Goal: Task Accomplishment & Management: Manage account settings

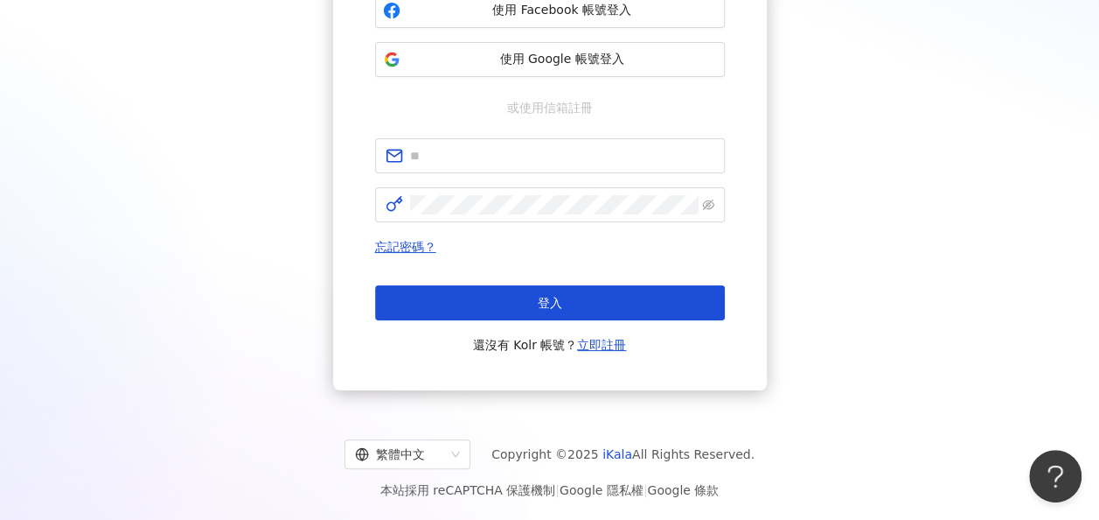
scroll to position [227, 0]
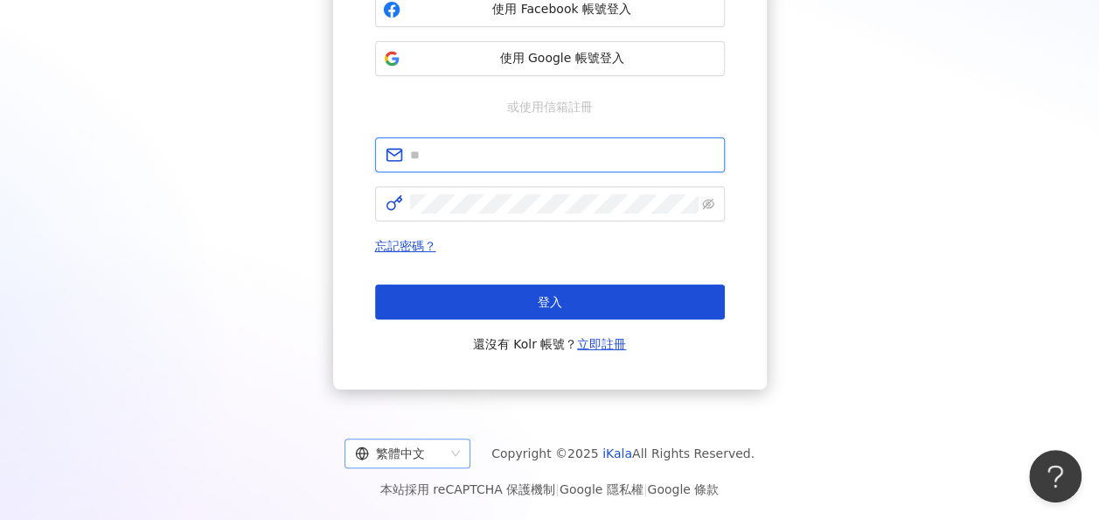
type input "**********"
click at [432, 455] on div "繁體中文" at bounding box center [399, 453] width 89 height 28
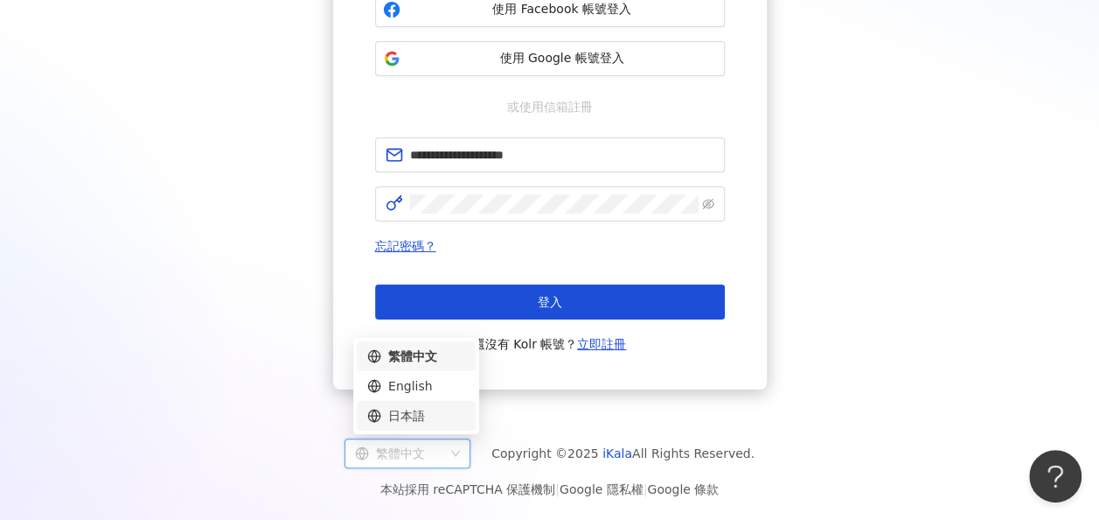
click at [429, 424] on div "日本語" at bounding box center [416, 415] width 98 height 19
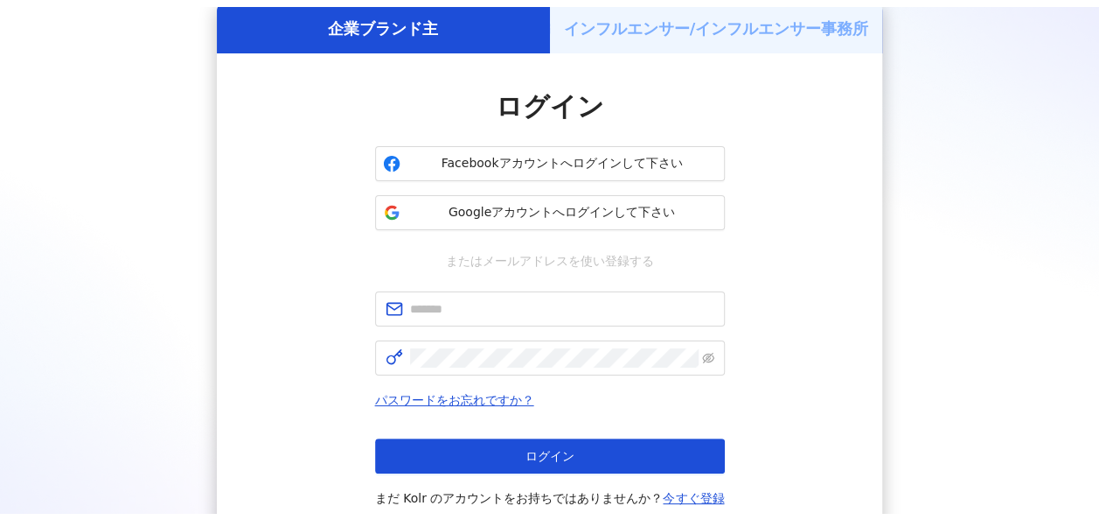
scroll to position [227, 0]
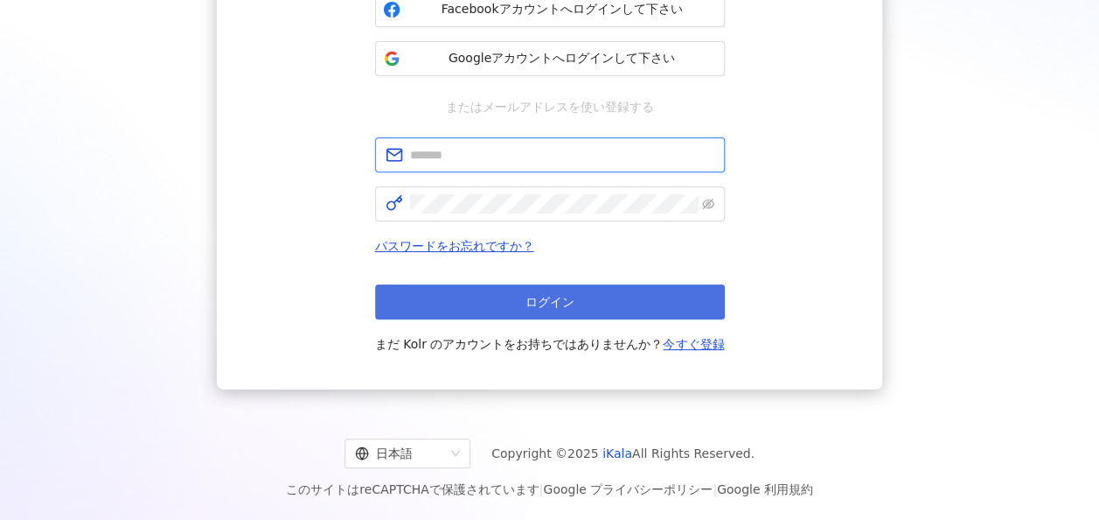
type input "**********"
click at [514, 310] on button "ログイン" at bounding box center [550, 301] width 350 height 35
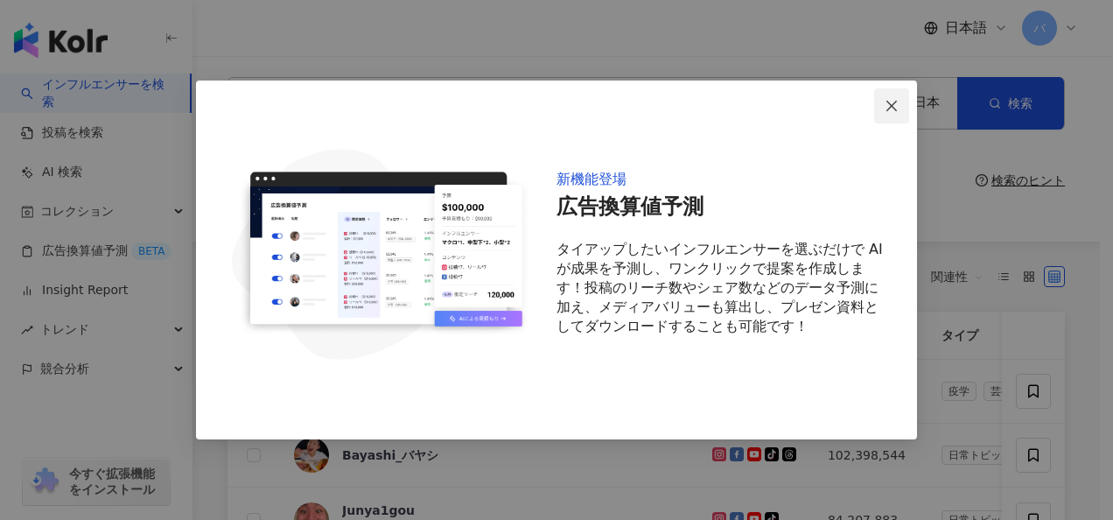
click at [896, 93] on button "Close" at bounding box center [891, 105] width 35 height 35
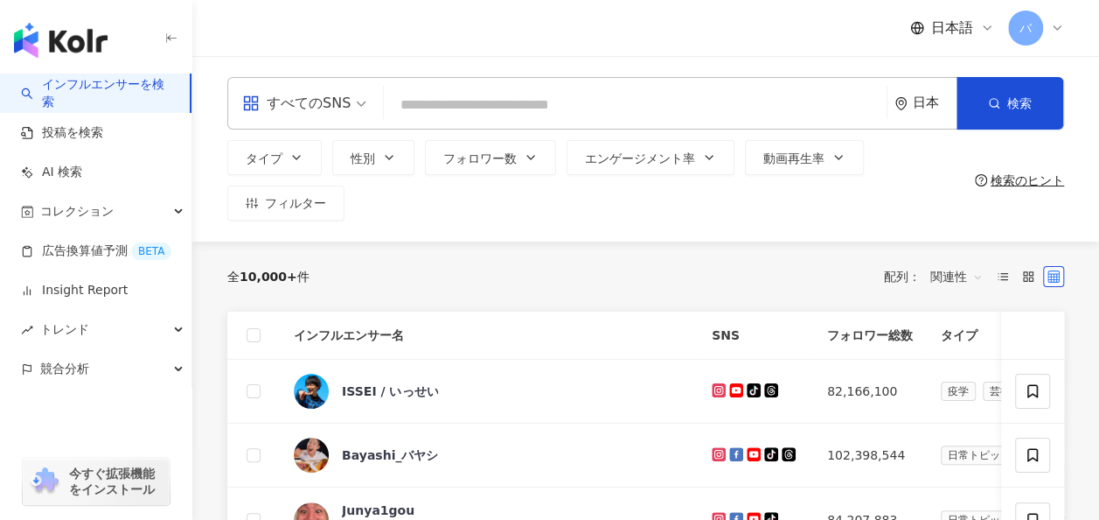
click at [479, 102] on input "search" at bounding box center [635, 104] width 489 height 33
click at [348, 105] on span "すべてのSNS" at bounding box center [304, 103] width 124 height 28
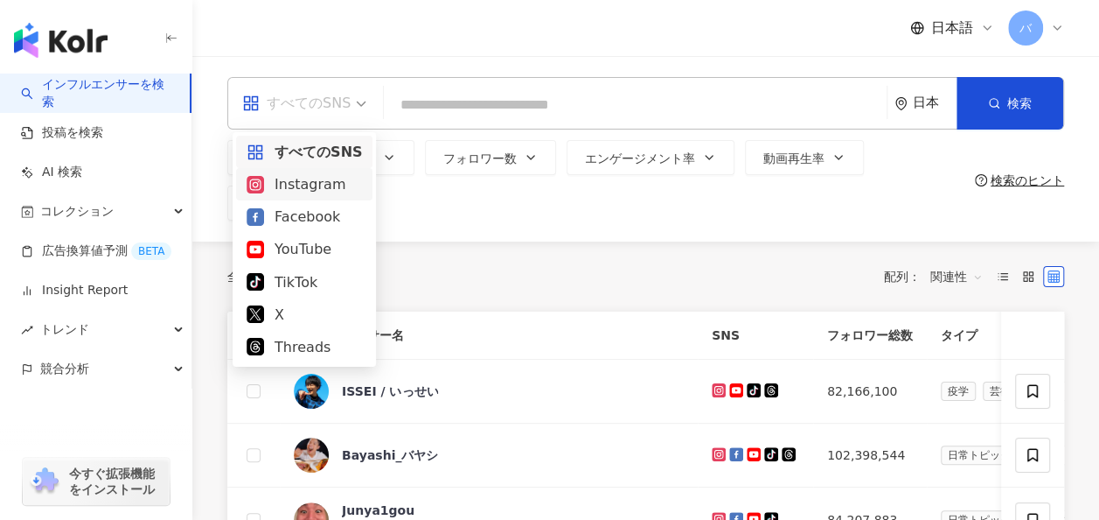
click at [316, 186] on div "Instagram" at bounding box center [304, 184] width 115 height 22
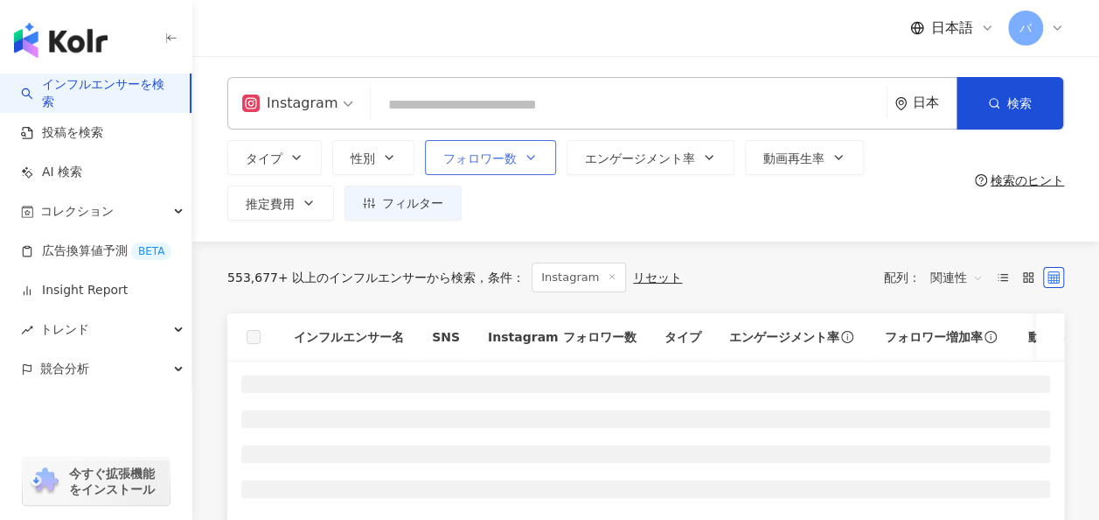
click at [465, 165] on span "フォロワー数" at bounding box center [479, 158] width 73 height 14
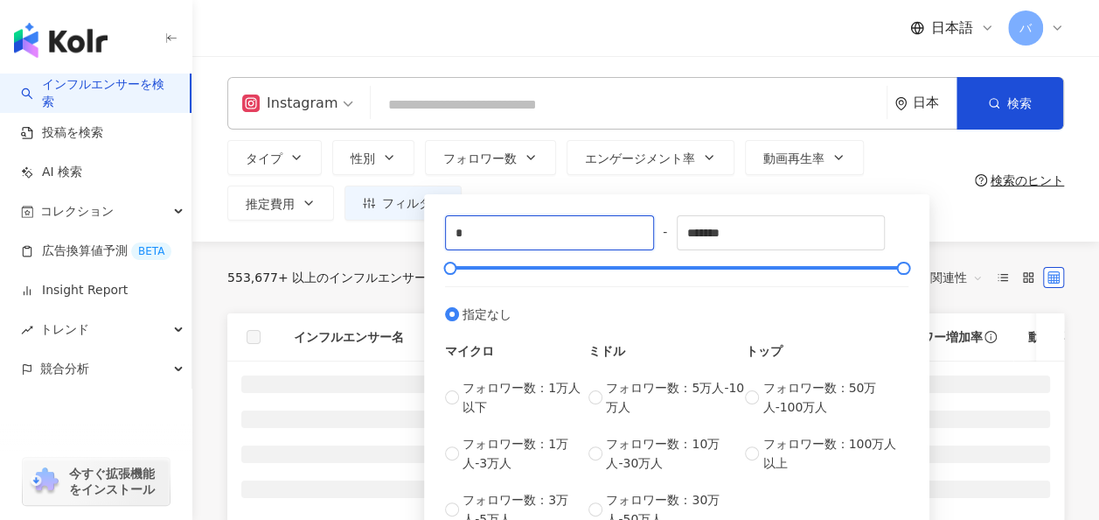
drag, startPoint x: 498, startPoint y: 240, endPoint x: 409, endPoint y: 240, distance: 88.3
click at [409, 240] on div "Instagram 日本 検索 タイプ 性別 フォロワー数 エンゲージメント率 動画再生率 推定費用 フィルター * - ******* 指定なし マイクロ …" at bounding box center [645, 148] width 907 height 185
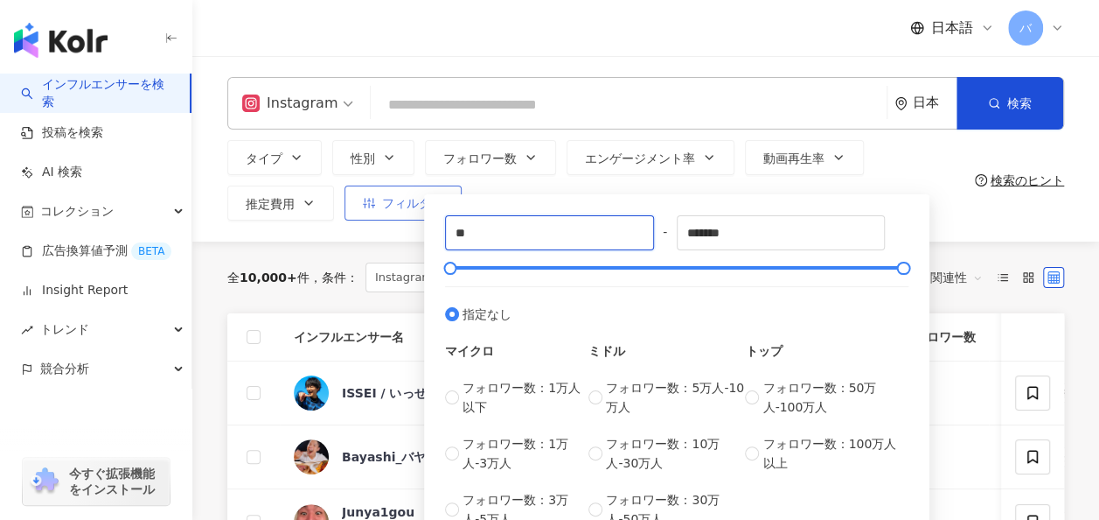
type input "*"
type input "****"
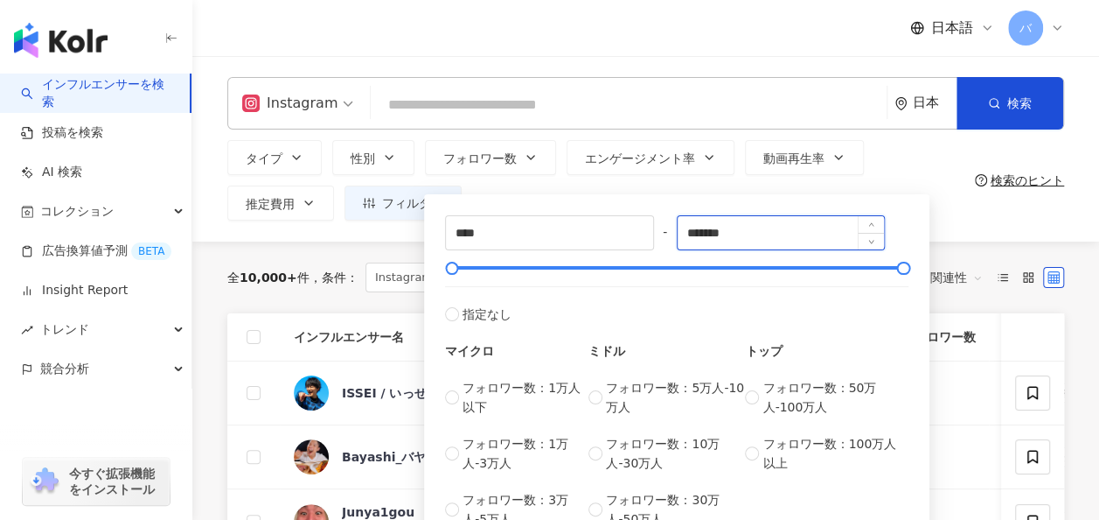
click at [784, 233] on input "*******" at bounding box center [781, 232] width 207 height 33
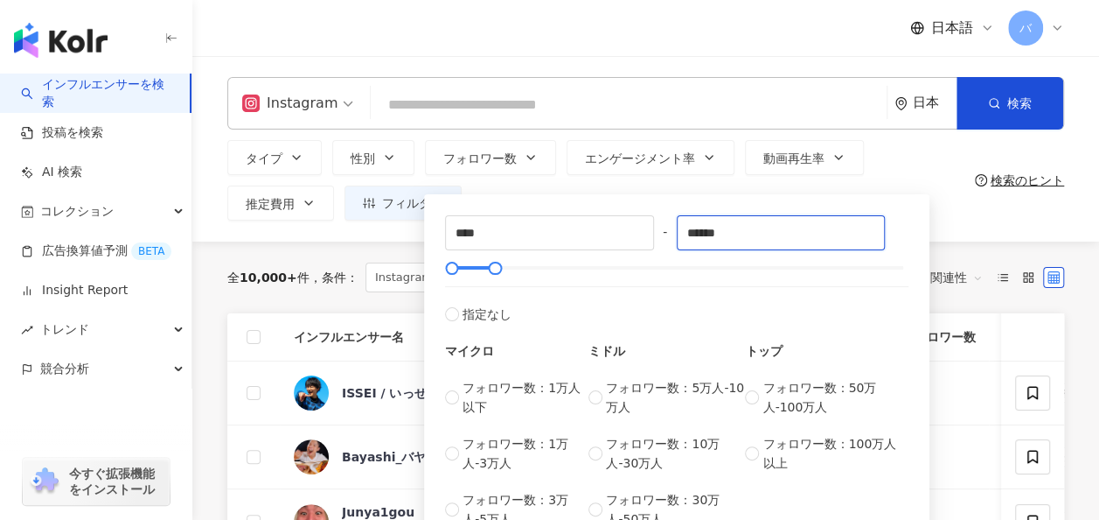
type input "******"
click at [655, 185] on div "**** - ****** 指定なし マイクロ フォロワー数：1万人以下 フォロワー数：1万人-3万人 フォロワー数：3万人-5万人 ミドル フォロワー数：5…" at bounding box center [677, 367] width 506 height 364
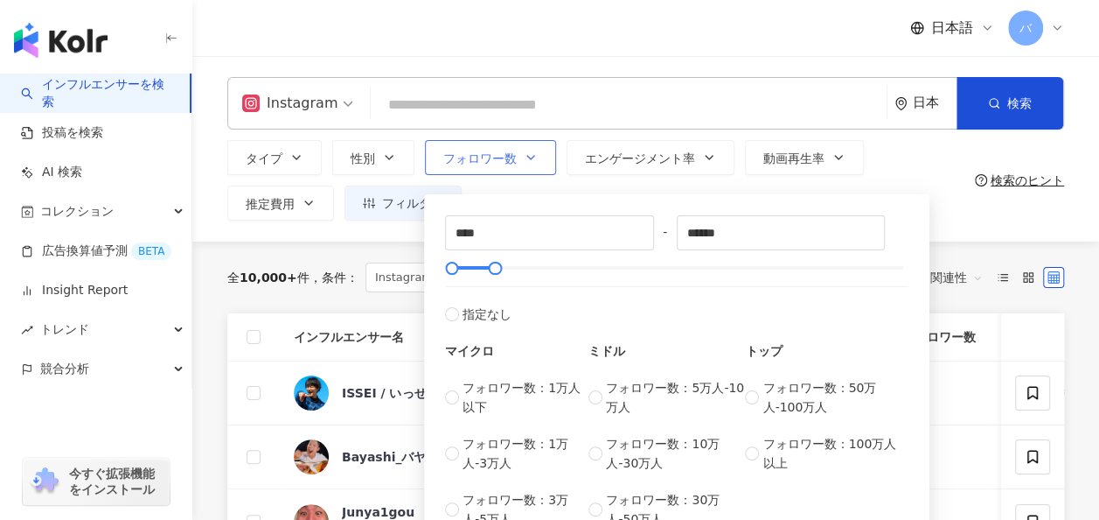
click at [498, 166] on button "フォロワー数" at bounding box center [490, 157] width 131 height 35
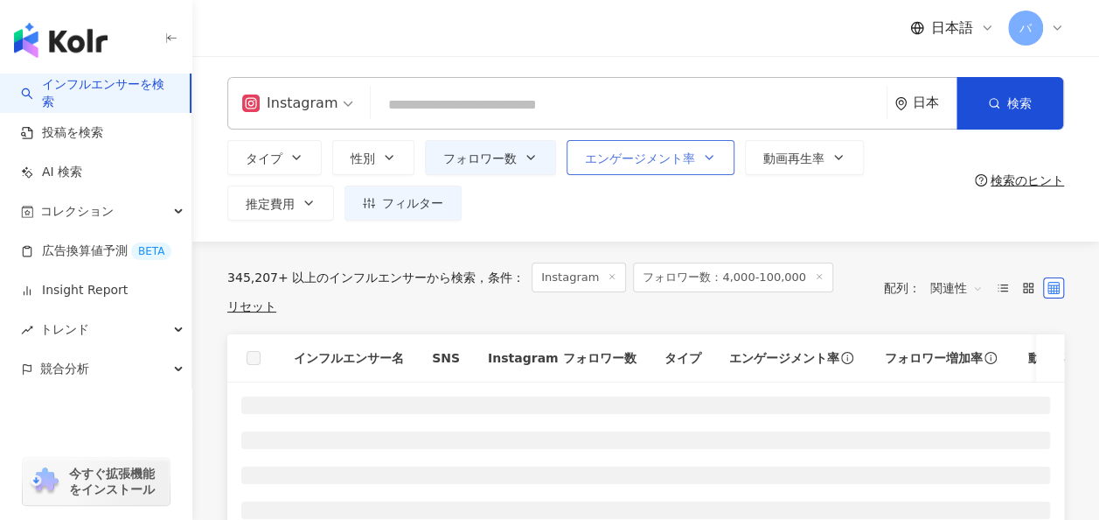
click at [618, 162] on span "エンゲージメント率" at bounding box center [640, 158] width 110 height 14
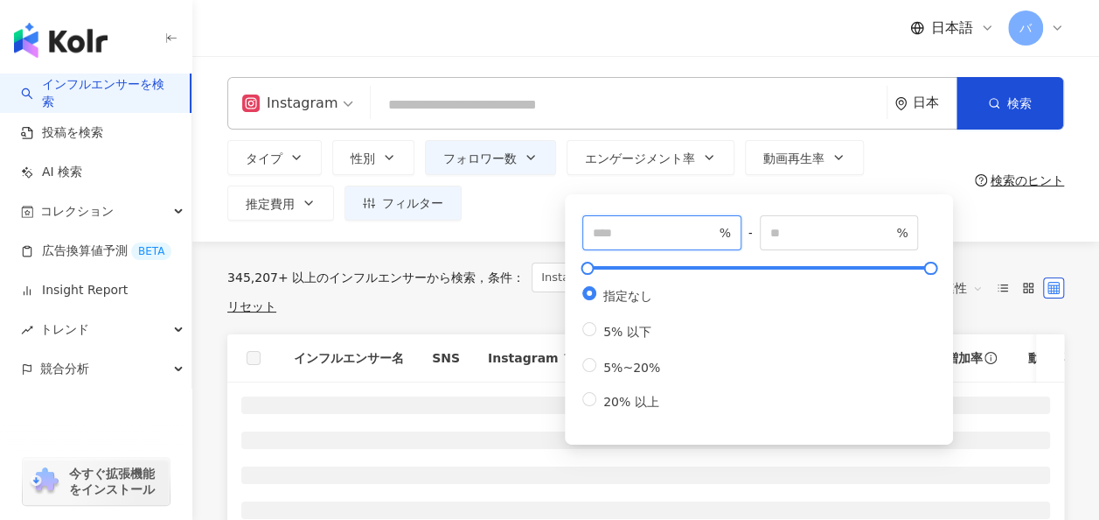
click at [623, 234] on input "number" at bounding box center [654, 232] width 122 height 19
type input "*"
click at [593, 185] on div "タイプ 性別 フォロワー数 エンゲージメント率 動画再生率 推定費用 フィルター **** - ****** 指定なし マイクロ フォロワー数：1万人以下 フ…" at bounding box center [597, 180] width 741 height 80
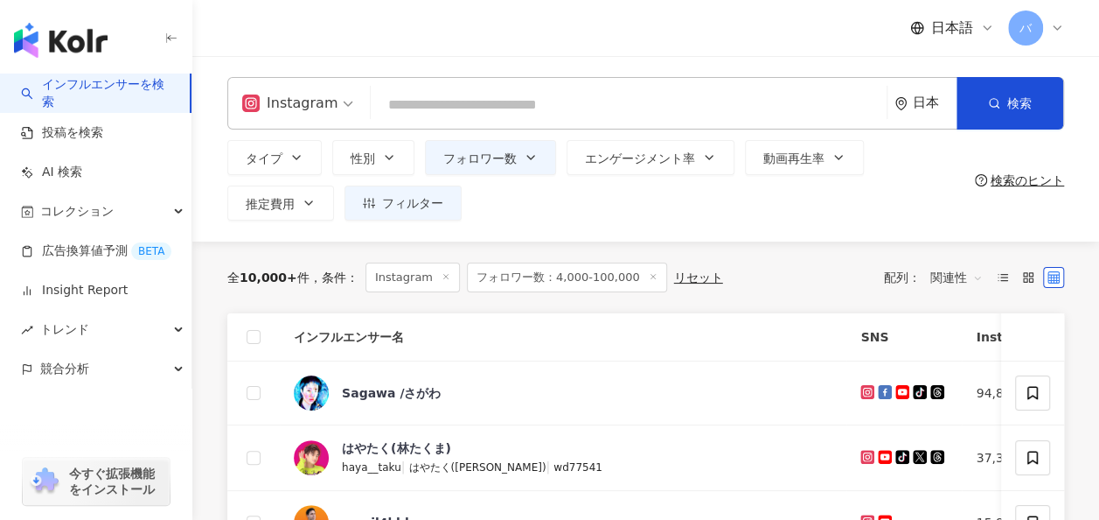
click at [490, 222] on div "Instagram 日本 検索 タイプ 性別 フォロワー数 エンゲージメント率 動画再生率 推定費用 フィルター **** - ****** 指定なし マイク…" at bounding box center [645, 148] width 907 height 185
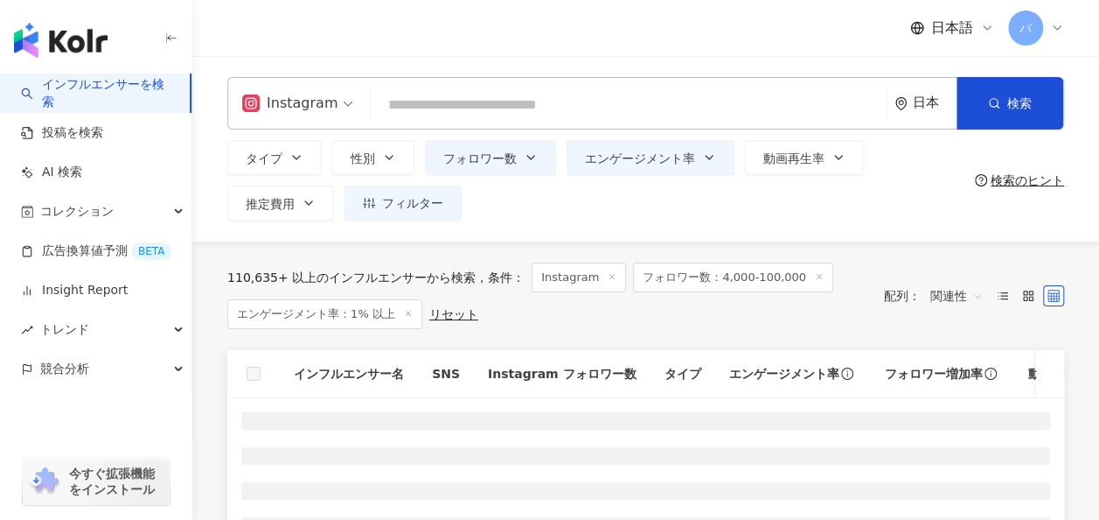
click at [494, 102] on input "search" at bounding box center [629, 104] width 502 height 33
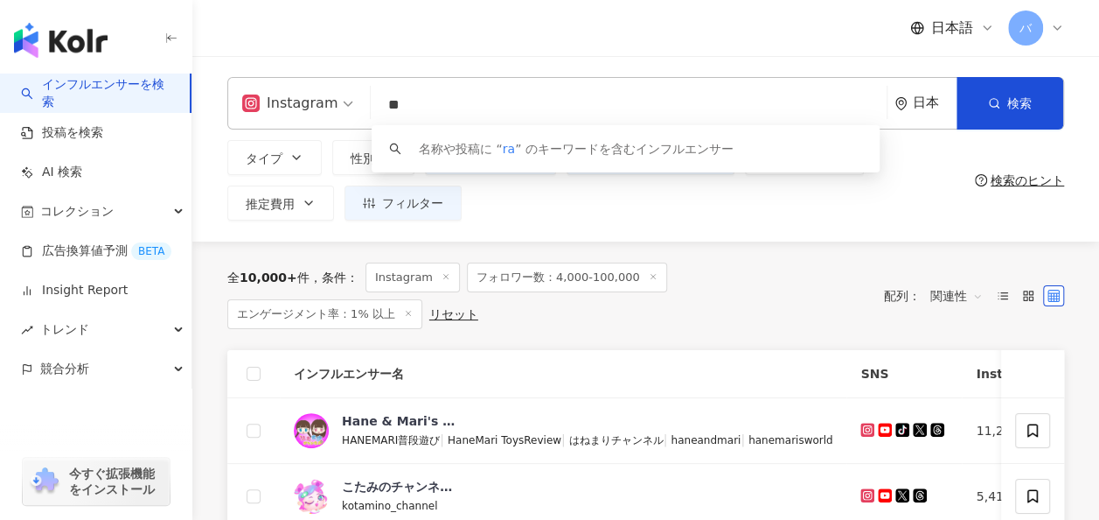
type input "*"
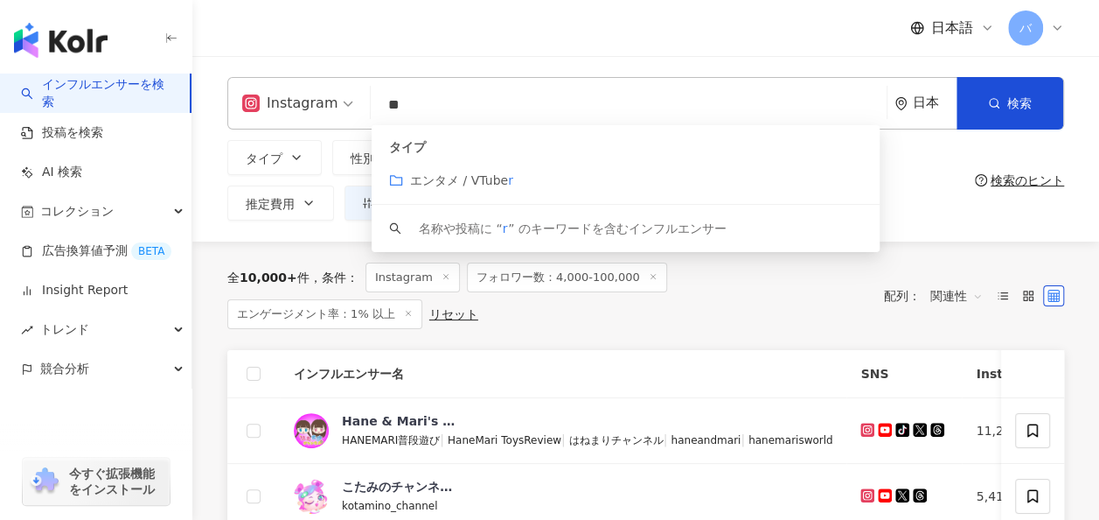
type input "*"
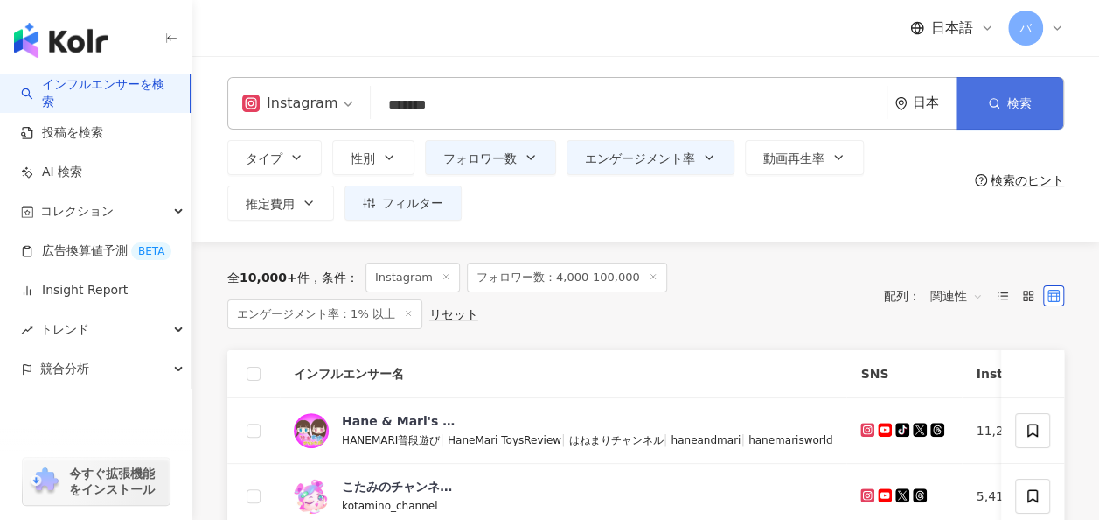
click at [1044, 87] on button "検索" at bounding box center [1010, 103] width 107 height 52
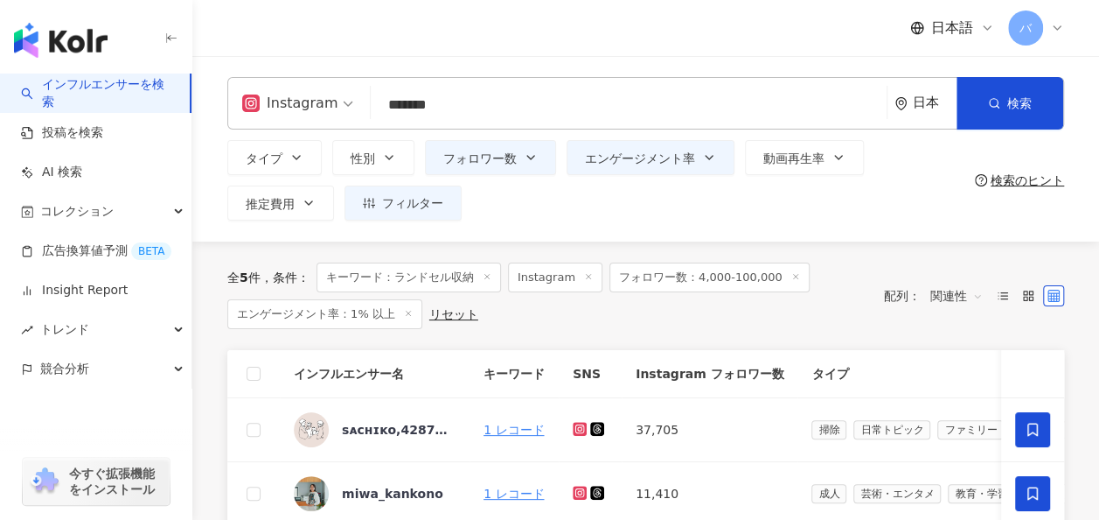
drag, startPoint x: 497, startPoint y: 112, endPoint x: 302, endPoint y: 114, distance: 195.1
click at [302, 114] on div "Instagram ******* 日本 検索 keyword 名称や投稿に “ ランドセル収納 ” のキーワードを含むインフルエンサー" at bounding box center [645, 103] width 837 height 52
click at [979, 109] on button "検索" at bounding box center [1010, 103] width 107 height 52
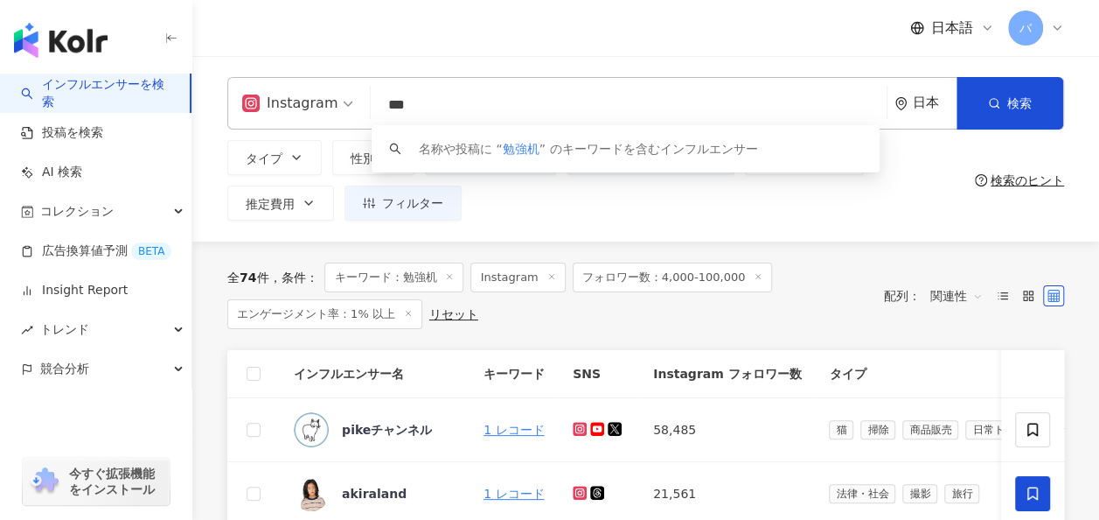
drag, startPoint x: 465, startPoint y: 107, endPoint x: 325, endPoint y: 105, distance: 140.8
click at [325, 105] on div "Instagram *** 日本 検索 keyword 名称や投稿に “ 勉強机 ” のキーワードを含むインフルエンサー" at bounding box center [645, 103] width 837 height 52
paste input "**********"
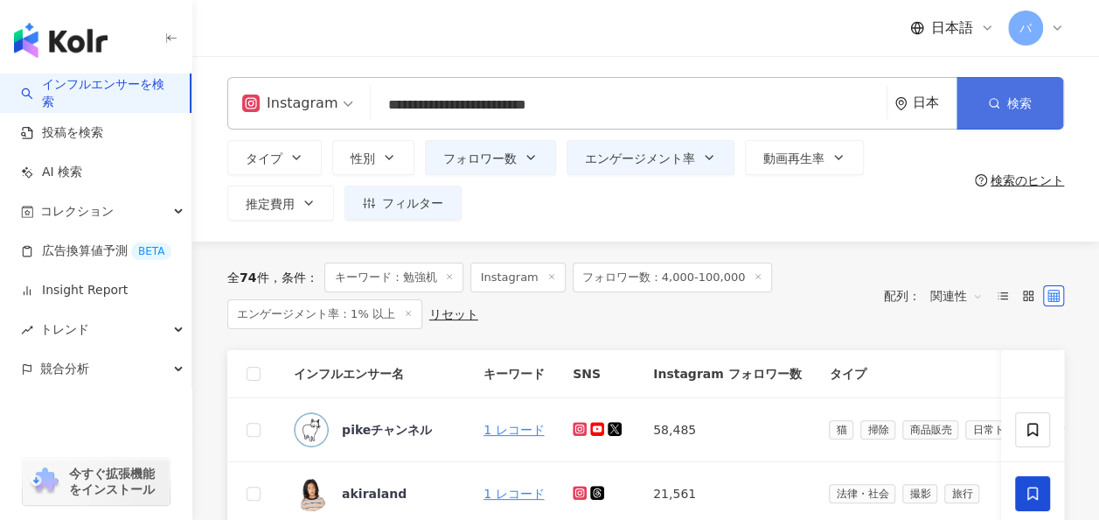
click at [988, 105] on icon "button" at bounding box center [994, 103] width 12 height 12
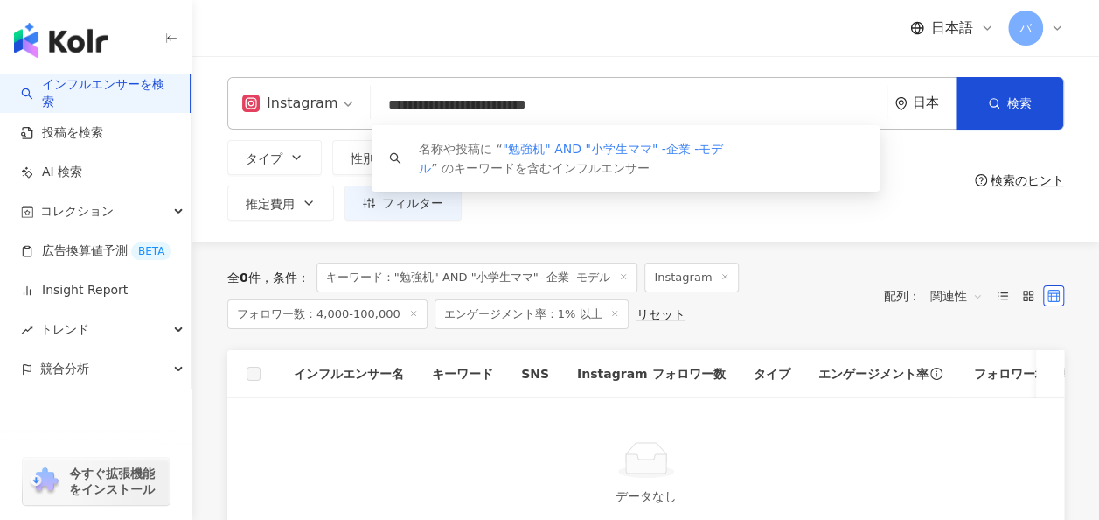
drag, startPoint x: 432, startPoint y: 103, endPoint x: 689, endPoint y: 104, distance: 257.2
click at [689, 104] on input "**********" at bounding box center [629, 104] width 502 height 33
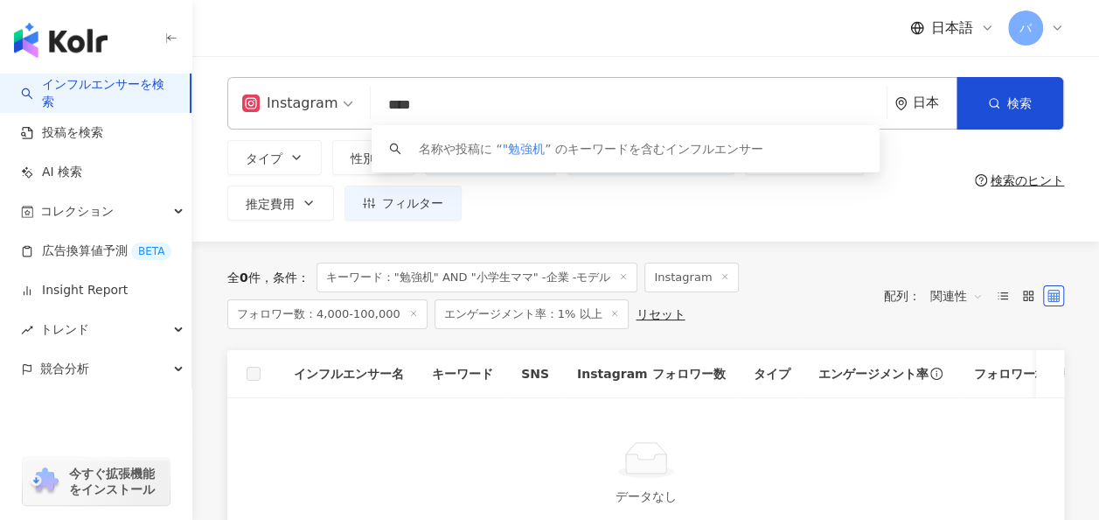
click at [387, 99] on input "****" at bounding box center [629, 104] width 502 height 33
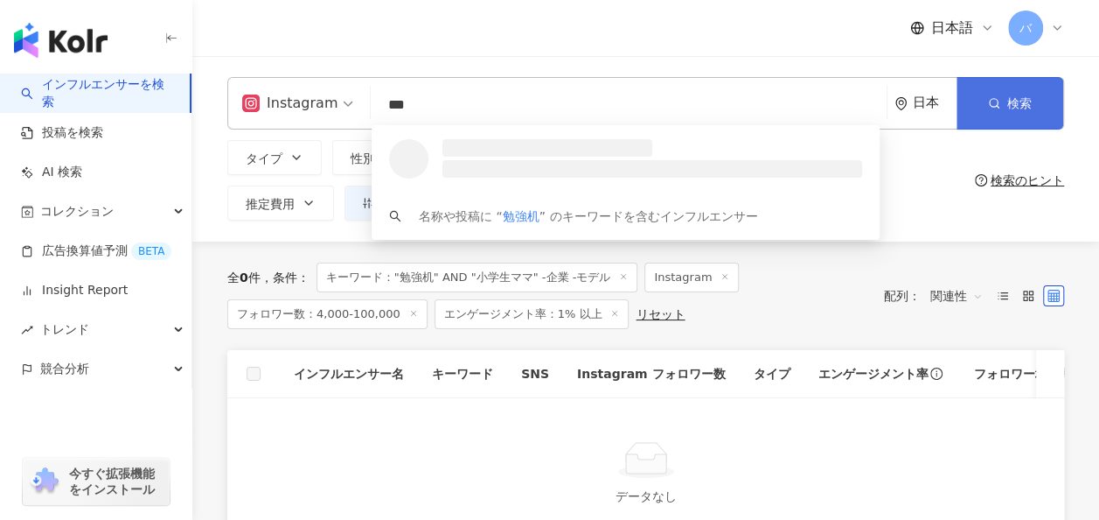
type input "***"
click at [979, 109] on button "検索" at bounding box center [1010, 103] width 107 height 52
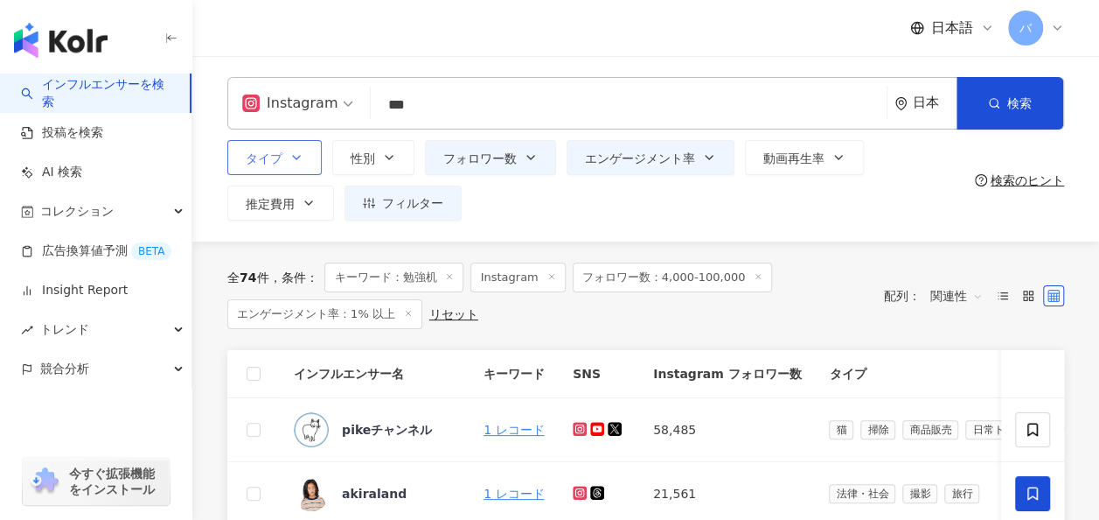
click at [284, 151] on button "タイプ" at bounding box center [274, 157] width 94 height 35
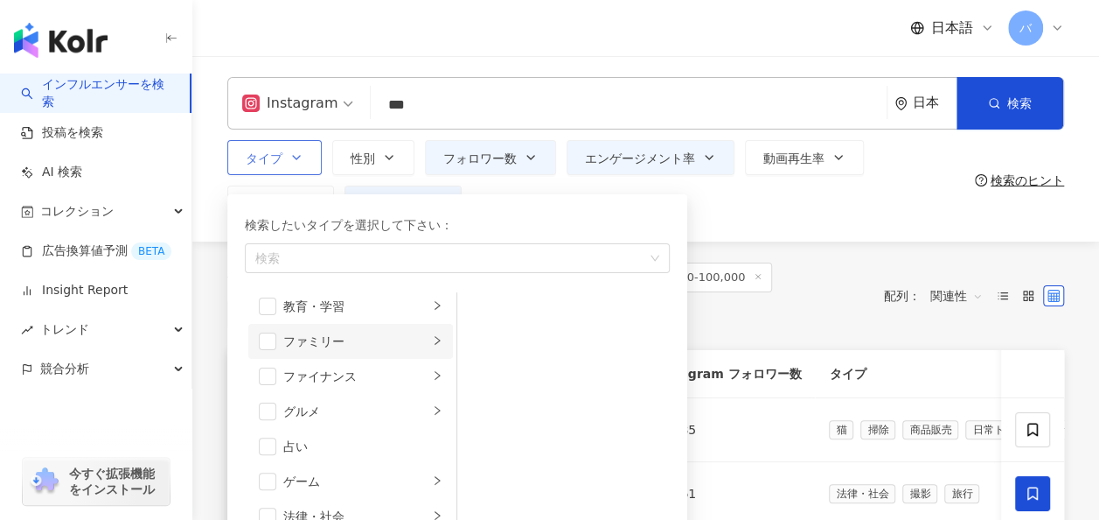
scroll to position [175, 0]
click at [323, 318] on div "ファミリー" at bounding box center [355, 313] width 145 height 19
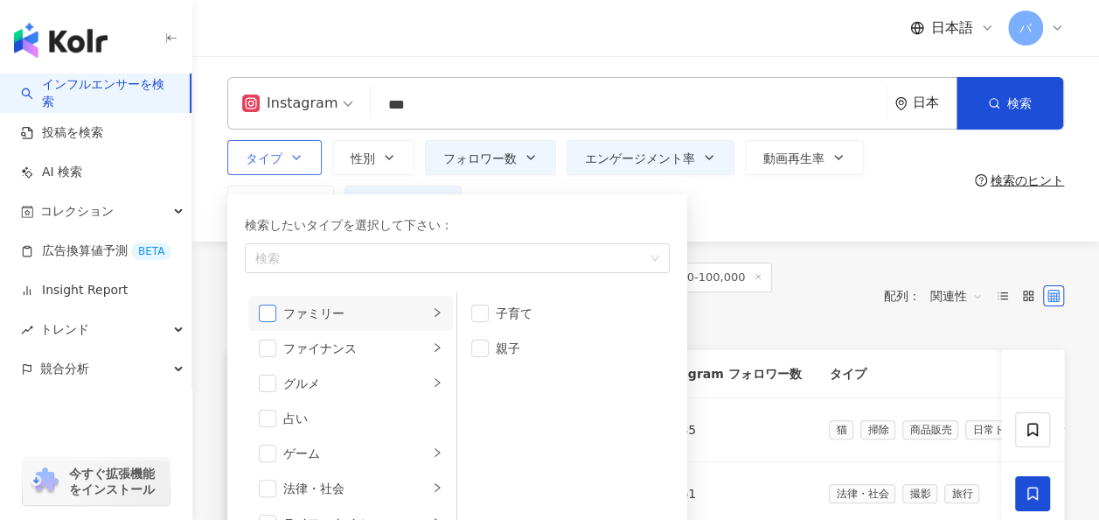
click at [260, 315] on span "button" at bounding box center [267, 312] width 17 height 17
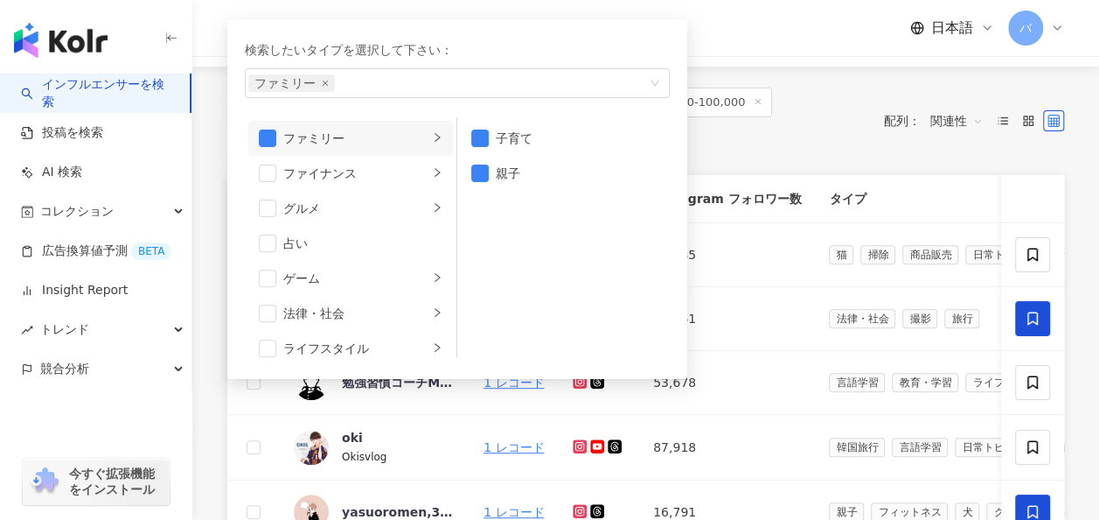
click at [806, 89] on div "全 74 件 条件 ： キーワード：勉強机 Instagram フォロワー数：4,000-100,000 エンゲージメント率：1% 以上 リセット" at bounding box center [546, 120] width 639 height 66
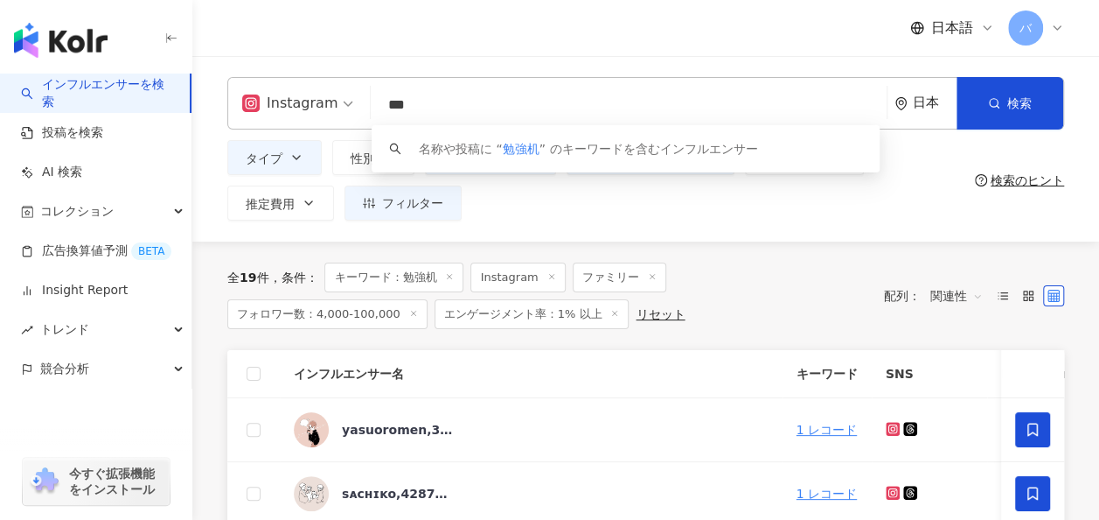
drag, startPoint x: 426, startPoint y: 103, endPoint x: 374, endPoint y: 104, distance: 51.6
click at [378, 104] on input "***" at bounding box center [629, 104] width 502 height 33
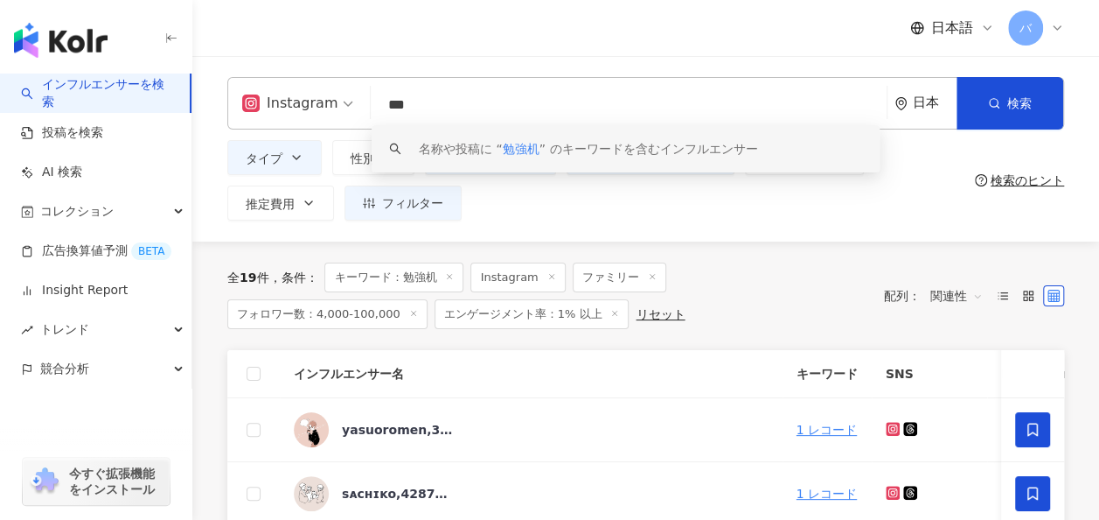
click at [612, 192] on div "タイプ 性別 フォロワー数 エンゲージメント率 動画再生率 推定費用 フィルター **** - ****** 指定なし マイクロ フォロワー数：1万人以下 フ…" at bounding box center [597, 180] width 741 height 80
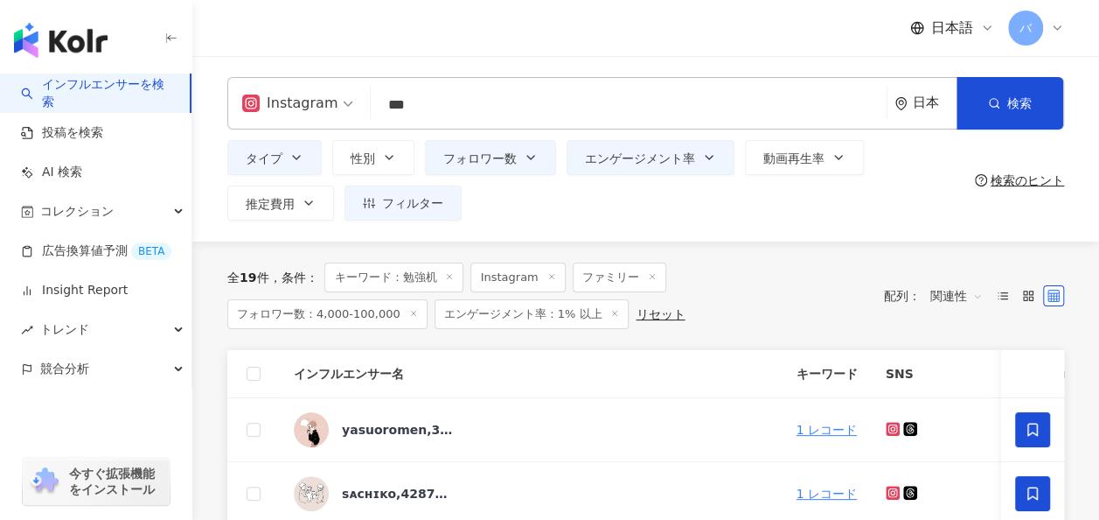
scroll to position [87, 0]
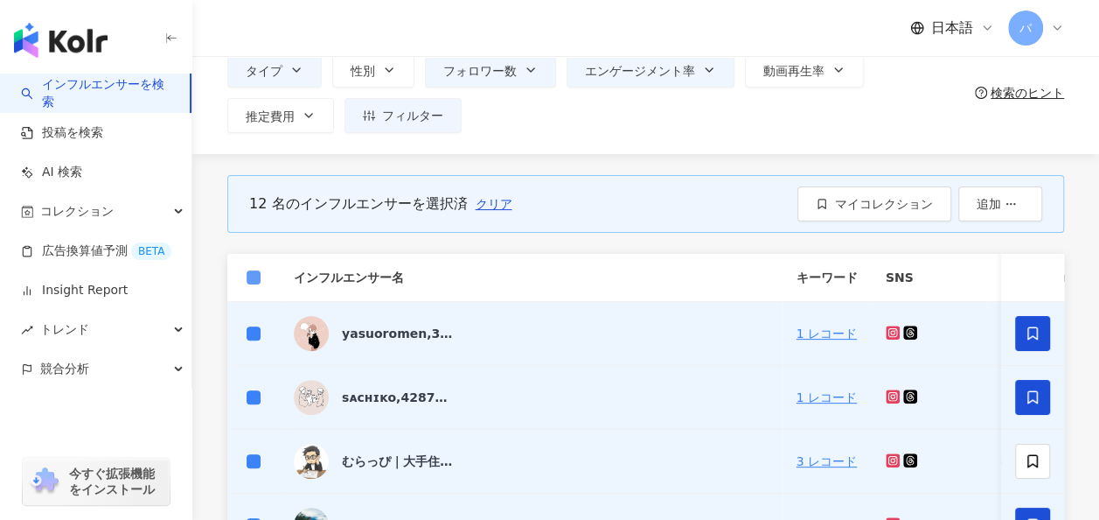
click at [251, 283] on label at bounding box center [254, 277] width 14 height 19
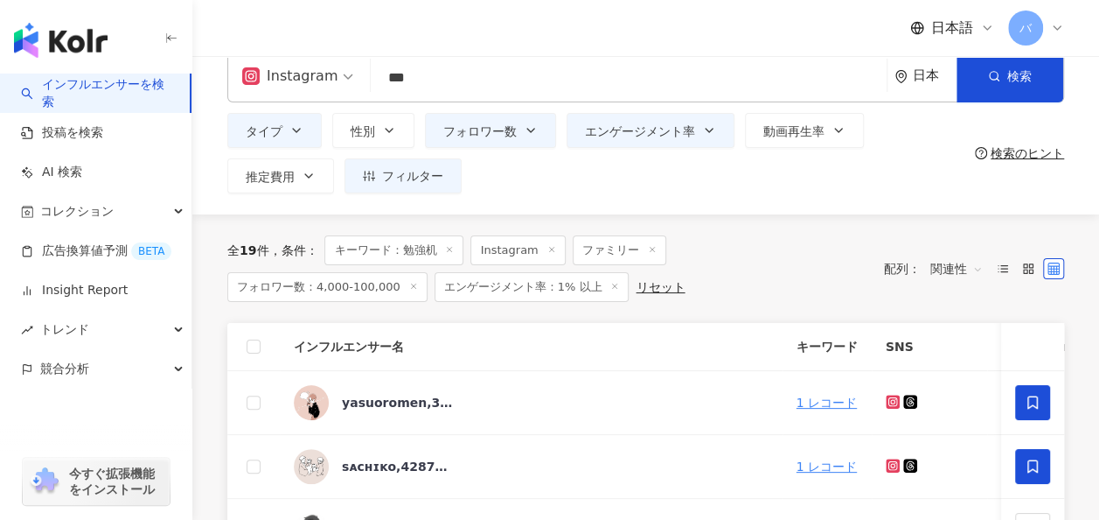
scroll to position [0, 0]
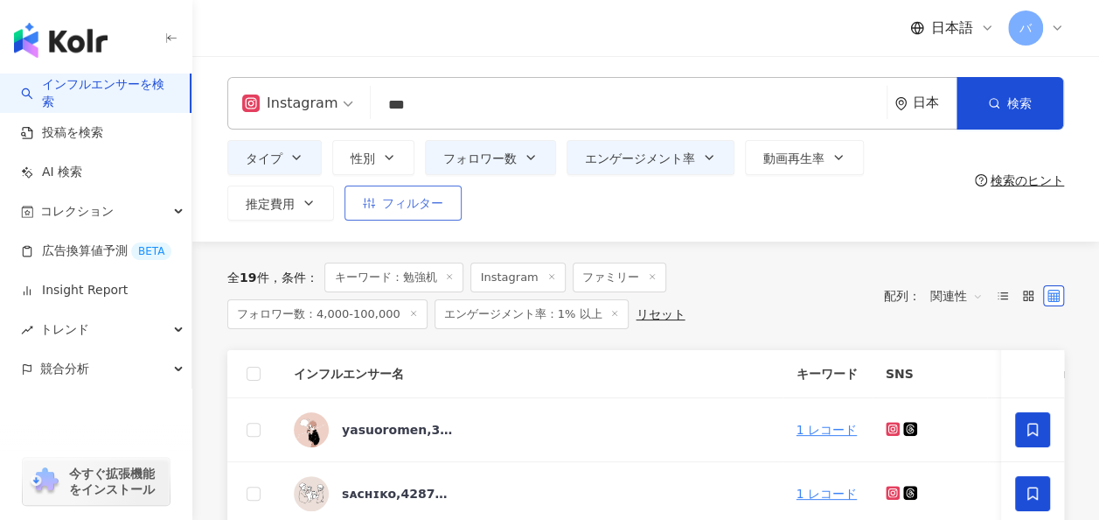
click at [373, 206] on icon "button" at bounding box center [369, 203] width 12 height 10
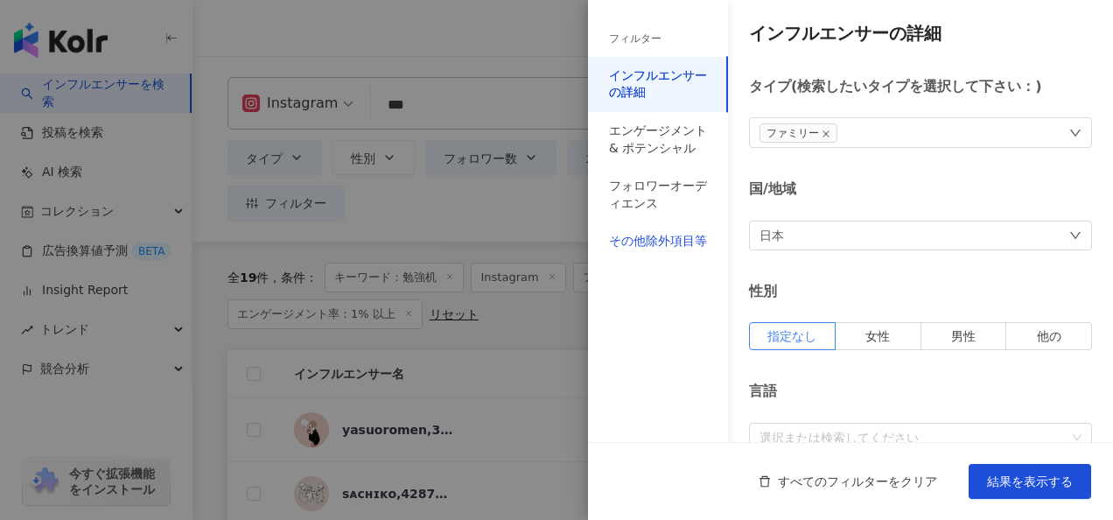
click at [686, 238] on div "その他除外項目等" at bounding box center [658, 241] width 98 height 17
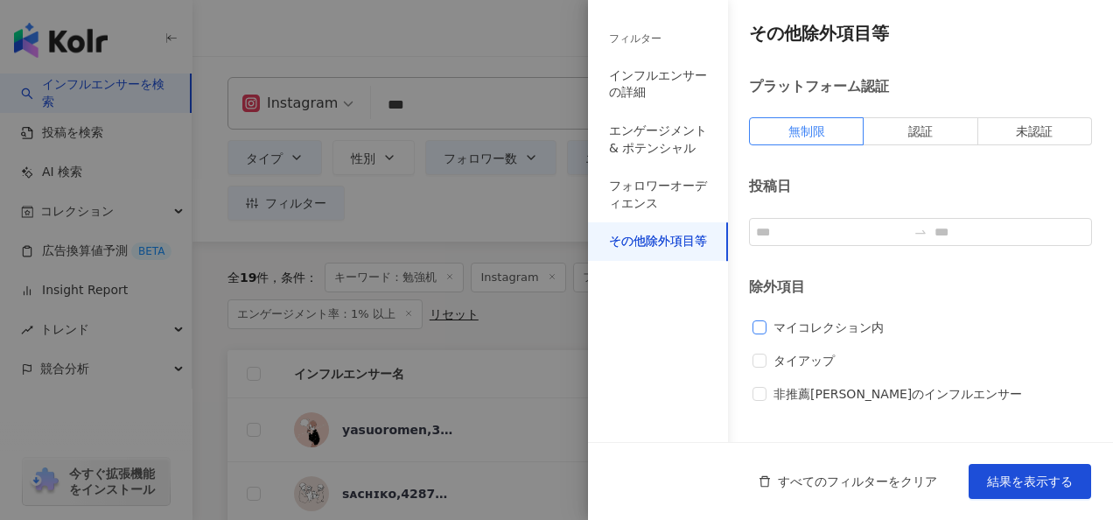
click at [784, 327] on span "マイコレクション内" at bounding box center [828, 327] width 124 height 19
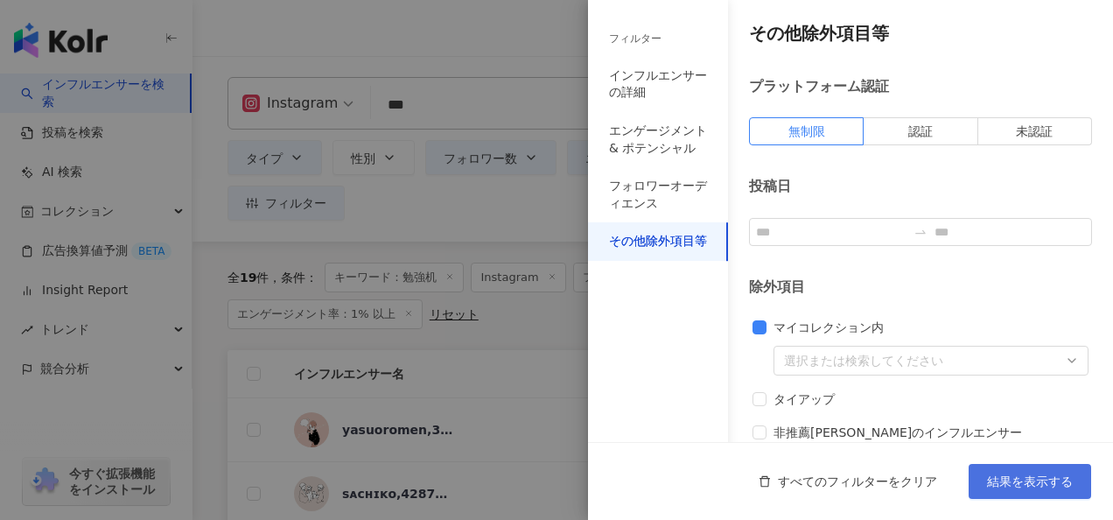
click at [997, 488] on span "結果を表示する" at bounding box center [1030, 481] width 86 height 14
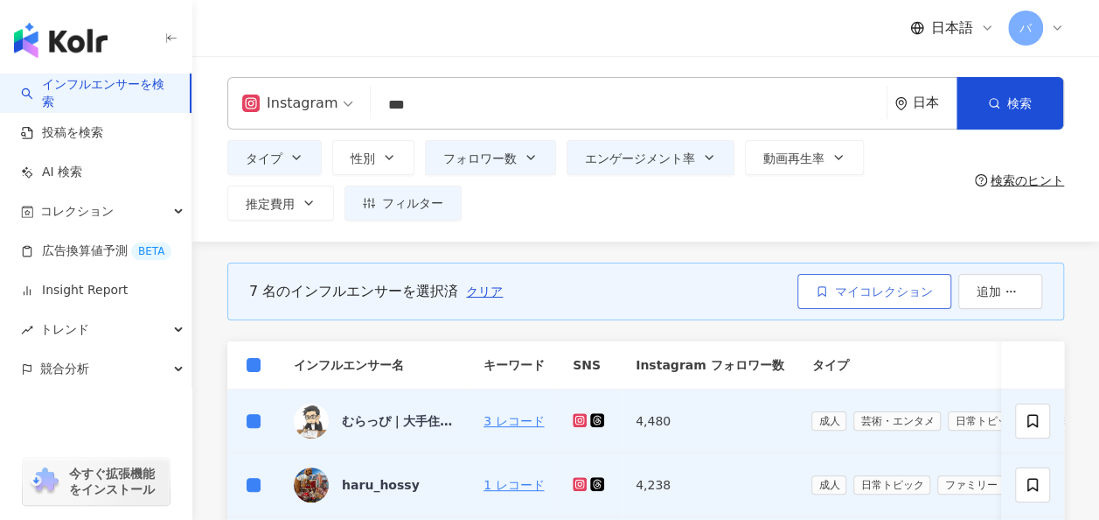
click at [862, 293] on span "マイコレクション" at bounding box center [884, 291] width 98 height 14
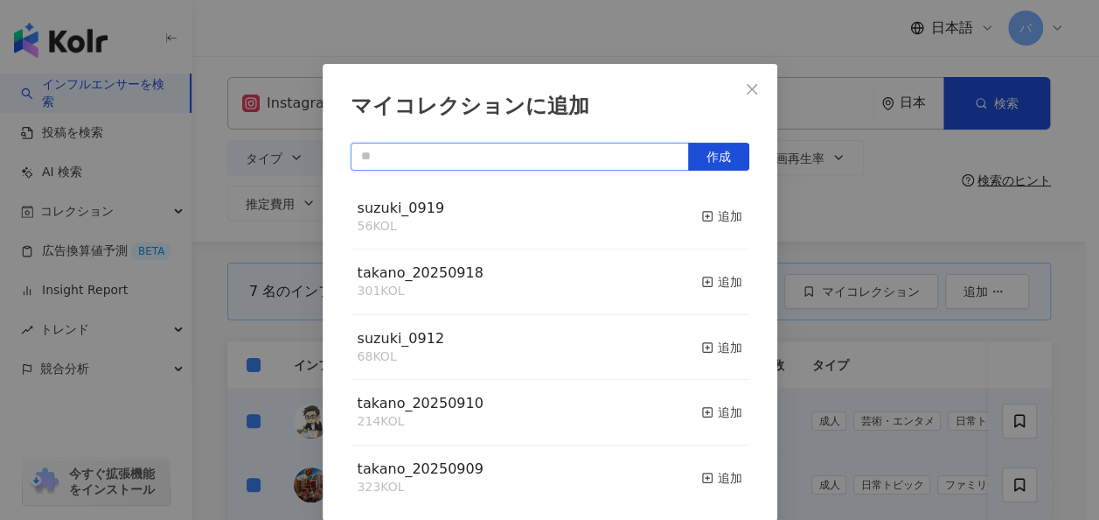
click at [562, 166] on input "text" at bounding box center [520, 157] width 339 height 28
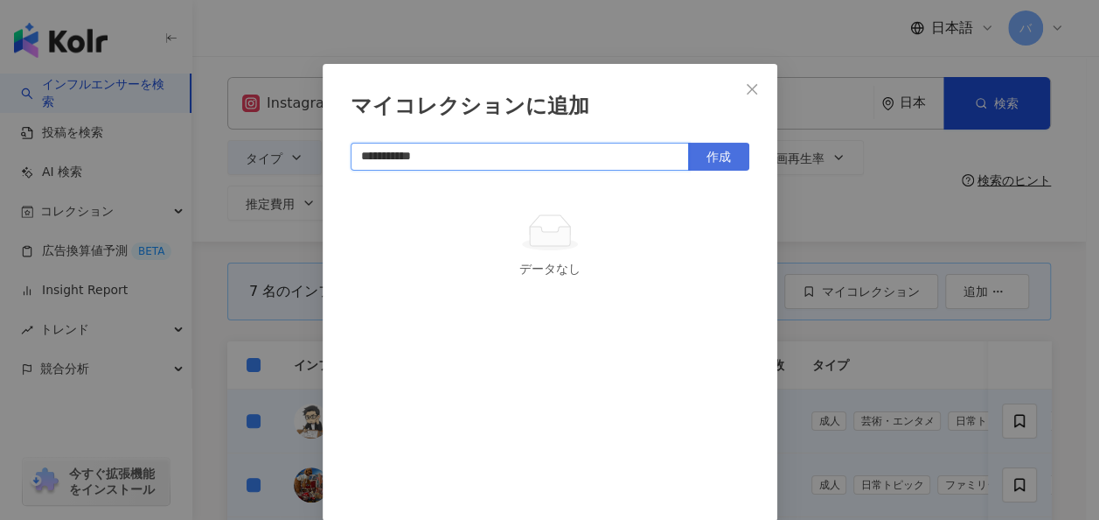
click at [717, 155] on span "作成" at bounding box center [719, 157] width 24 height 14
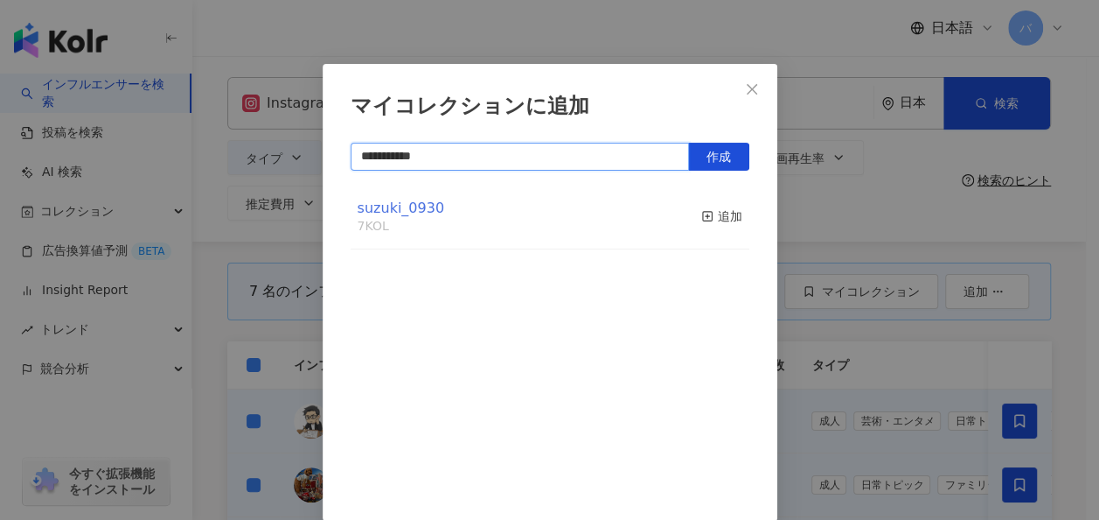
type input "**********"
click at [418, 207] on span "suzuki_0930" at bounding box center [401, 207] width 87 height 17
click at [406, 206] on span "suzuki_0930" at bounding box center [401, 207] width 87 height 17
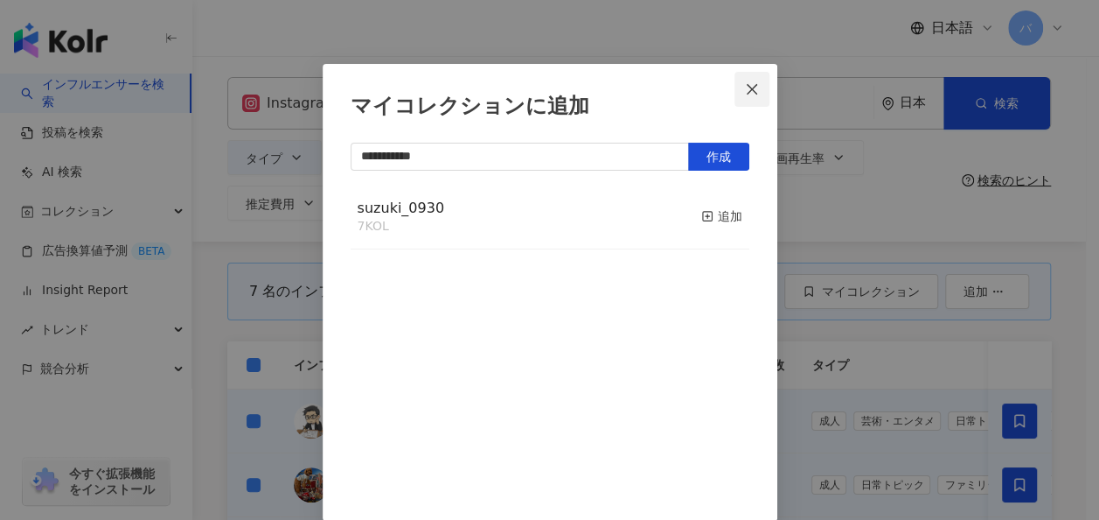
click at [749, 76] on button "Close" at bounding box center [752, 89] width 35 height 35
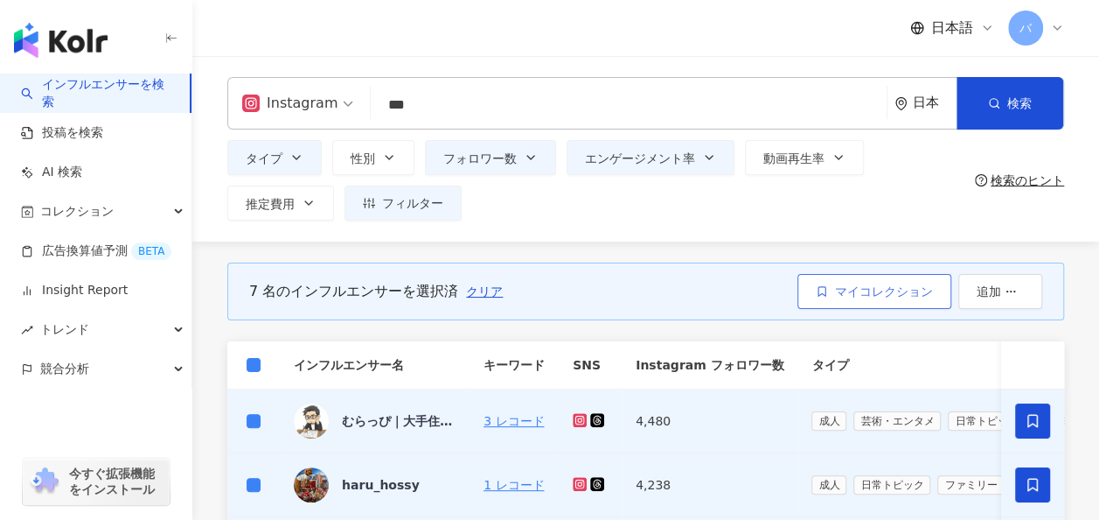
click at [853, 303] on button "マイコレクション" at bounding box center [875, 291] width 154 height 35
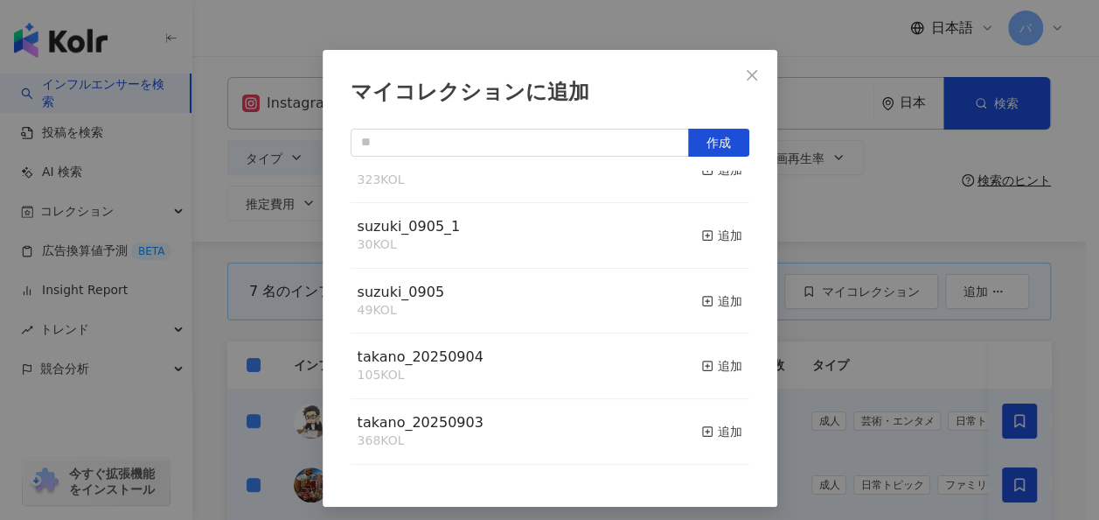
scroll to position [45, 0]
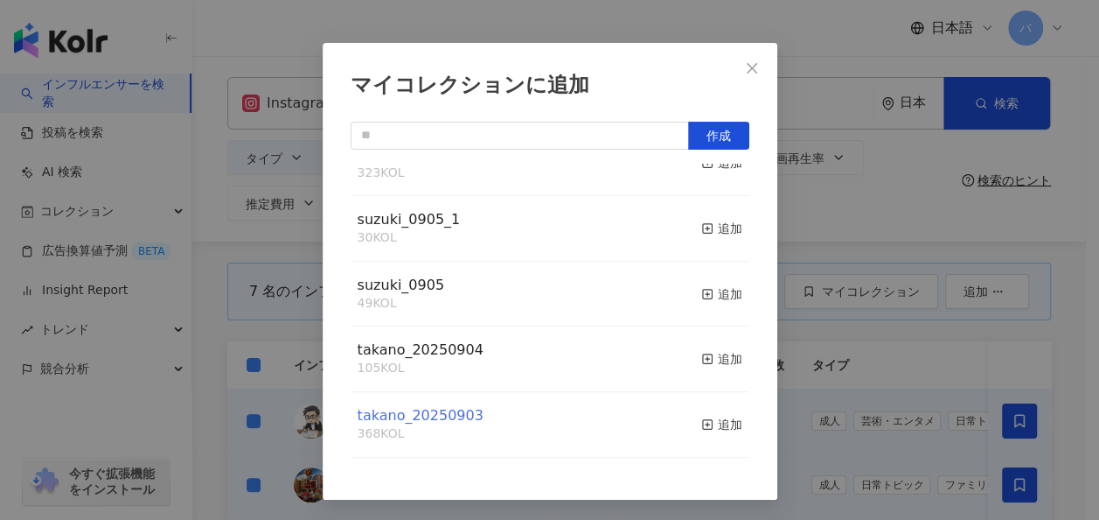
click at [406, 420] on span "takano_20250903" at bounding box center [421, 415] width 126 height 17
click at [459, 348] on span "takano_20250904" at bounding box center [421, 349] width 126 height 17
click at [421, 285] on span "suzuki_0905" at bounding box center [401, 284] width 87 height 17
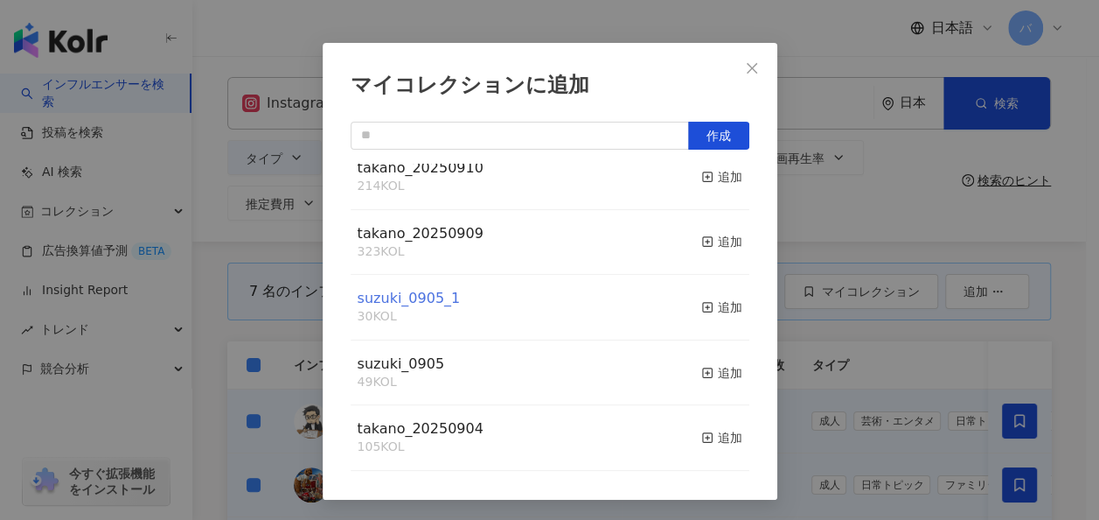
click at [418, 303] on span "suzuki_0905_1" at bounding box center [409, 298] width 103 height 17
click at [439, 241] on span "takano_20250909" at bounding box center [421, 233] width 126 height 17
click at [745, 72] on icon "close" at bounding box center [752, 68] width 14 height 14
click at [740, 65] on div "マイコレクションに追加 作成 suzuki_0930 7 KOL 追加 suzuki_0919 56 KOL 追加 takano_20250918 301 K…" at bounding box center [549, 260] width 1099 height 520
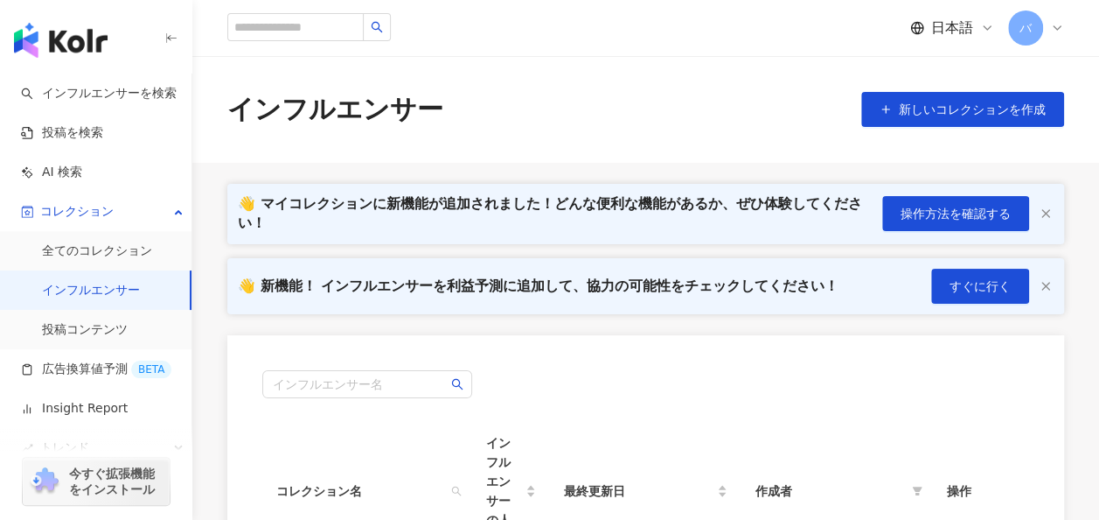
click at [1044, 215] on line "button" at bounding box center [1046, 213] width 7 height 7
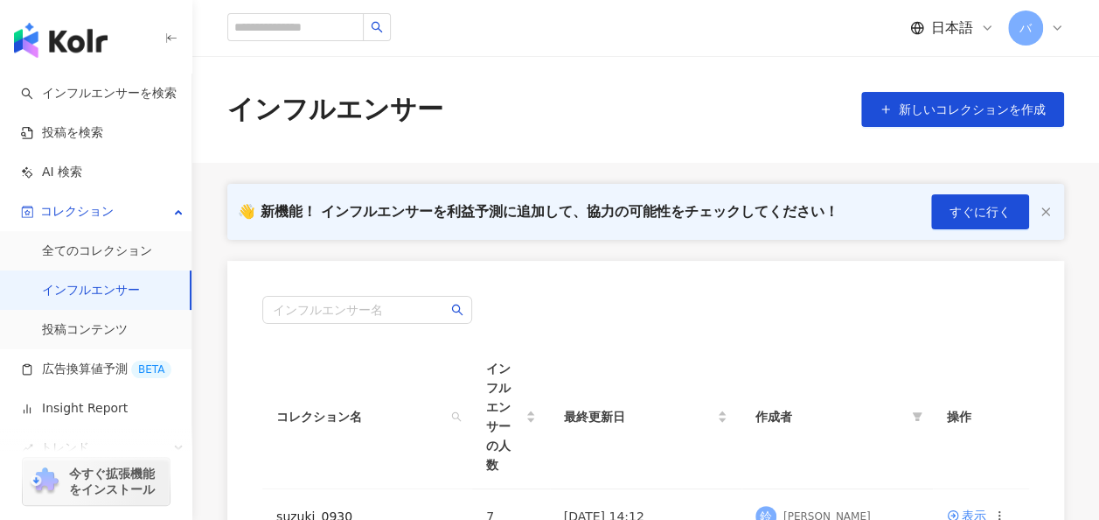
click at [1044, 215] on icon "button" at bounding box center [1046, 212] width 14 height 14
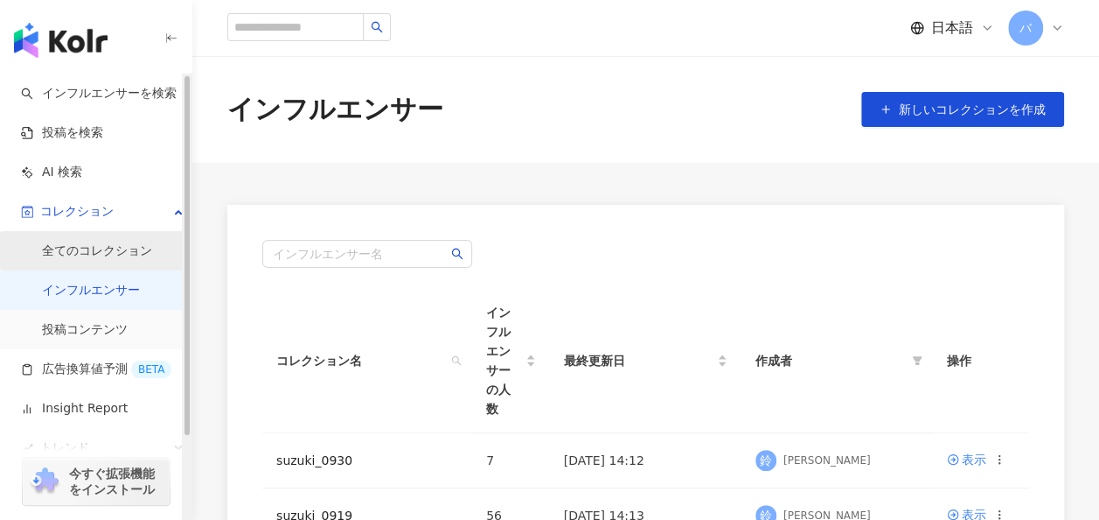
click at [112, 243] on link "全てのコレクション" at bounding box center [97, 250] width 110 height 17
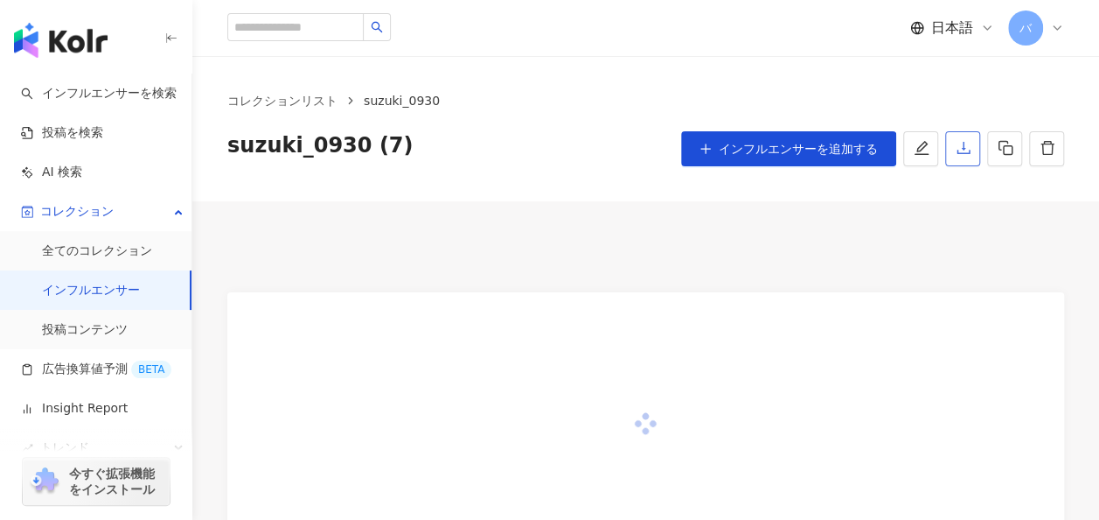
click at [965, 150] on icon "download" at bounding box center [964, 148] width 16 height 16
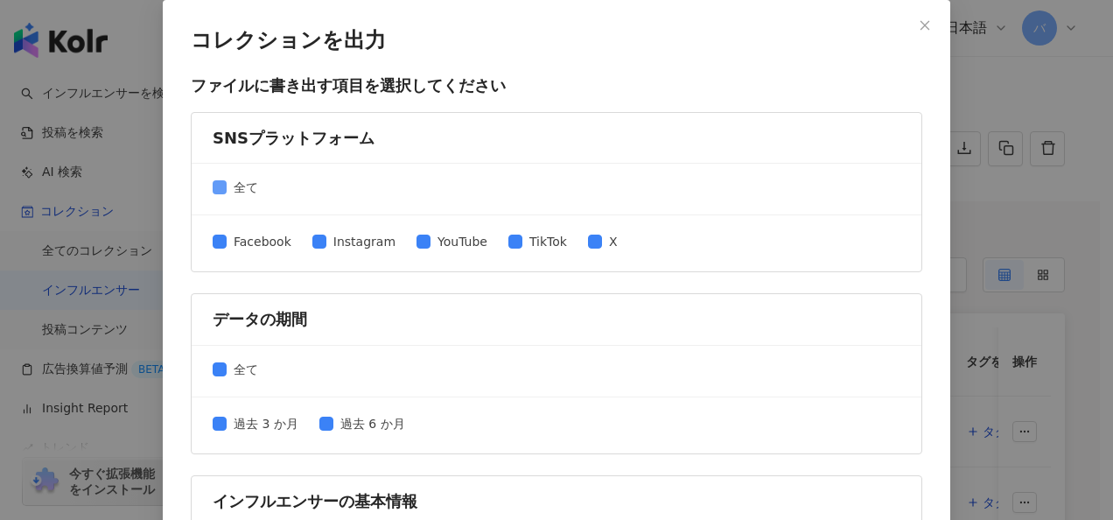
click at [240, 184] on span "全て" at bounding box center [246, 187] width 38 height 19
click at [331, 250] on div "Facebook Instagram YouTube TikTok X" at bounding box center [422, 243] width 419 height 23
click at [339, 242] on span "Instagram" at bounding box center [364, 241] width 76 height 19
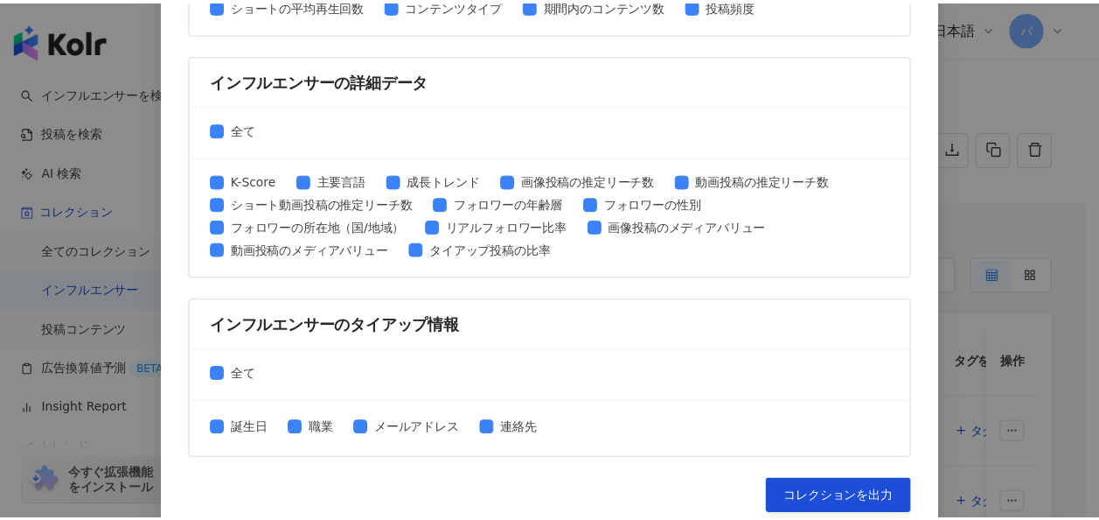
scroll to position [900, 0]
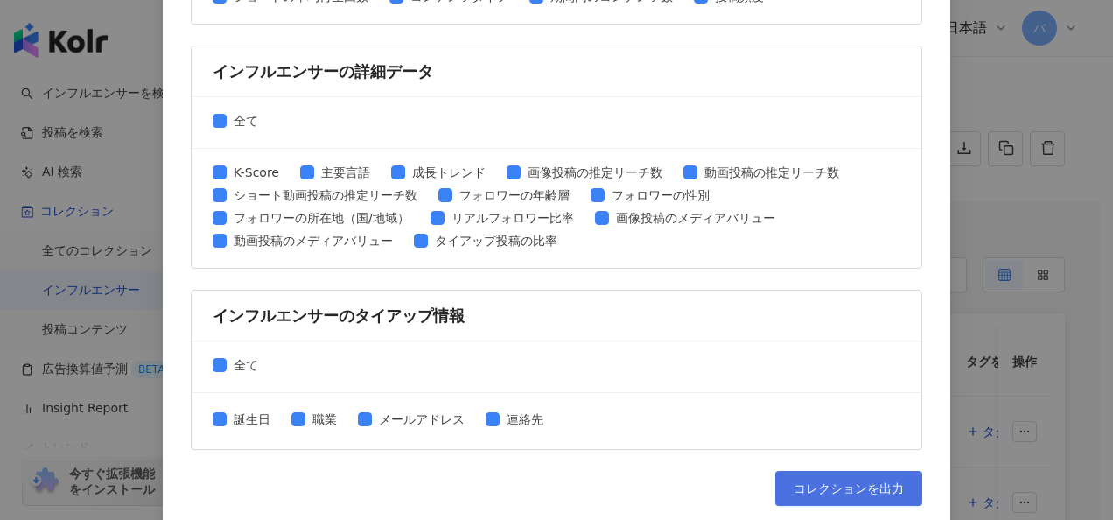
click at [835, 471] on button "コレクションを出力" at bounding box center [848, 488] width 147 height 35
click at [1002, 205] on div "コレクションを出力 ファイルに書き出す項目を選択してください SNSプラットフォーム 全て Facebook Instagram YouTube TikTok…" at bounding box center [556, 260] width 1113 height 520
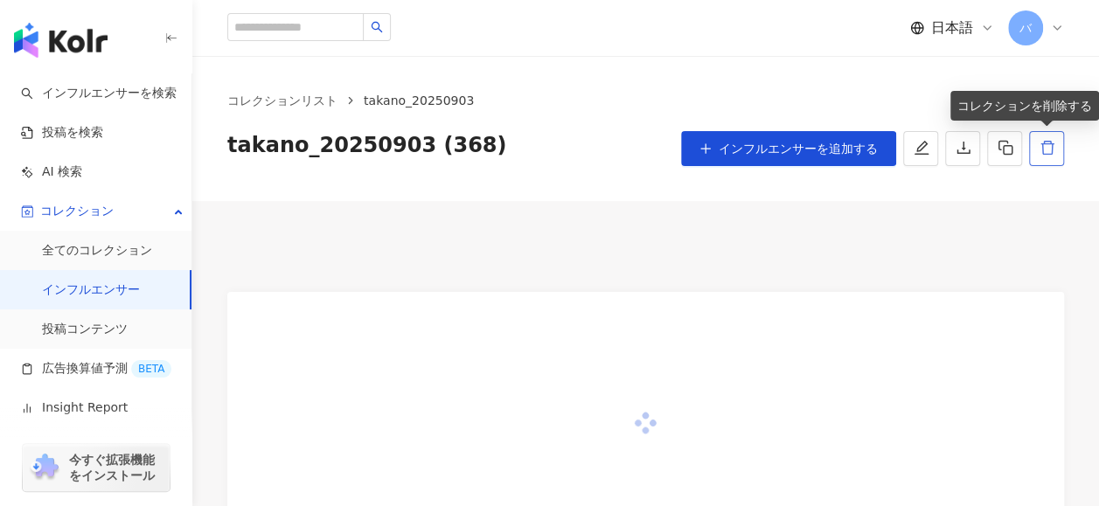
click at [1044, 148] on icon "delete" at bounding box center [1048, 148] width 16 height 16
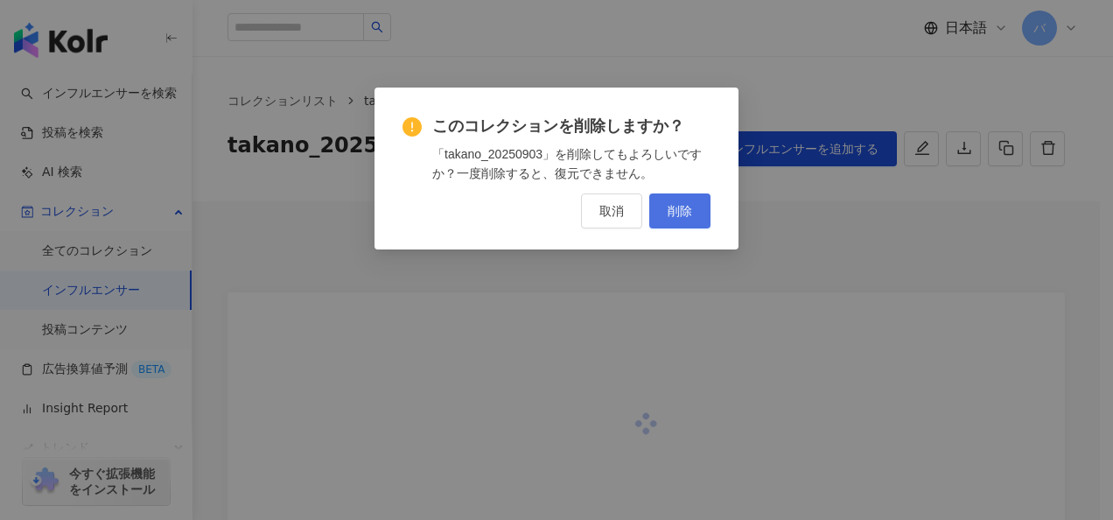
click at [681, 213] on span "削除" at bounding box center [679, 211] width 24 height 14
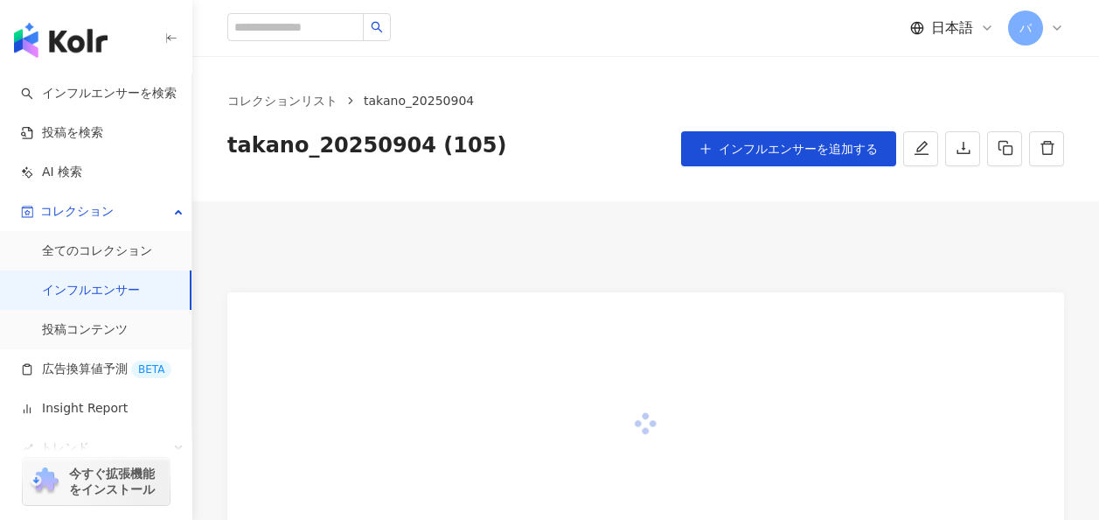
click at [1043, 144] on icon "delete" at bounding box center [1047, 148] width 13 height 14
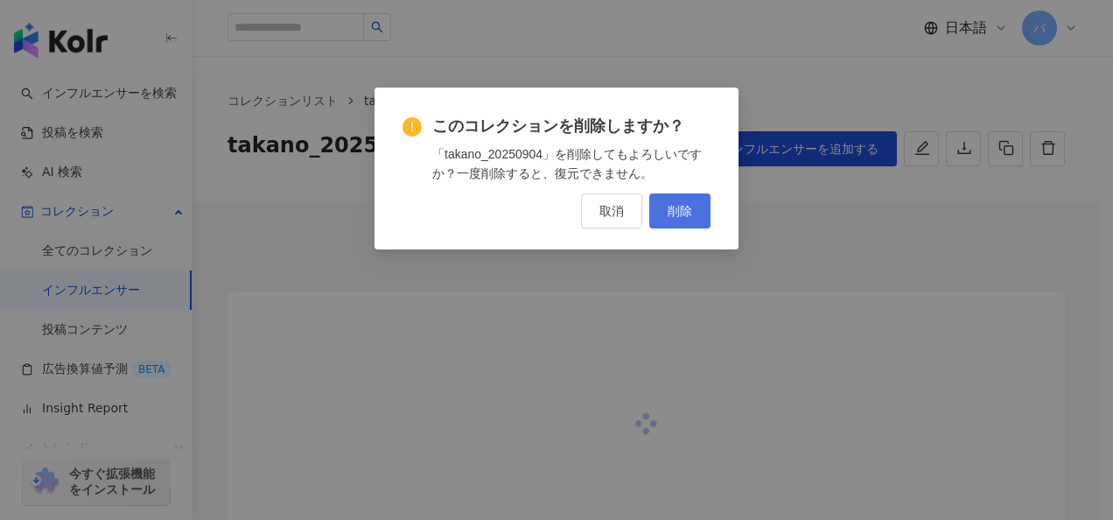
click at [684, 204] on span "削除" at bounding box center [679, 211] width 24 height 14
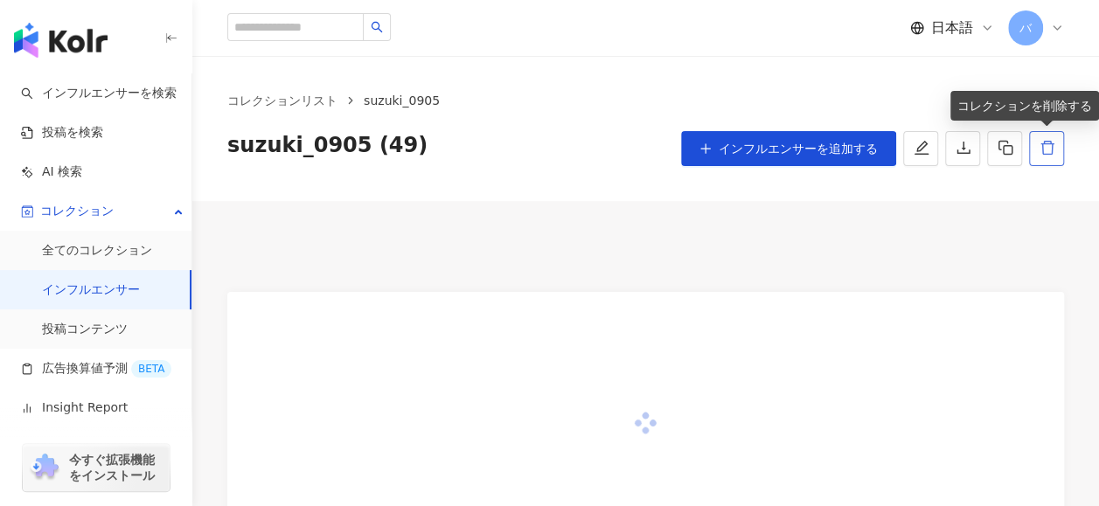
click at [1051, 145] on icon "delete" at bounding box center [1048, 148] width 16 height 16
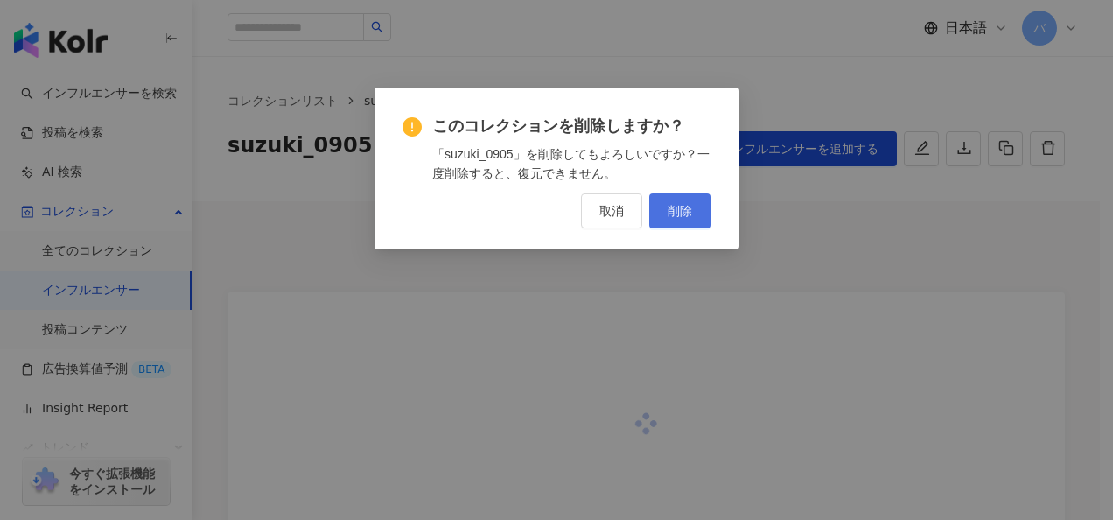
click at [690, 213] on span "削除" at bounding box center [679, 211] width 24 height 14
click at [675, 212] on span "削除" at bounding box center [679, 211] width 24 height 14
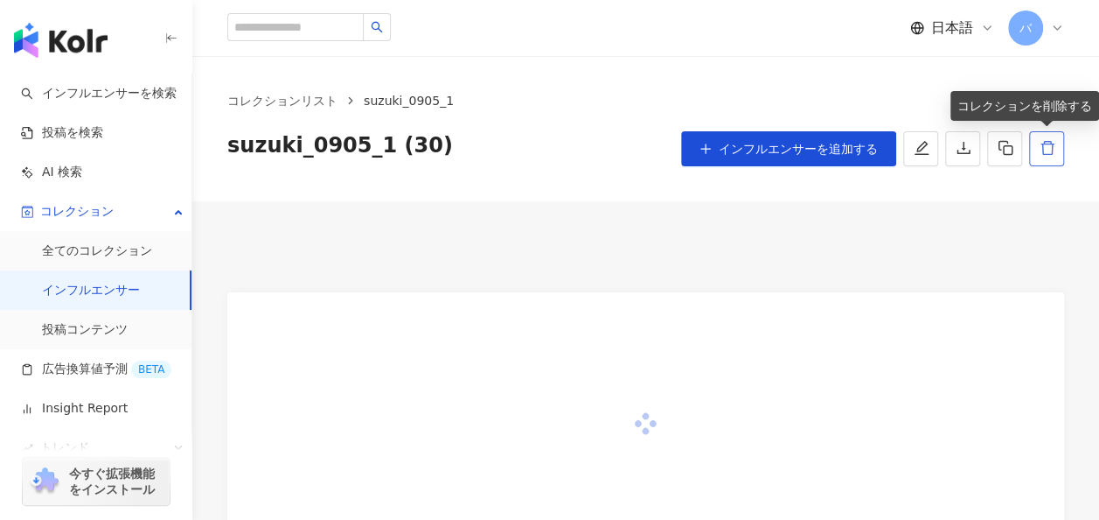
click at [1041, 136] on button "button" at bounding box center [1047, 148] width 35 height 35
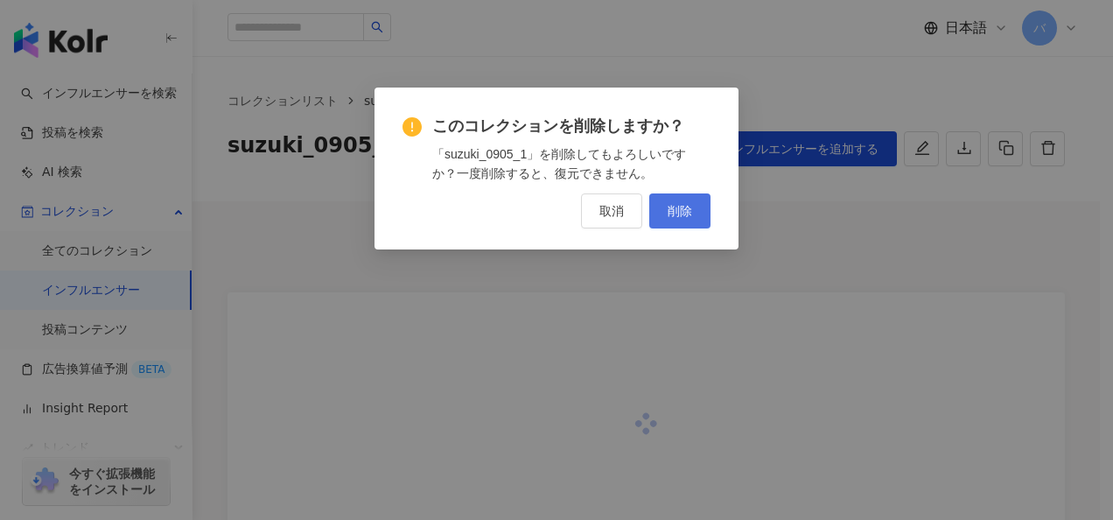
click at [686, 215] on span "削除" at bounding box center [679, 211] width 24 height 14
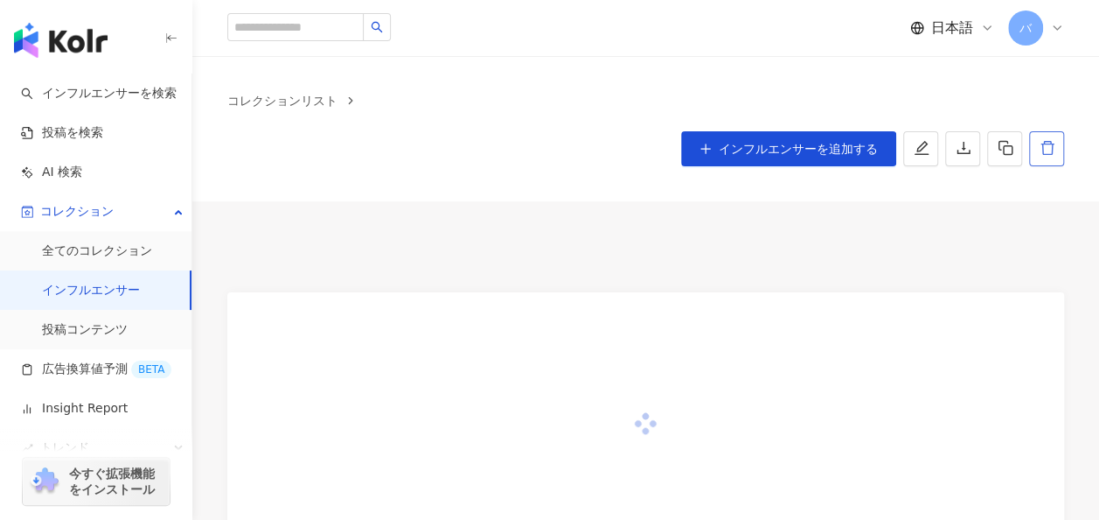
click at [1050, 149] on icon "delete" at bounding box center [1048, 148] width 16 height 16
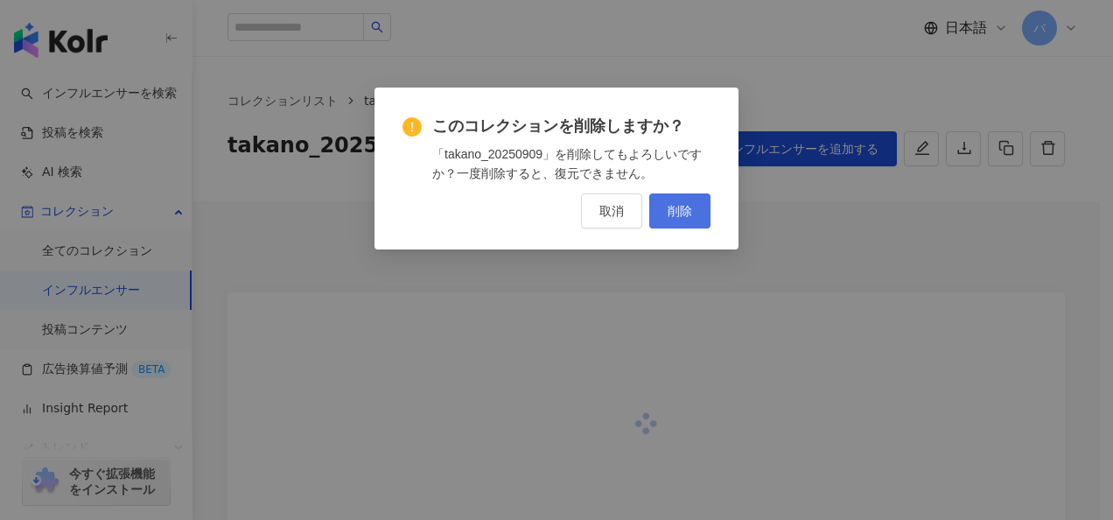
click at [692, 214] on button "削除" at bounding box center [679, 210] width 61 height 35
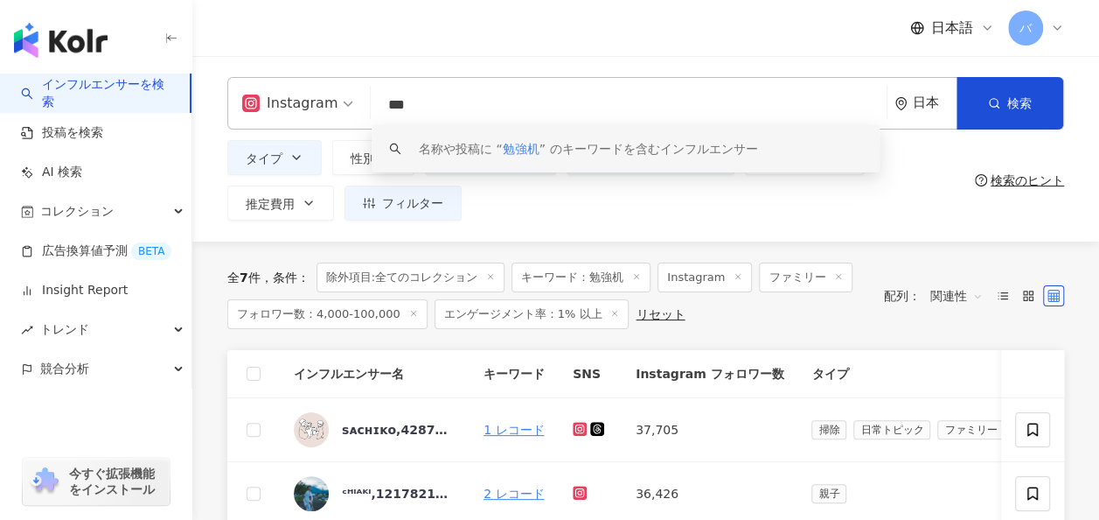
click at [604, 34] on div "日本語 バ" at bounding box center [645, 28] width 837 height 56
drag, startPoint x: 443, startPoint y: 108, endPoint x: 324, endPoint y: 107, distance: 119.0
click at [324, 107] on div "Instagram *** 日本 検索 keyword 名称や投稿に “ 勉強机 ” のキーワードを含むインフルエンサー" at bounding box center [645, 103] width 837 height 52
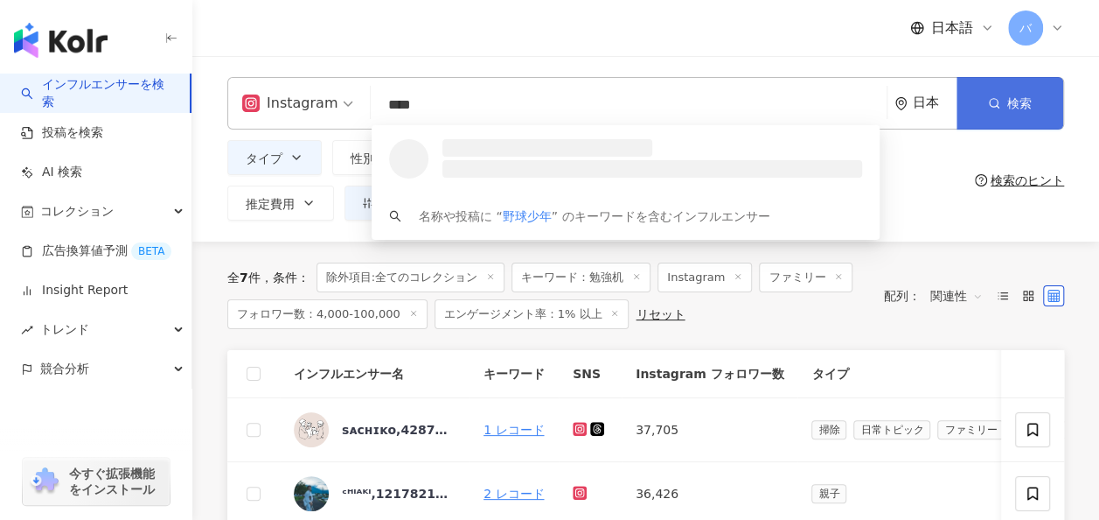
click at [988, 112] on button "検索" at bounding box center [1010, 103] width 107 height 52
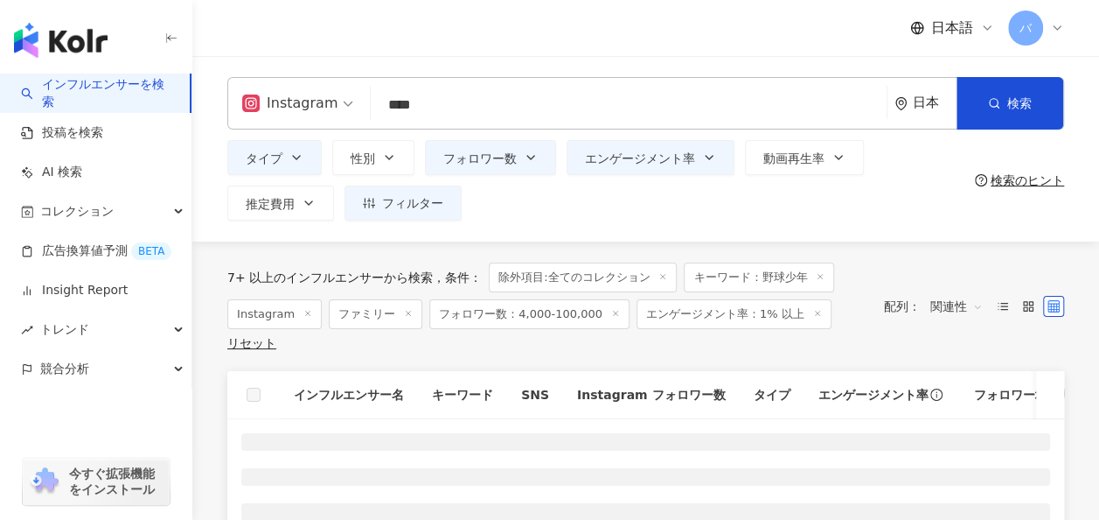
click at [500, 114] on input "****" at bounding box center [629, 104] width 502 height 33
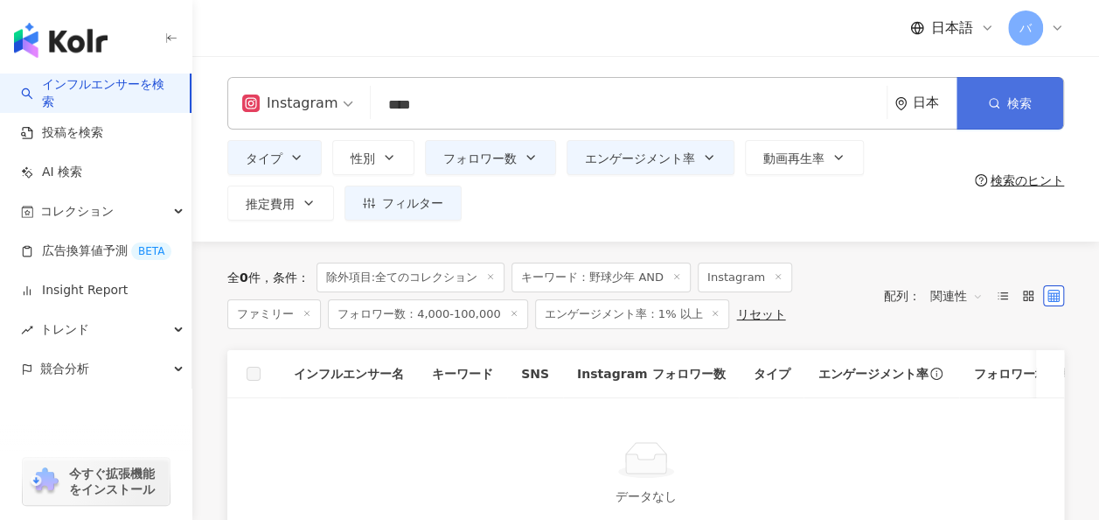
click at [1000, 101] on icon "button" at bounding box center [994, 103] width 12 height 12
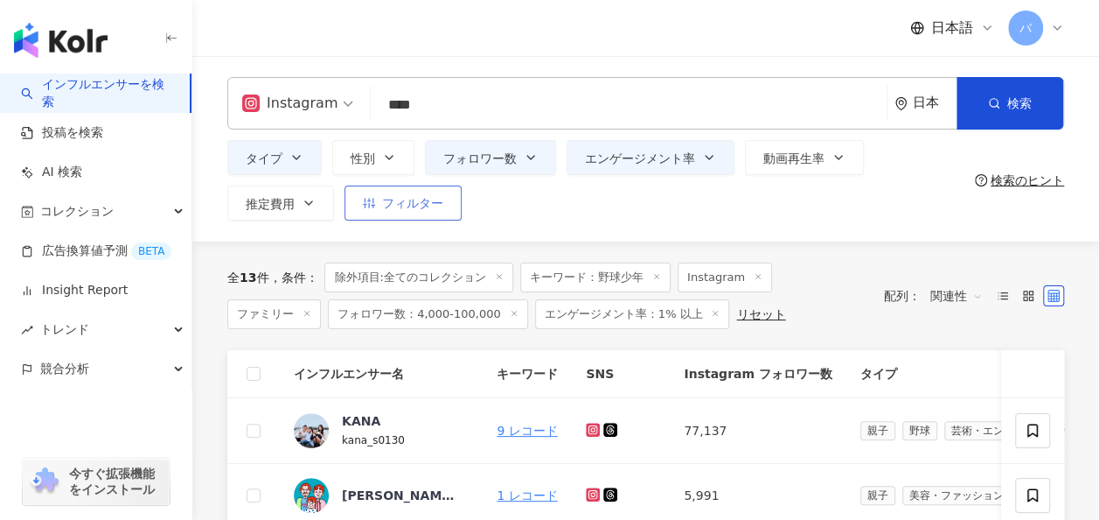
click at [378, 209] on button "フィルター" at bounding box center [403, 202] width 117 height 35
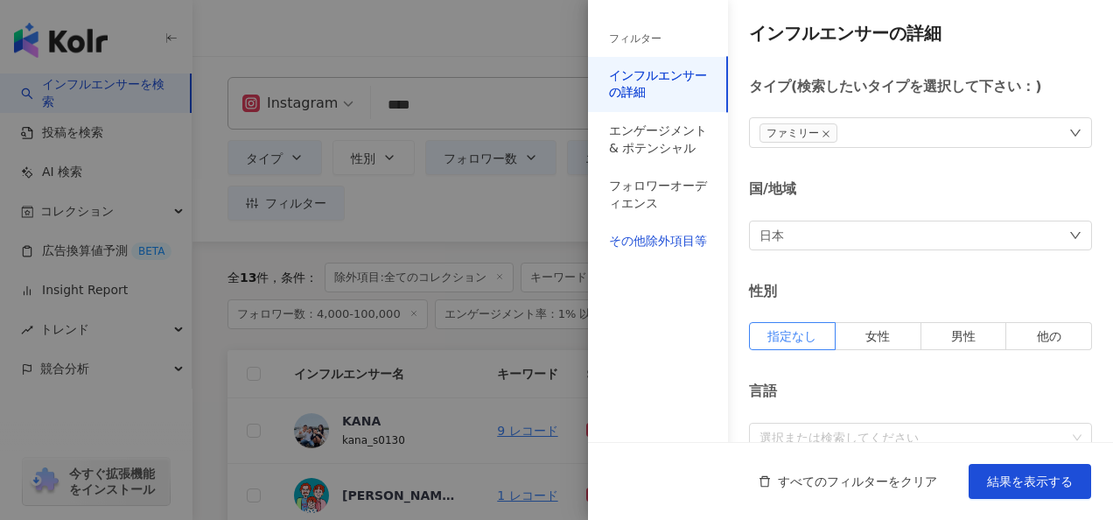
click at [684, 248] on div "その他除外項目等" at bounding box center [658, 241] width 98 height 17
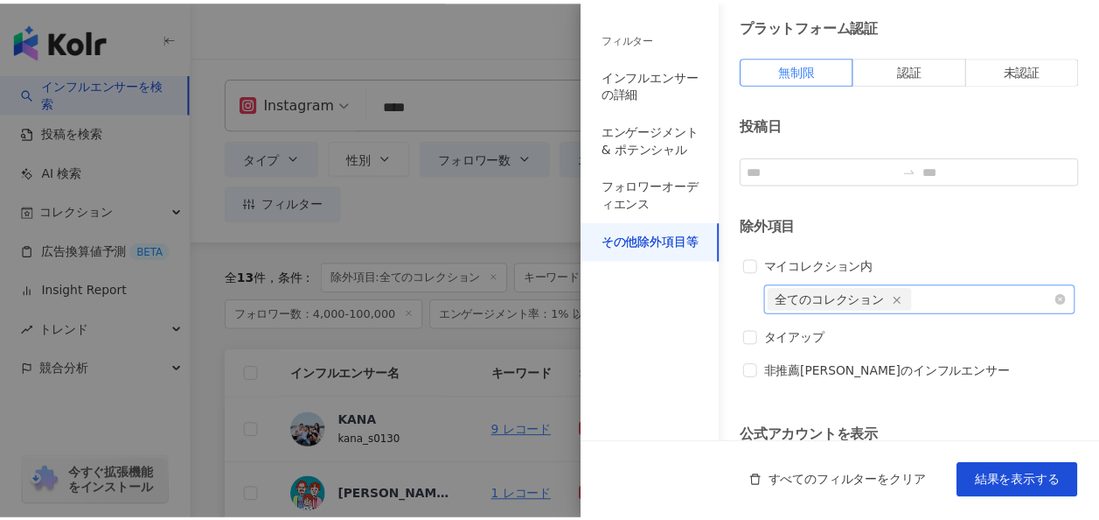
scroll to position [87, 0]
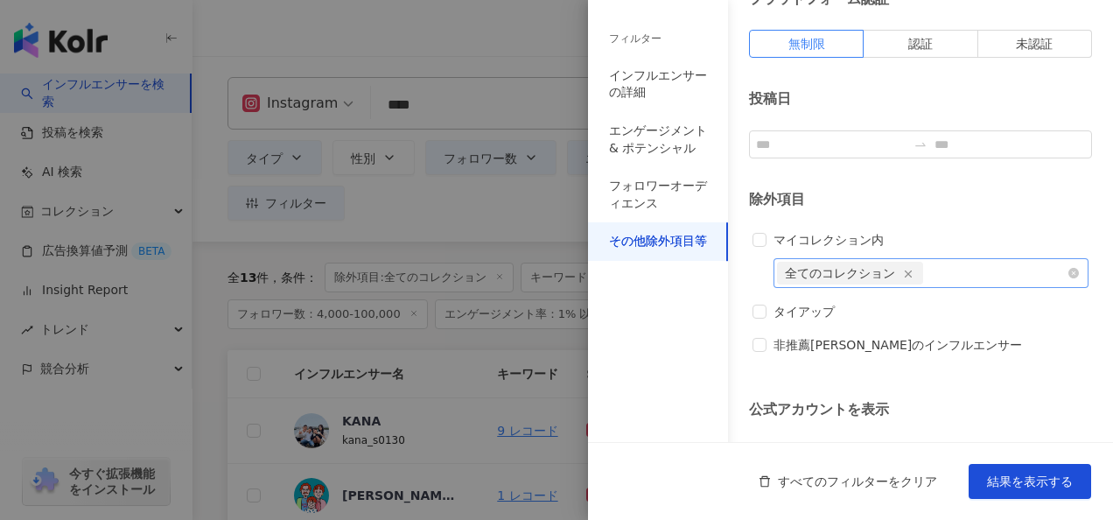
click at [903, 271] on icon "button" at bounding box center [908, 274] width 12 height 12
click at [1037, 488] on span "結果を表示する" at bounding box center [1030, 481] width 86 height 14
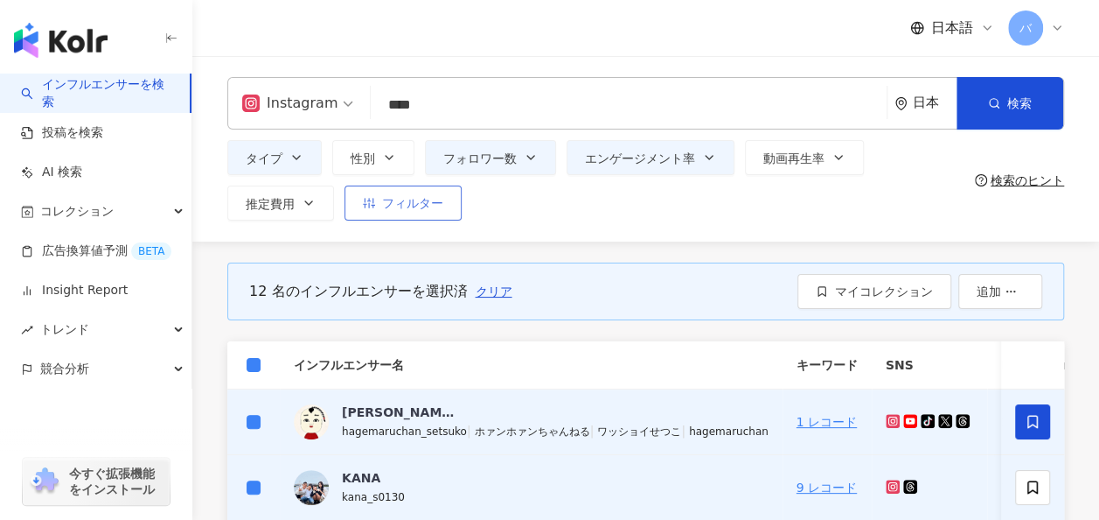
click at [382, 205] on span "フィルター" at bounding box center [412, 203] width 61 height 14
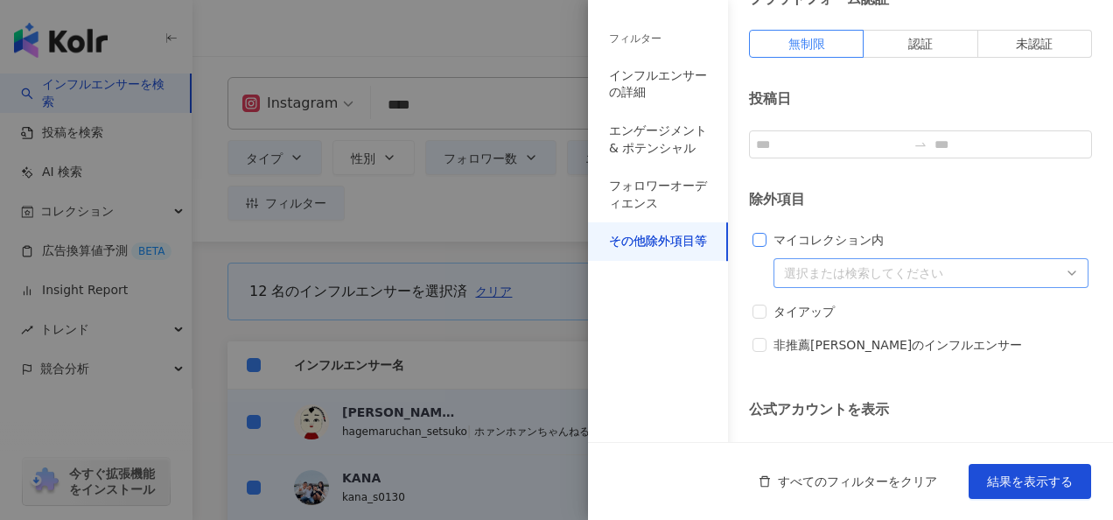
click at [782, 238] on span "マイコレクション内" at bounding box center [828, 239] width 124 height 19
click at [806, 272] on div at bounding box center [922, 273] width 290 height 13
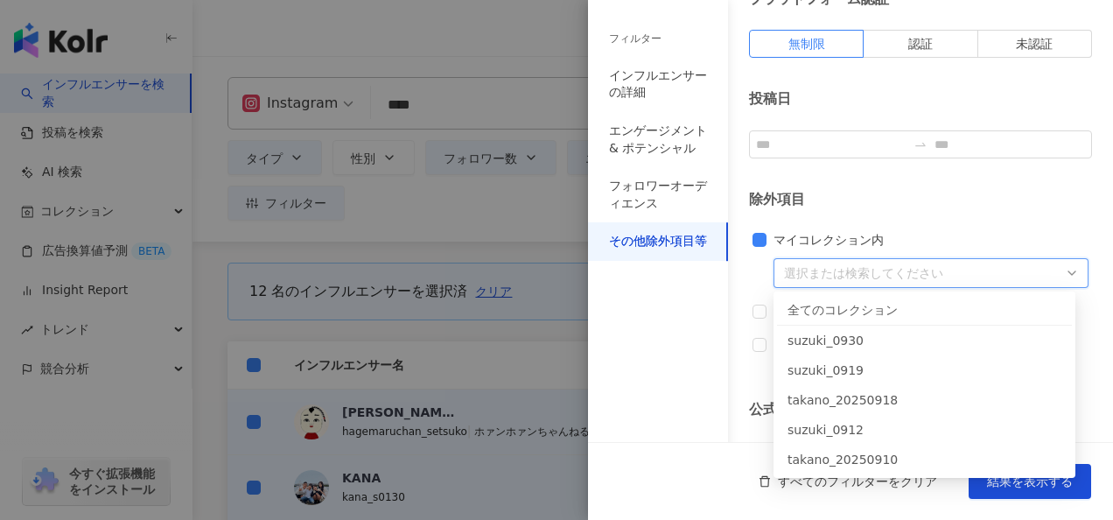
click at [827, 311] on div "全てのコレクション" at bounding box center [924, 309] width 274 height 19
click at [1016, 485] on span "結果を表示する" at bounding box center [1030, 481] width 86 height 14
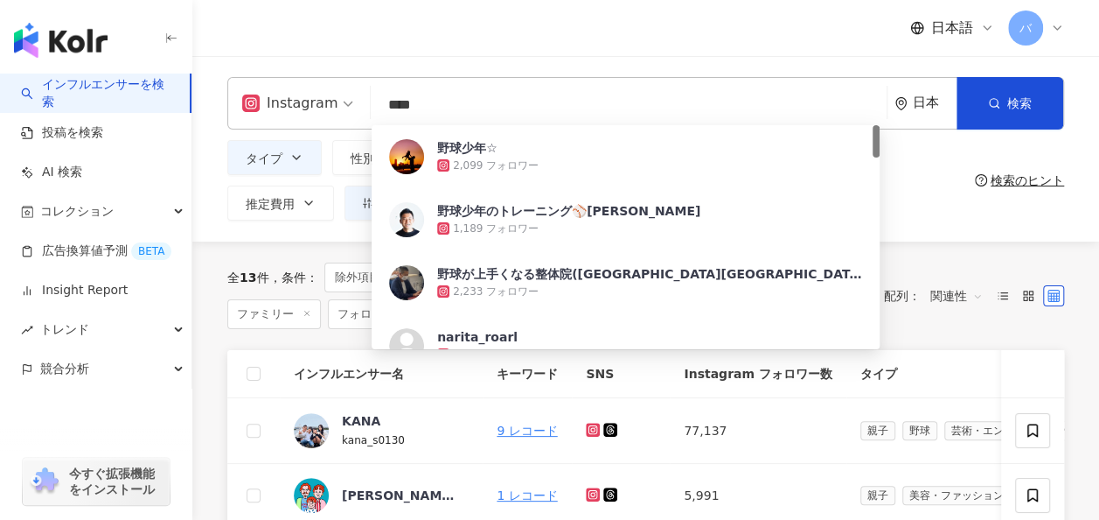
drag, startPoint x: 376, startPoint y: 94, endPoint x: 342, endPoint y: 94, distance: 34.1
click at [339, 95] on div "Instagram **** 日本 検索 10e2b4f4-ac0d-4da2-847a-18a92152c57a 野球少年☆ 2,099 フォロワー 野球少…" at bounding box center [645, 103] width 837 height 52
type input "*"
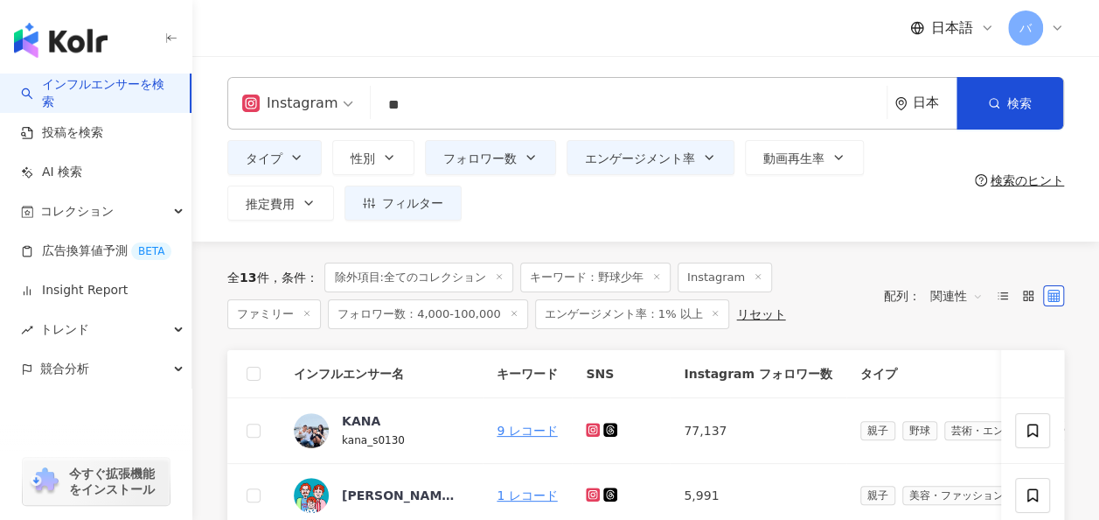
type input "**"
click at [491, 114] on input "search" at bounding box center [629, 104] width 502 height 33
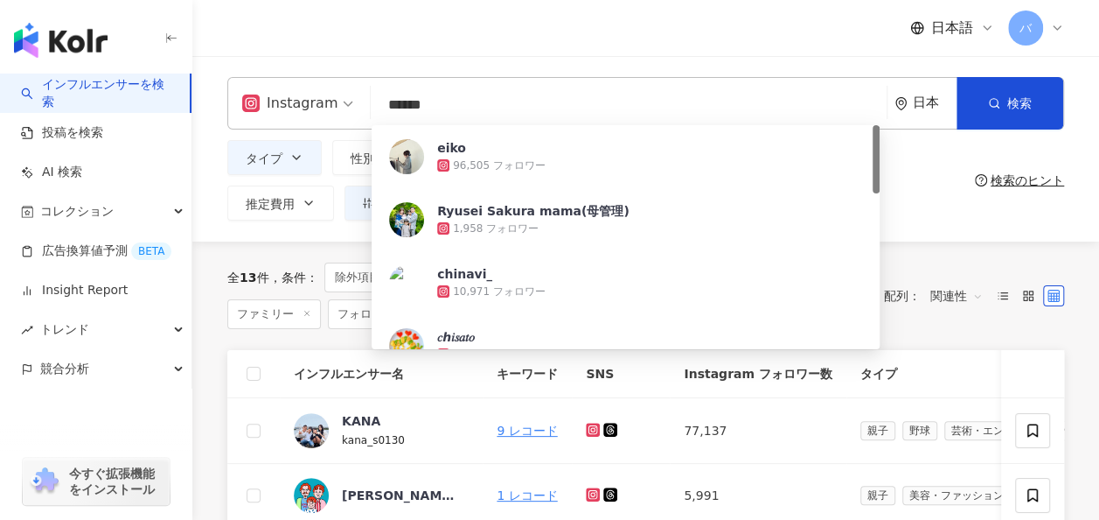
click at [910, 205] on div "タイプ 性別 フォロワー数 エンゲージメント率 動画再生率 推定費用 フィルター フィルター インフルエンサーの詳細 エンゲージメント & ポテンシャル フォ…" at bounding box center [597, 180] width 741 height 80
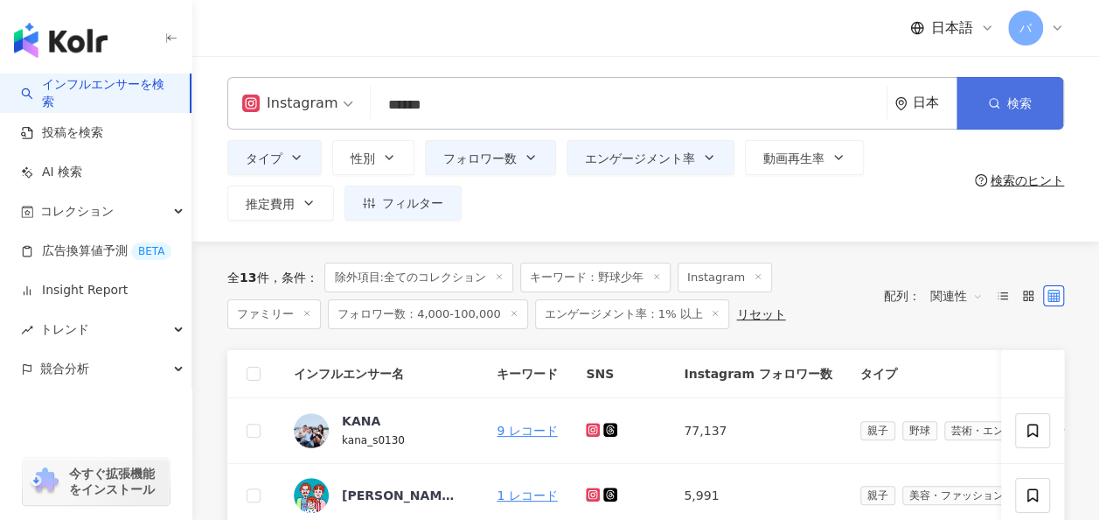
click at [1020, 110] on span "検索" at bounding box center [1020, 103] width 24 height 14
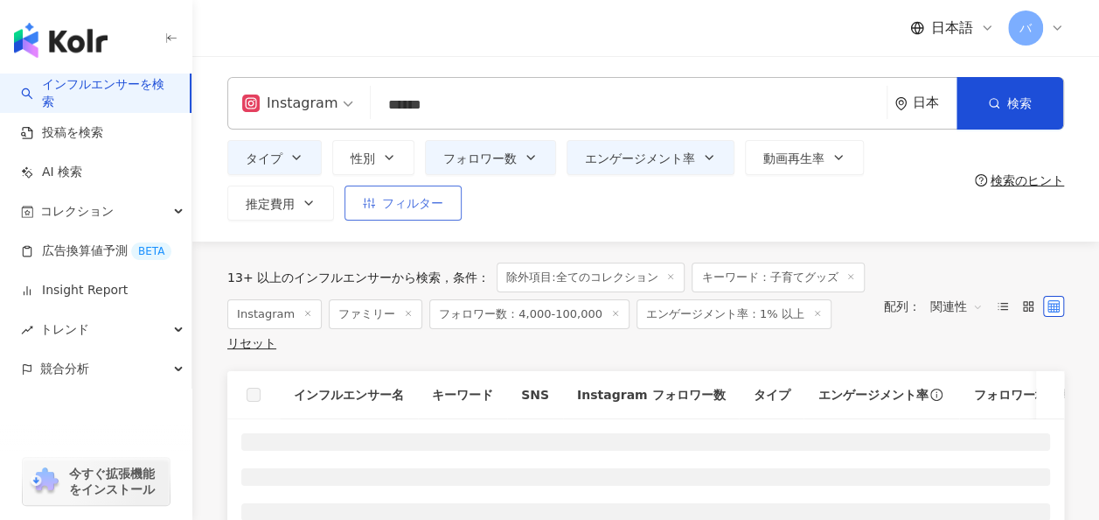
click at [404, 199] on span "フィルター" at bounding box center [412, 203] width 61 height 14
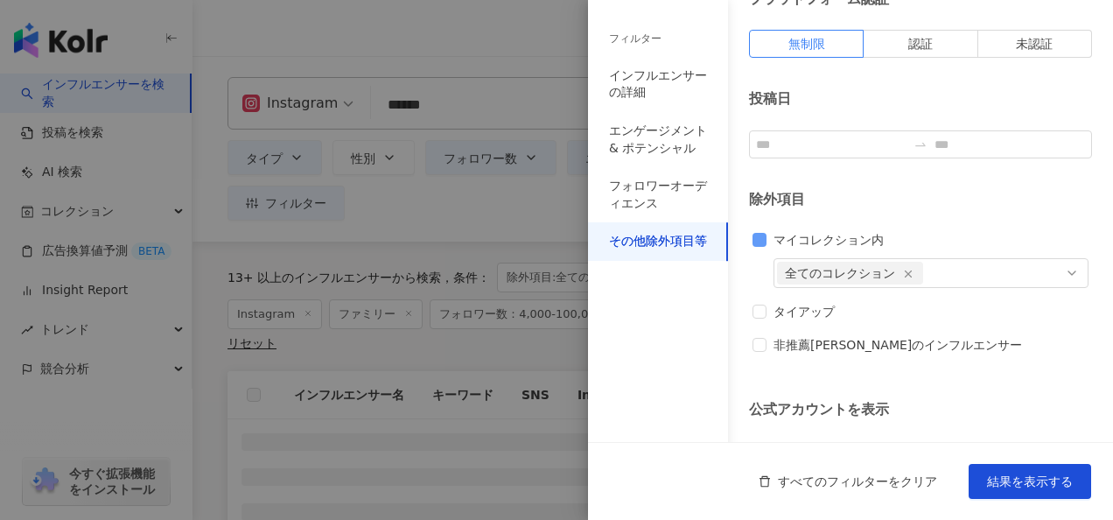
click at [778, 236] on span "マイコレクション内" at bounding box center [828, 239] width 124 height 19
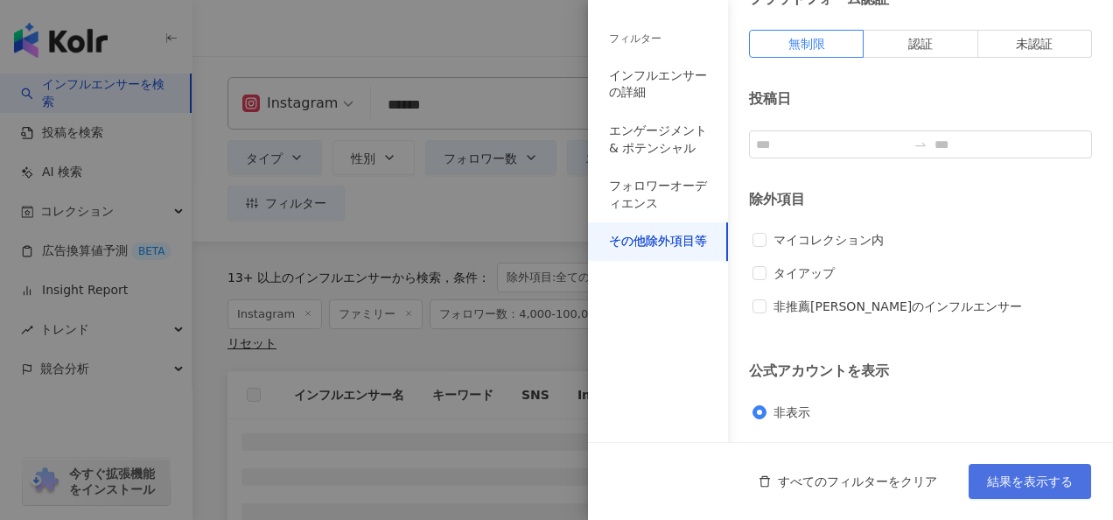
click at [1039, 483] on span "結果を表示する" at bounding box center [1030, 481] width 86 height 14
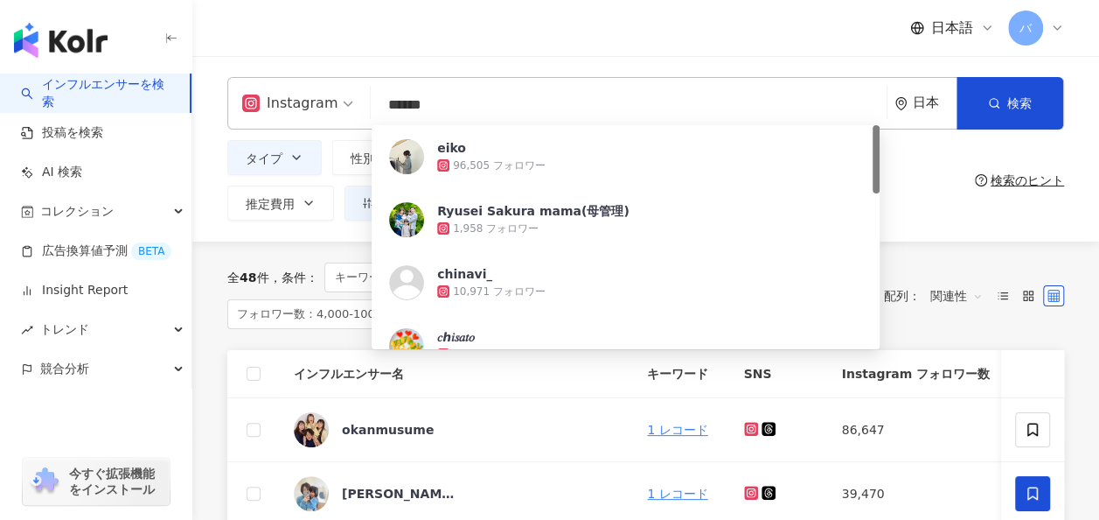
drag, startPoint x: 478, startPoint y: 111, endPoint x: 368, endPoint y: 108, distance: 109.4
click at [368, 108] on div "Instagram ****** 日本 検索 8ef29e26-933e-49ed-92cb-733aeda34a97 eiko 96,505 フォロワー R…" at bounding box center [645, 103] width 837 height 52
click at [607, 113] on input "******" at bounding box center [629, 104] width 502 height 33
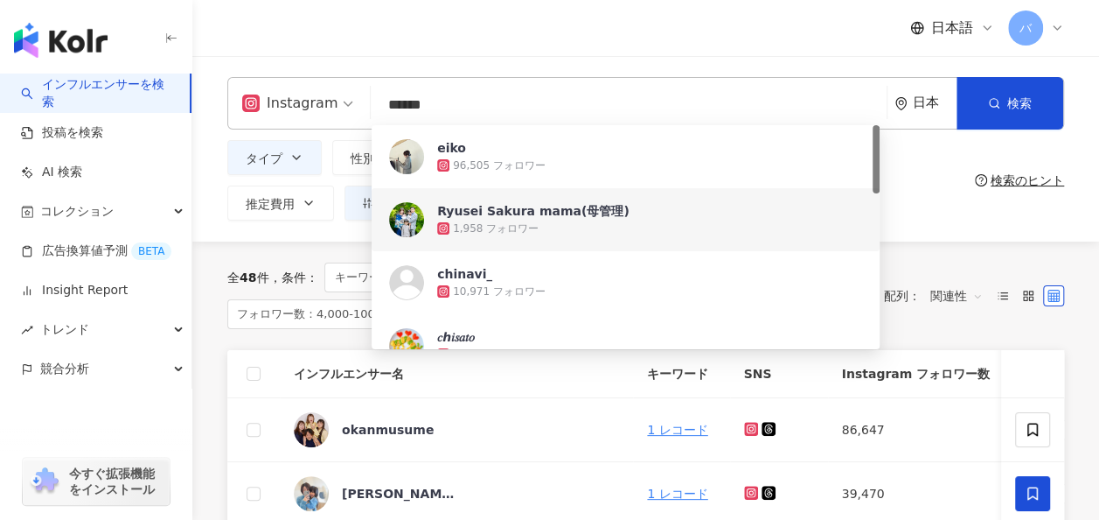
click at [327, 237] on div "Instagram ****** 日本 検索 8ef29e26-933e-49ed-92cb-733aeda34a97 fcf766f9-2024-4fbd-…" at bounding box center [645, 148] width 907 height 185
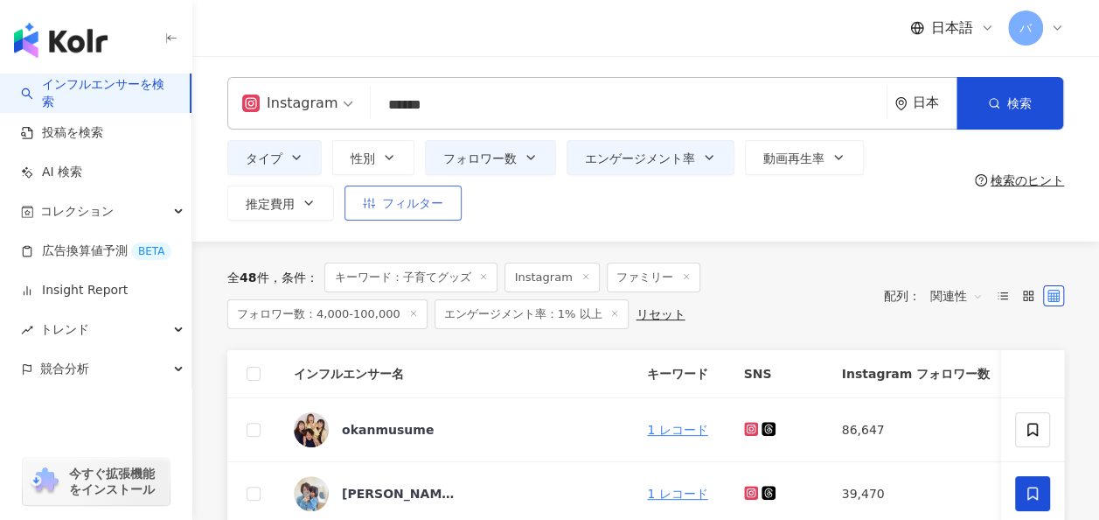
click at [380, 199] on button "フィルター" at bounding box center [403, 202] width 117 height 35
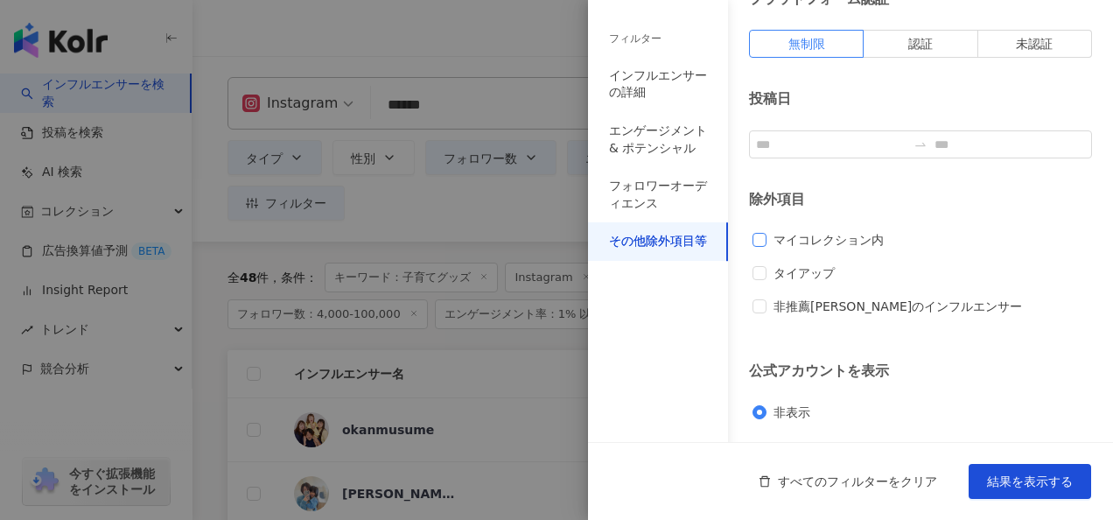
click at [793, 233] on span "マイコレクション内" at bounding box center [828, 239] width 124 height 19
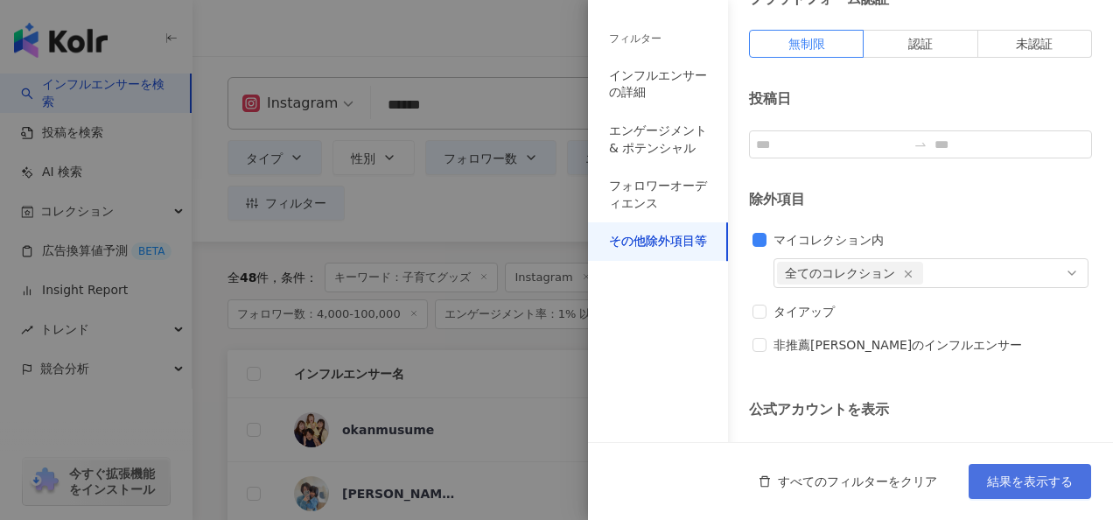
click at [1037, 483] on span "結果を表示する" at bounding box center [1030, 481] width 86 height 14
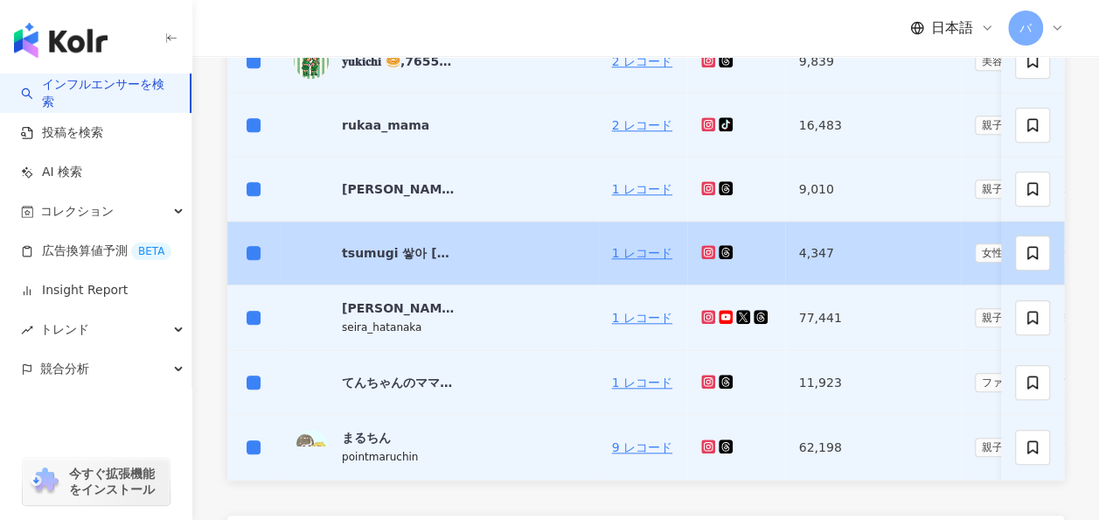
scroll to position [787, 0]
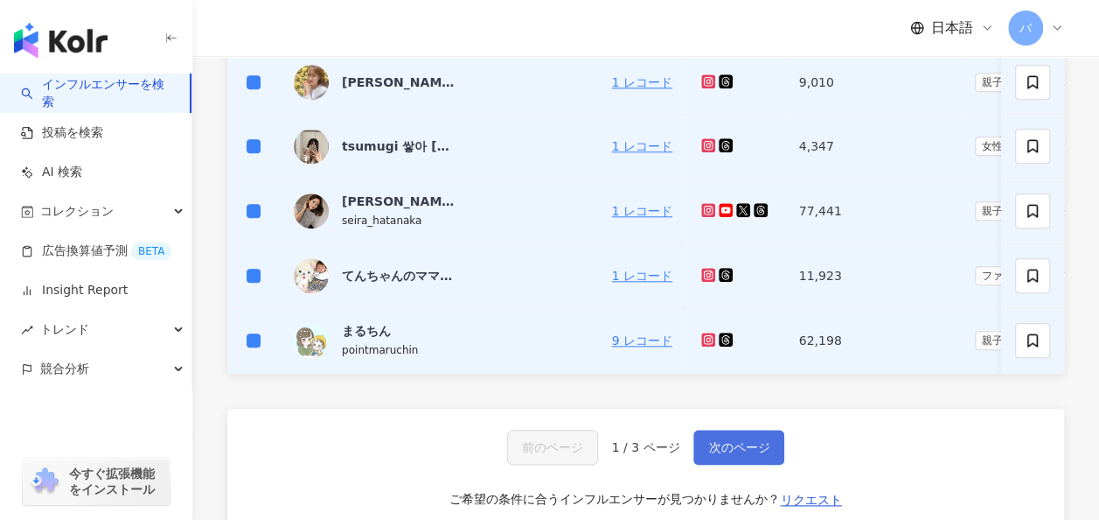
click at [760, 454] on span "次のページ" at bounding box center [739, 447] width 61 height 14
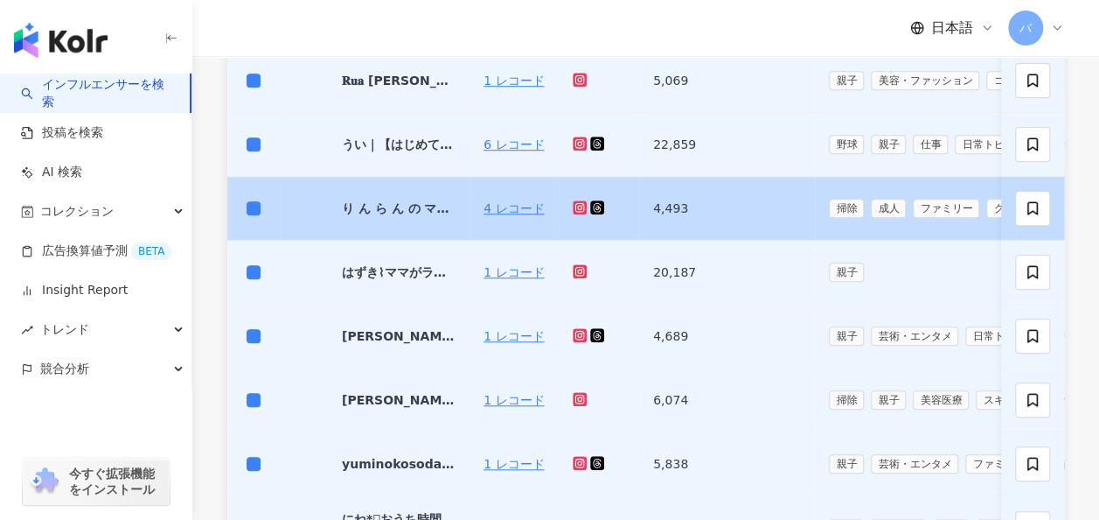
scroll to position [707, 0]
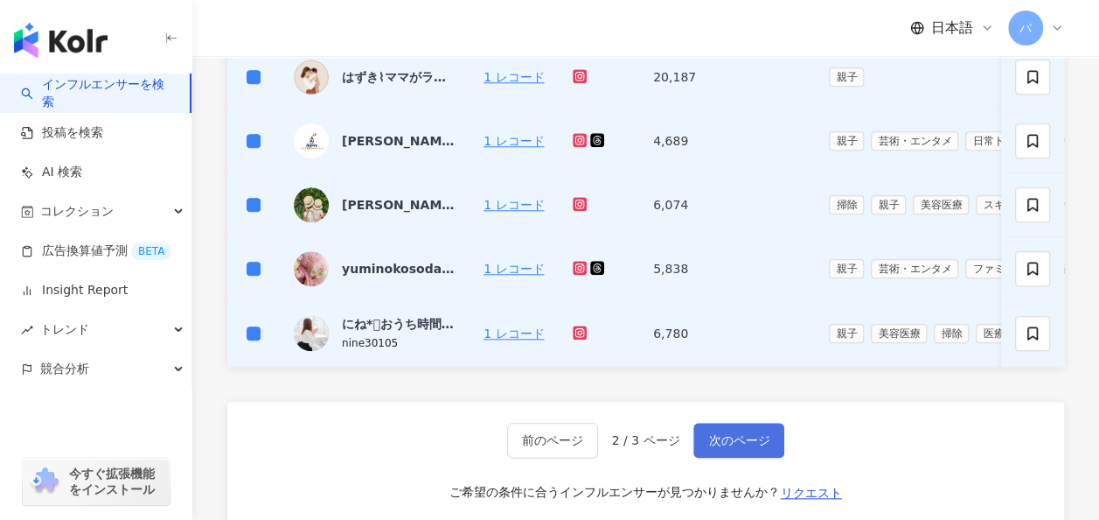
click at [739, 447] on span "次のページ" at bounding box center [739, 440] width 61 height 14
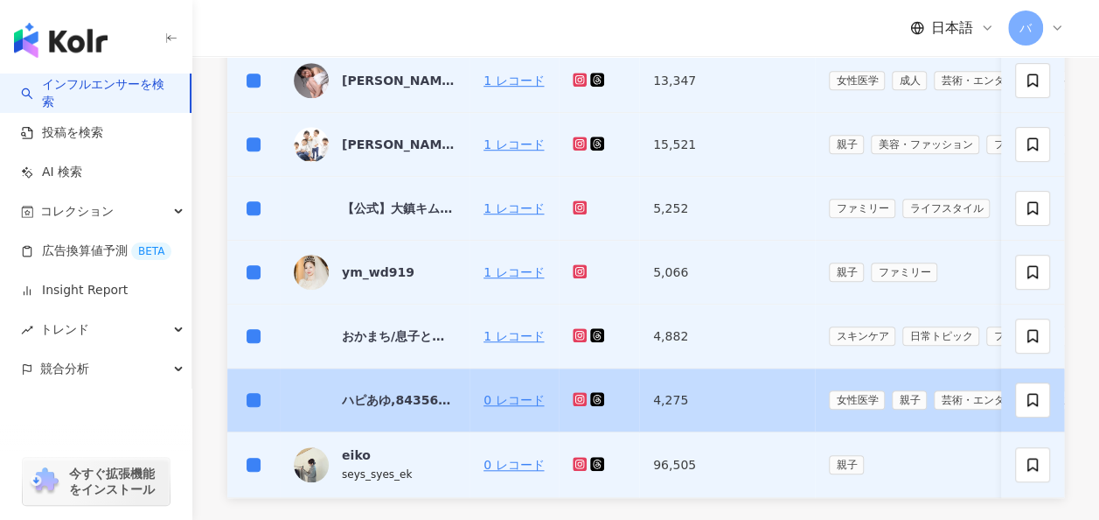
scroll to position [94, 0]
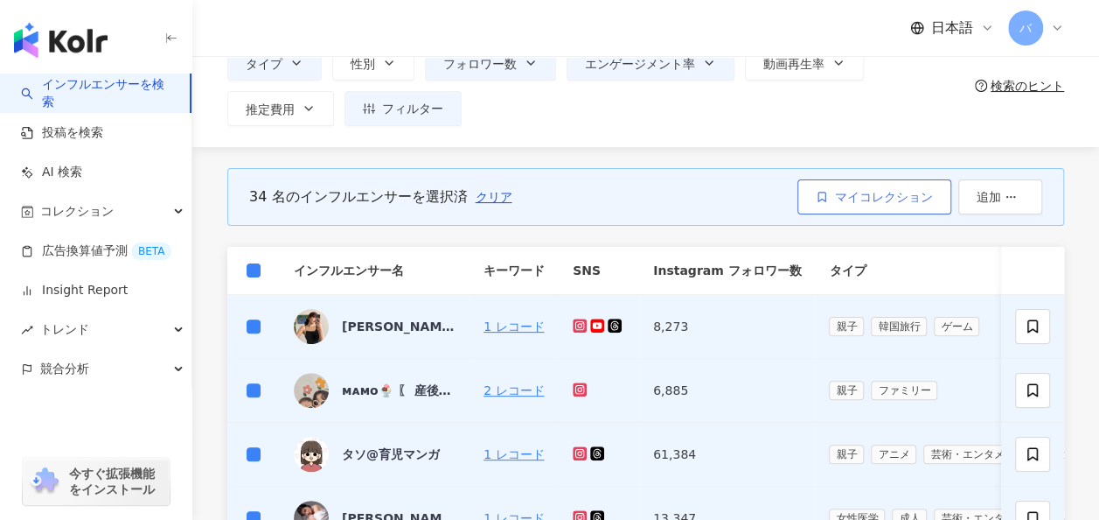
click at [840, 202] on span "マイコレクション" at bounding box center [884, 197] width 98 height 14
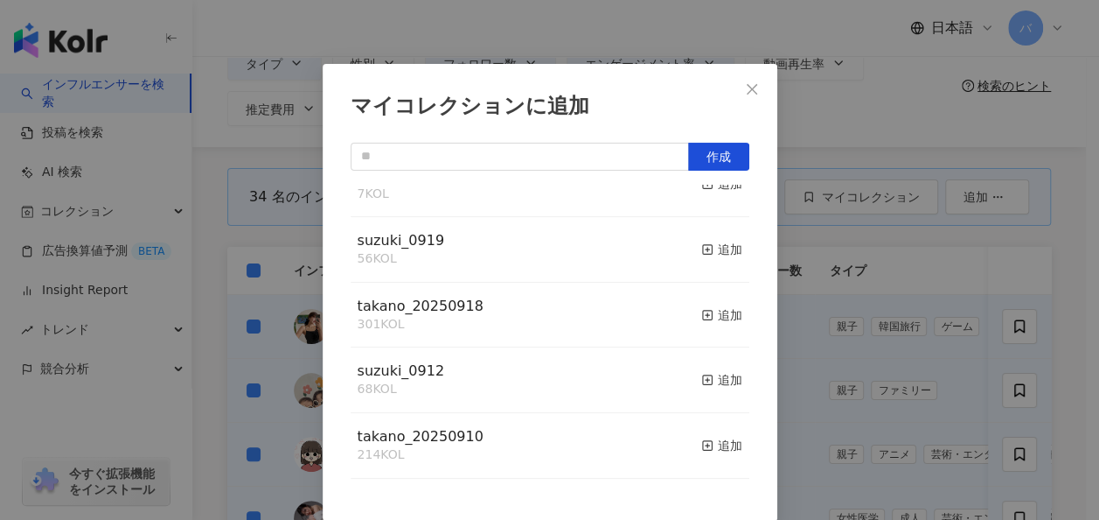
scroll to position [0, 0]
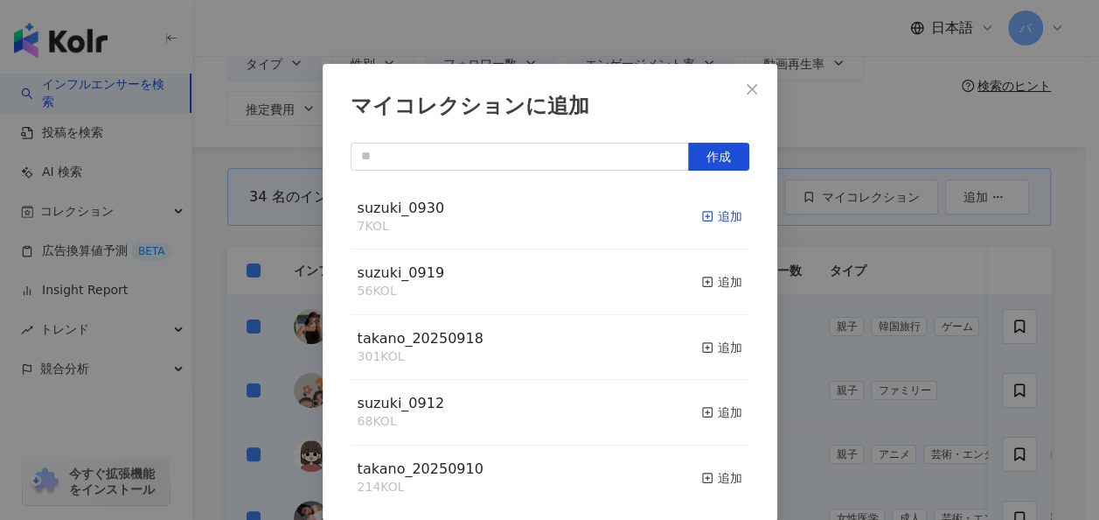
click at [710, 220] on div "追加" at bounding box center [722, 215] width 41 height 19
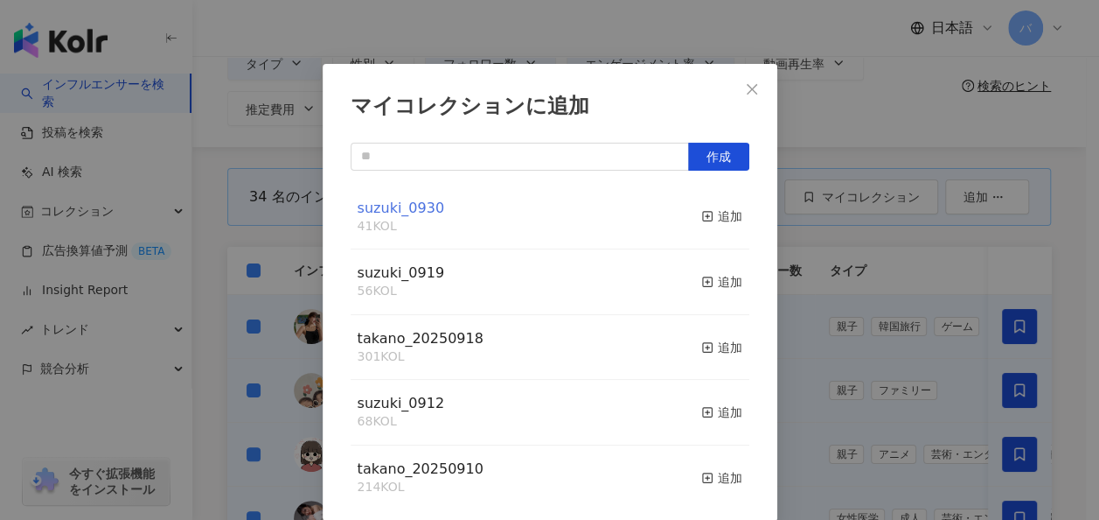
click at [389, 212] on span "suzuki_0930" at bounding box center [401, 207] width 87 height 17
click at [745, 94] on icon "close" at bounding box center [752, 89] width 14 height 14
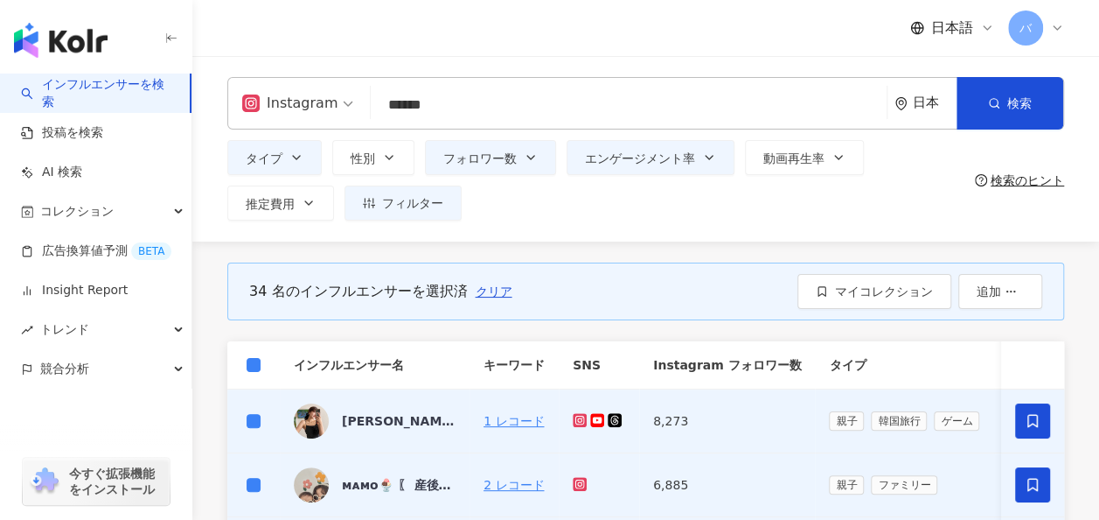
drag, startPoint x: 382, startPoint y: 101, endPoint x: 366, endPoint y: 103, distance: 16.7
click at [366, 103] on div "Instagram ****** 日本 検索 8ef29e26-933e-49ed-92cb-733aeda34a97 fcf766f9-2024-4fbd-…" at bounding box center [645, 103] width 837 height 52
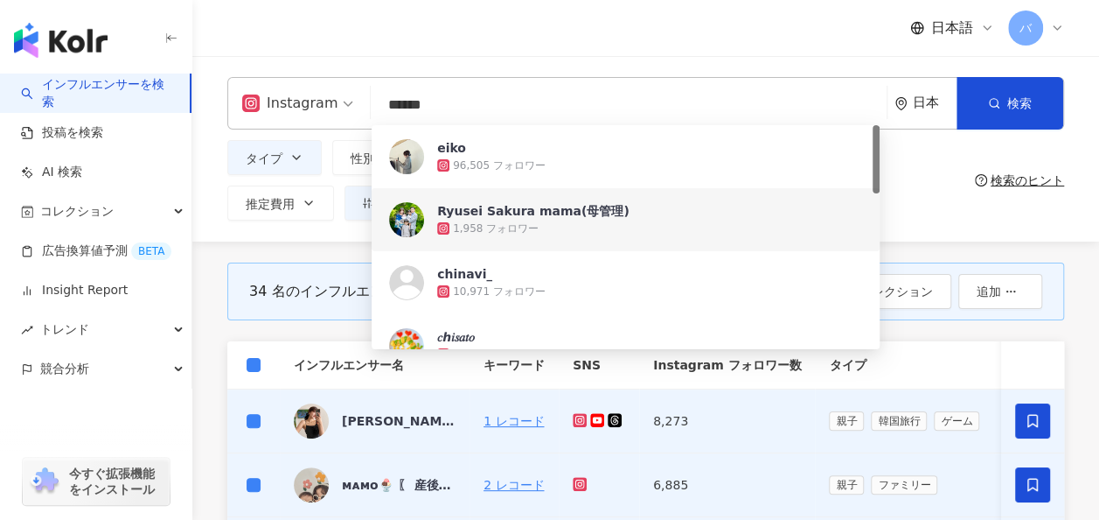
paste input "search"
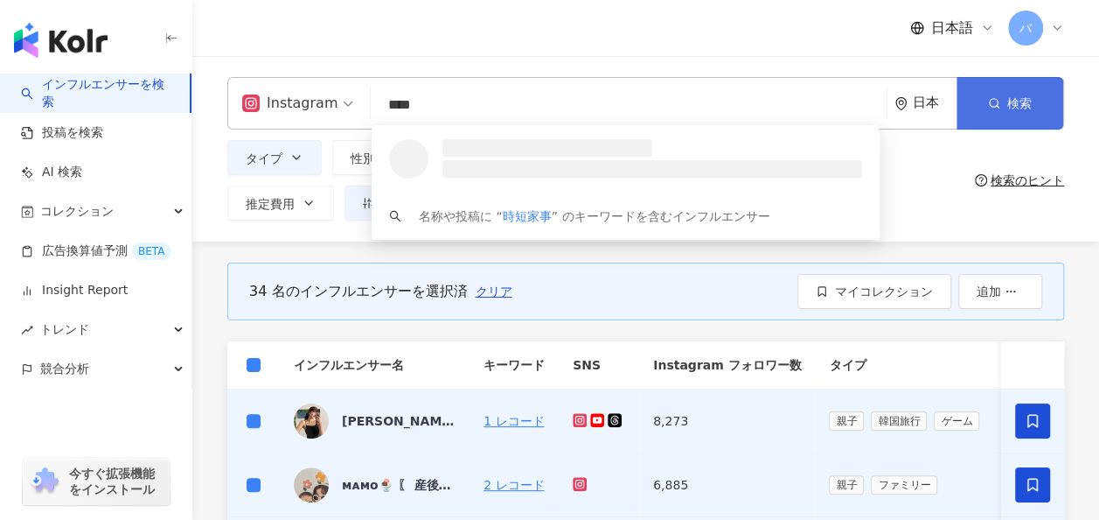
type input "****"
click at [1001, 91] on button "検索" at bounding box center [1010, 103] width 107 height 52
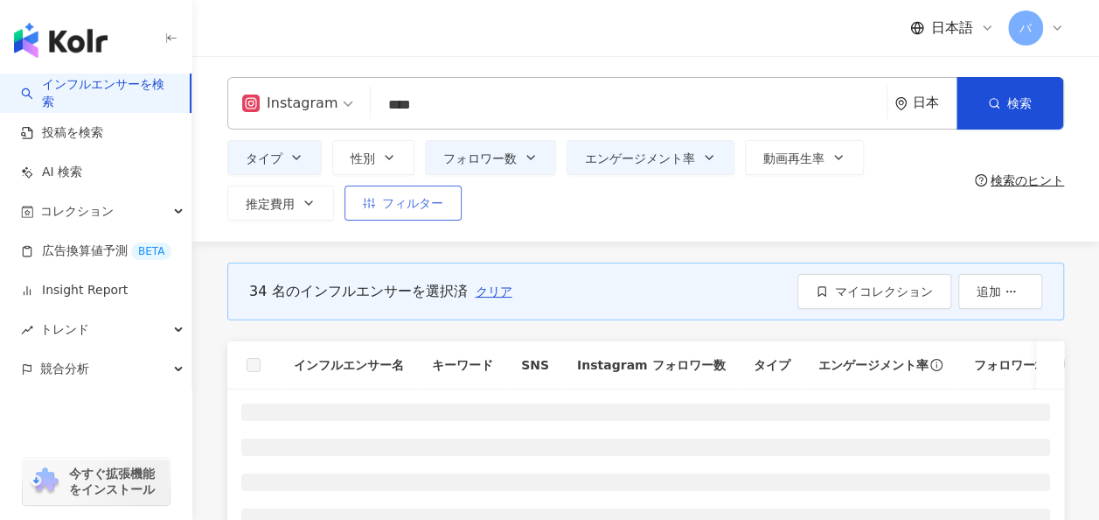
click at [406, 199] on span "フィルター" at bounding box center [412, 203] width 61 height 14
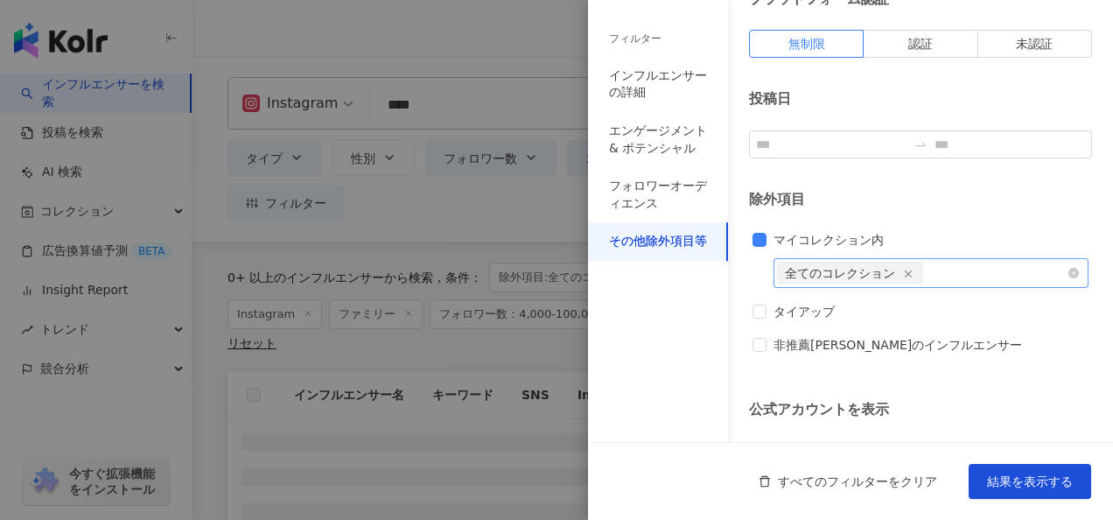
click at [908, 269] on icon "button" at bounding box center [908, 274] width 12 height 12
click at [1009, 484] on span "結果を表示する" at bounding box center [1030, 481] width 86 height 14
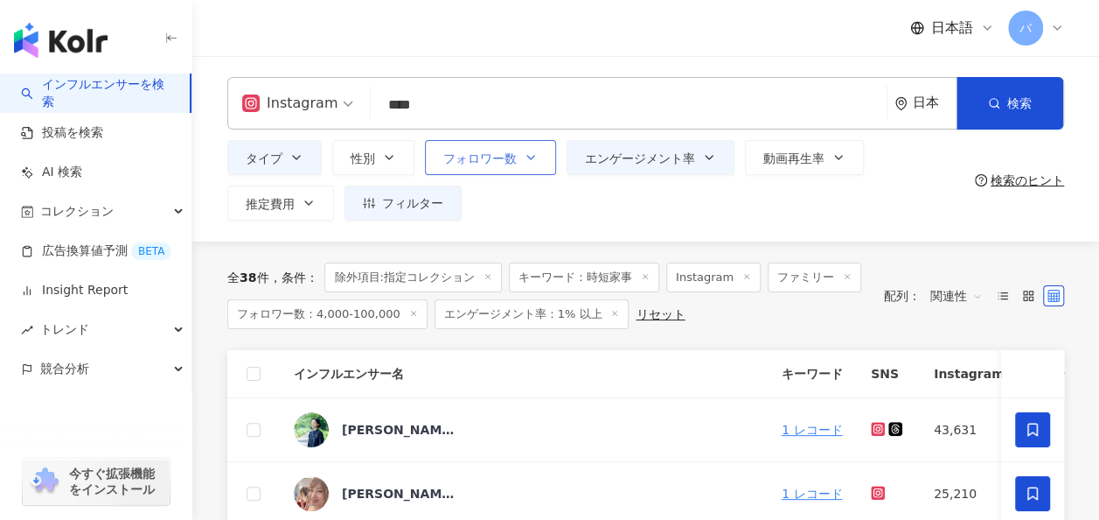
click at [512, 163] on span "フォロワー数" at bounding box center [479, 158] width 73 height 14
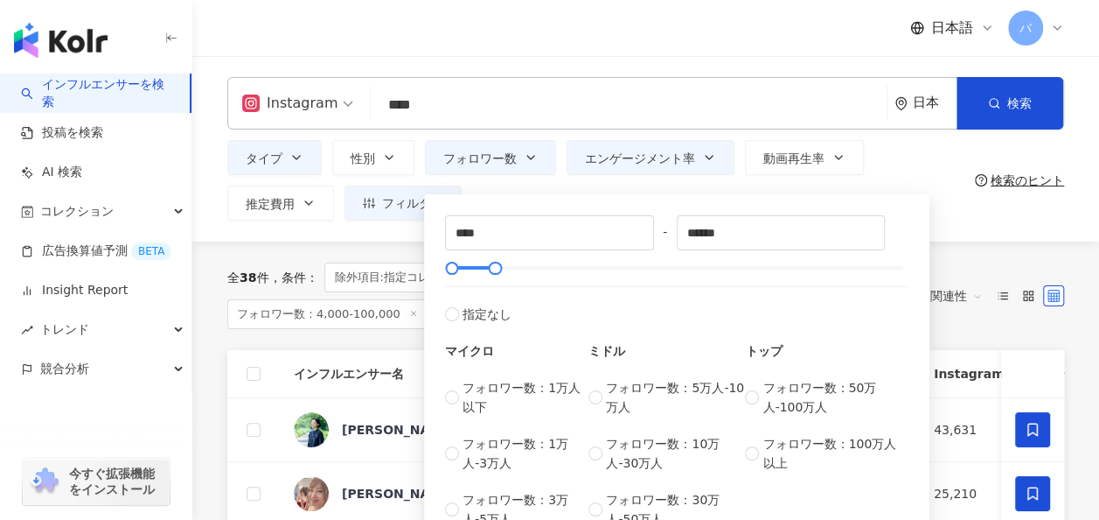
click at [546, 194] on div "**** - ****** 指定なし マイクロ フォロワー数：1万人以下 フォロワー数：1万人-3万人 フォロワー数：3万人-5万人 ミドル フォロワー数：5…" at bounding box center [677, 371] width 506 height 355
click at [612, 159] on span "エンゲージメント率" at bounding box center [640, 158] width 110 height 14
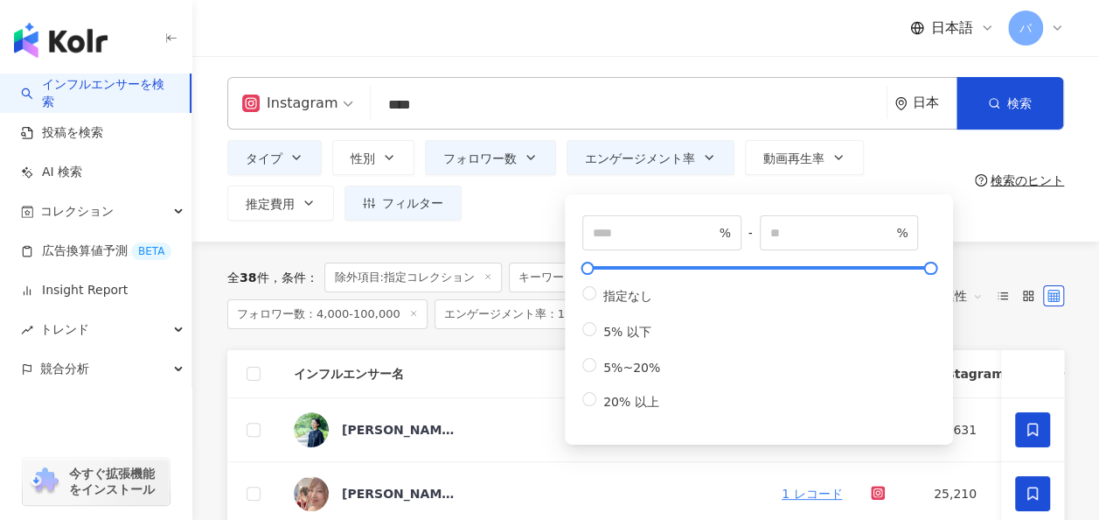
click at [488, 227] on div "Instagram **** 日本 検索 loading 名称や投稿に “ 時短家事 ” のキーワードを含むインフルエンサー タイプ 性別 フォロワー数 エン…" at bounding box center [645, 148] width 907 height 185
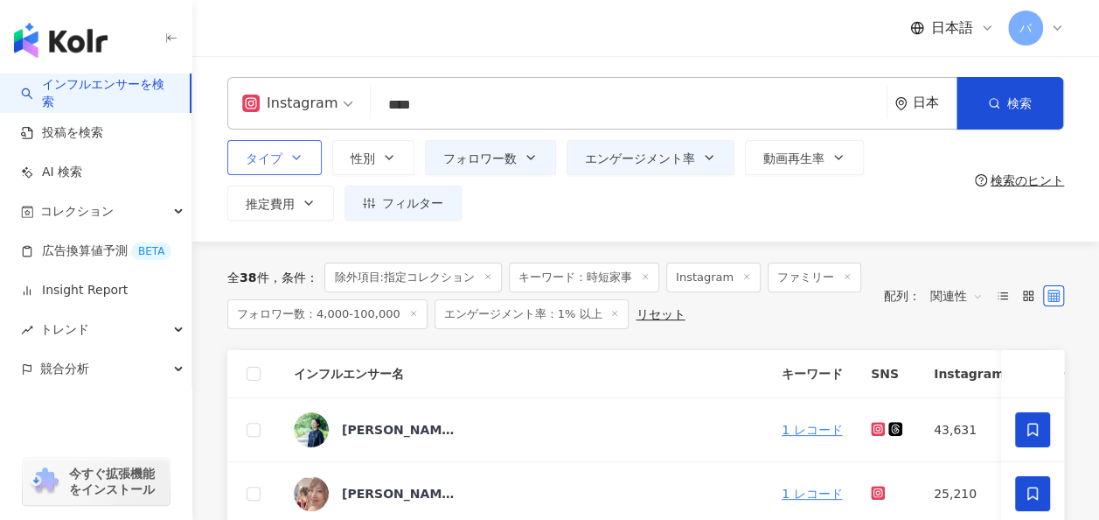
click at [276, 156] on span "タイプ" at bounding box center [264, 158] width 37 height 14
click at [495, 178] on div "タイプ 検索したいタイプを選択して下さい： ファミリー 芸術・エンタメ 美容・ファッション 気候・環境 日常トピック 教育・学習 ファミリー ファイナンス グ…" at bounding box center [597, 180] width 741 height 80
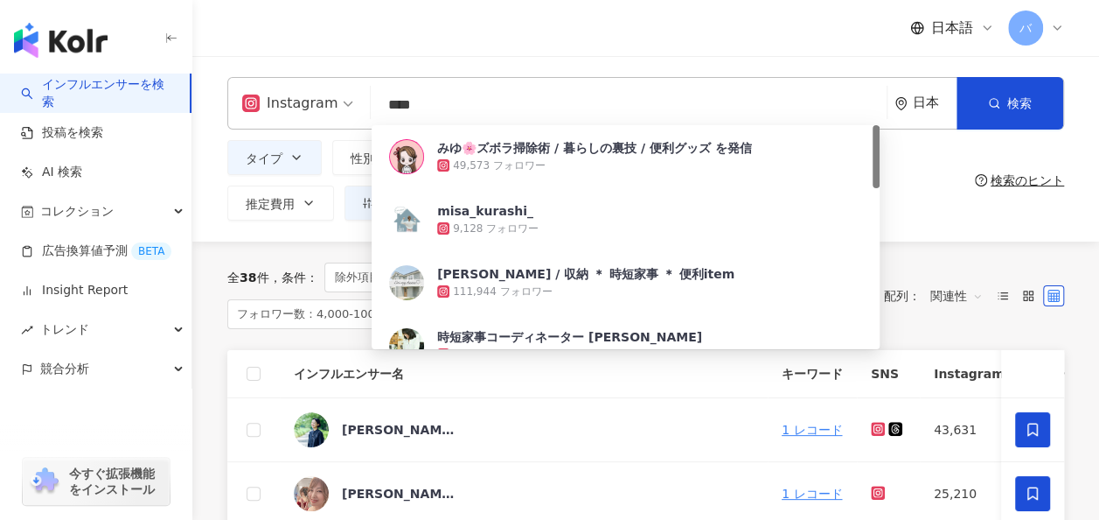
drag, startPoint x: 450, startPoint y: 92, endPoint x: 343, endPoint y: 93, distance: 107.6
click at [343, 93] on div "Instagram **** 日本 検索 43c272dd-944f-4078-8d97-c894892ebf13 みゆ🌸ズボラ掃除術 / 暮らしの裏技 / …" at bounding box center [645, 103] width 837 height 52
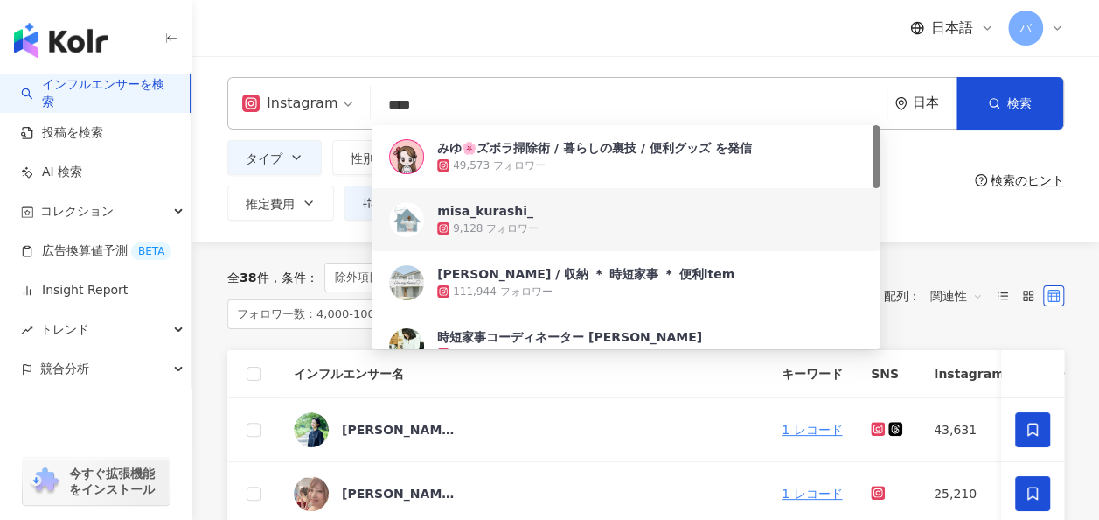
click at [327, 237] on div "Instagram **** 日本 検索 43c272dd-944f-4078-8d97-c894892ebf13 6b5a9f96-01bd-4865-ac…" at bounding box center [645, 148] width 907 height 185
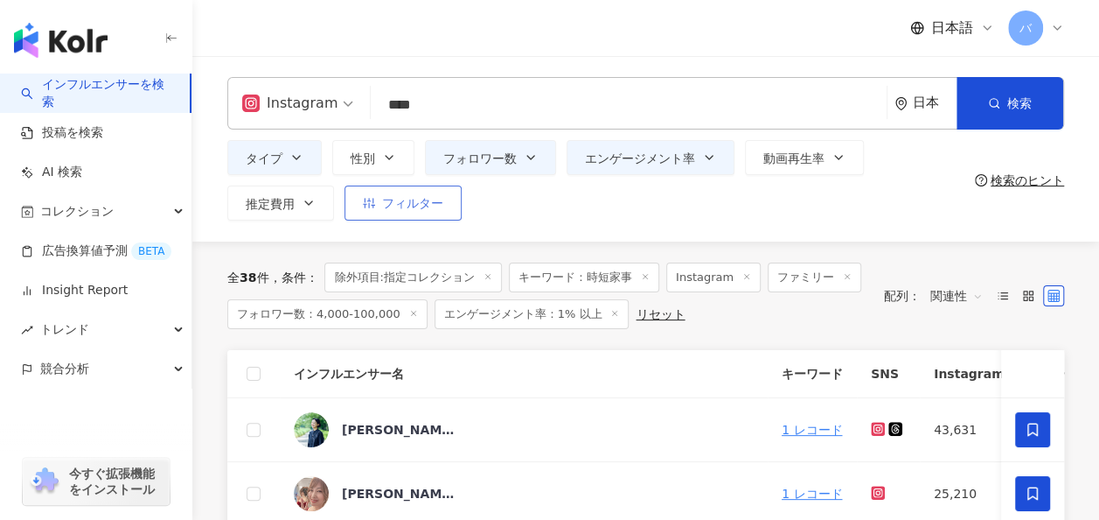
click at [372, 204] on icon "button" at bounding box center [369, 203] width 12 height 12
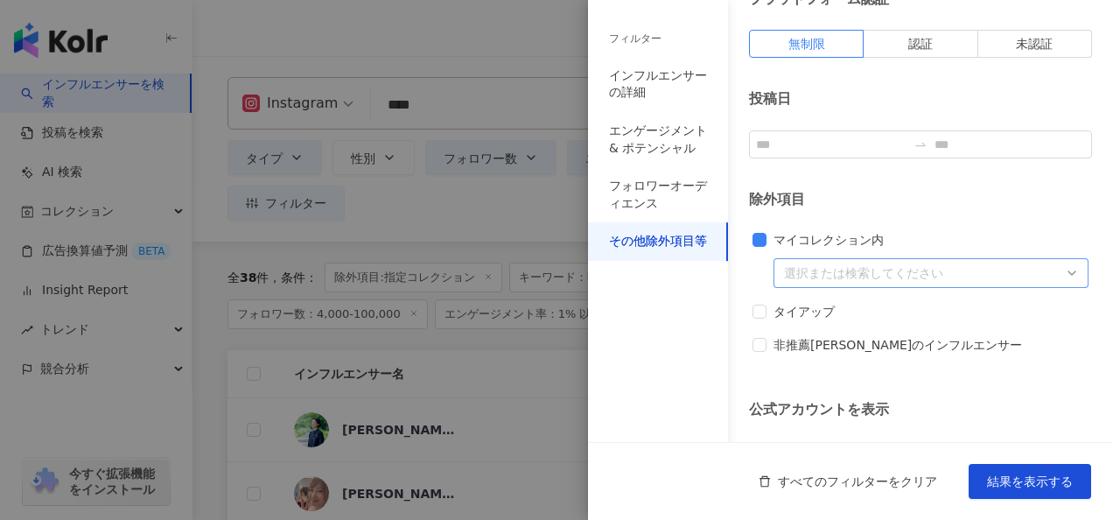
click at [810, 272] on div at bounding box center [922, 273] width 290 height 13
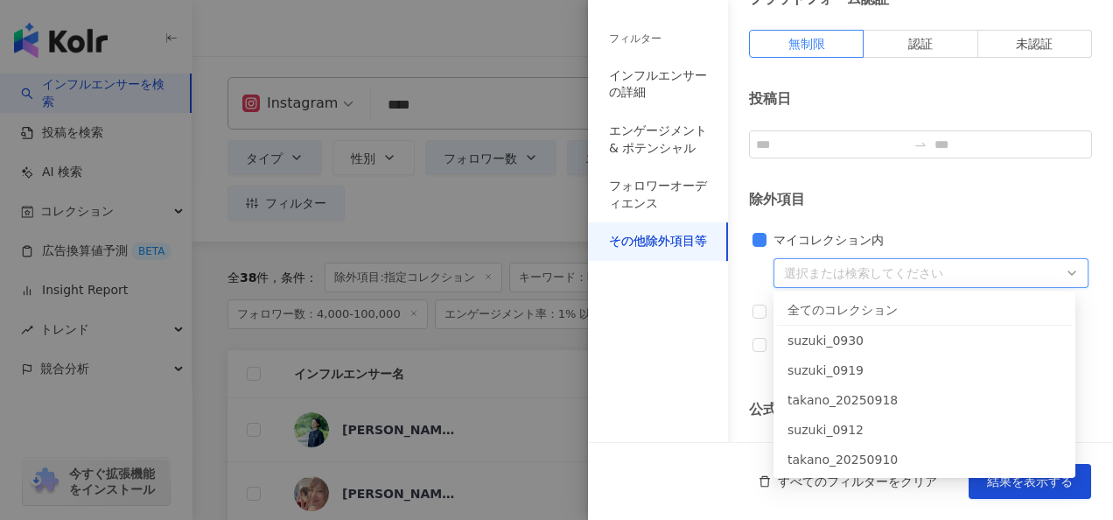
click at [811, 300] on div "全てのコレクション" at bounding box center [924, 309] width 274 height 19
click at [1009, 479] on span "結果を表示する" at bounding box center [1030, 481] width 86 height 14
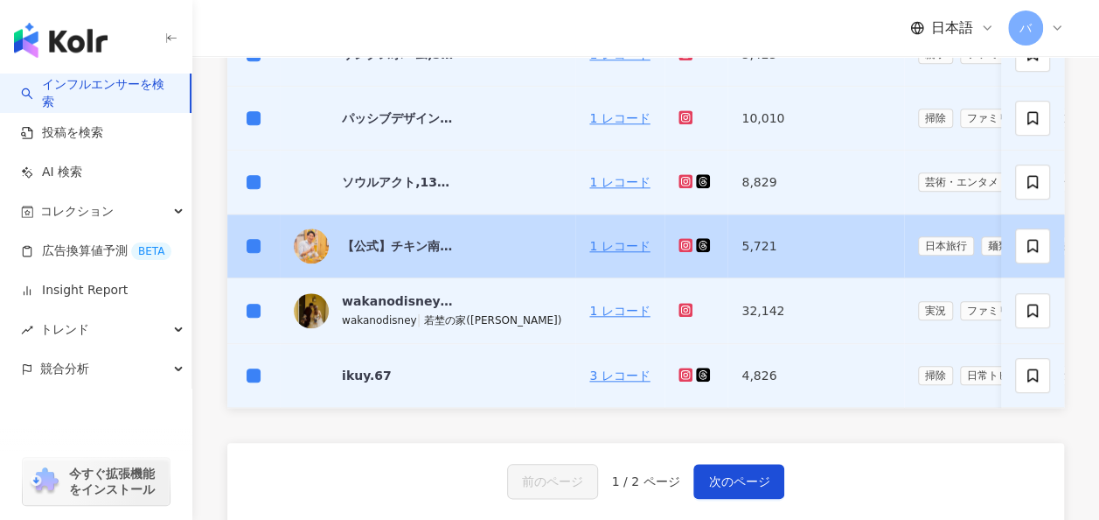
scroll to position [875, 0]
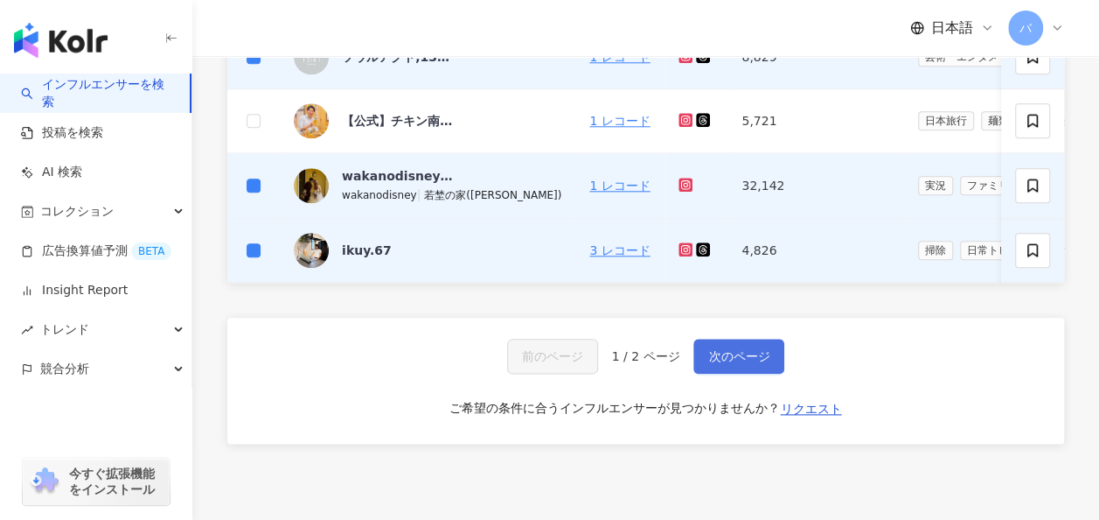
click at [722, 353] on button "次のページ" at bounding box center [739, 356] width 91 height 35
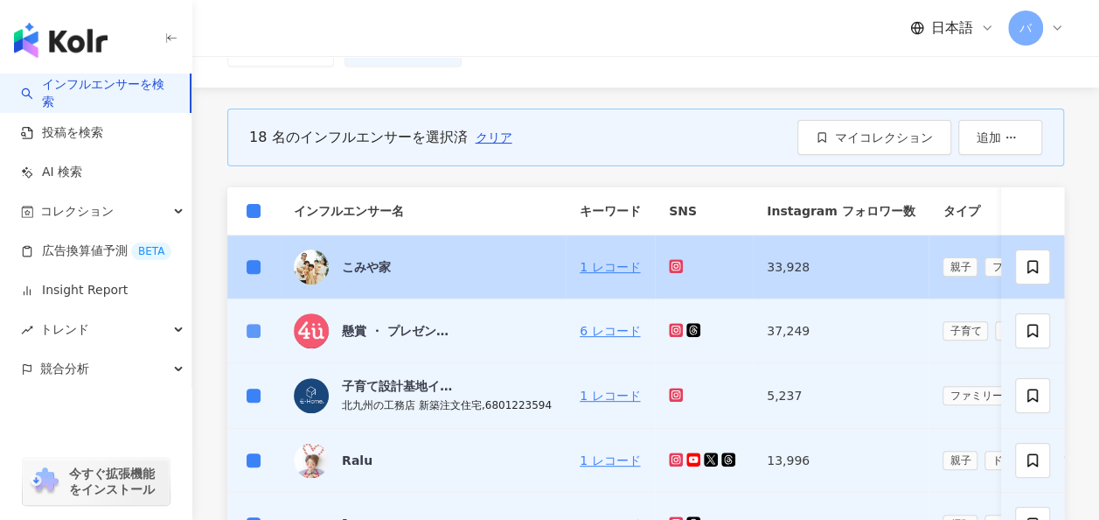
scroll to position [182, 0]
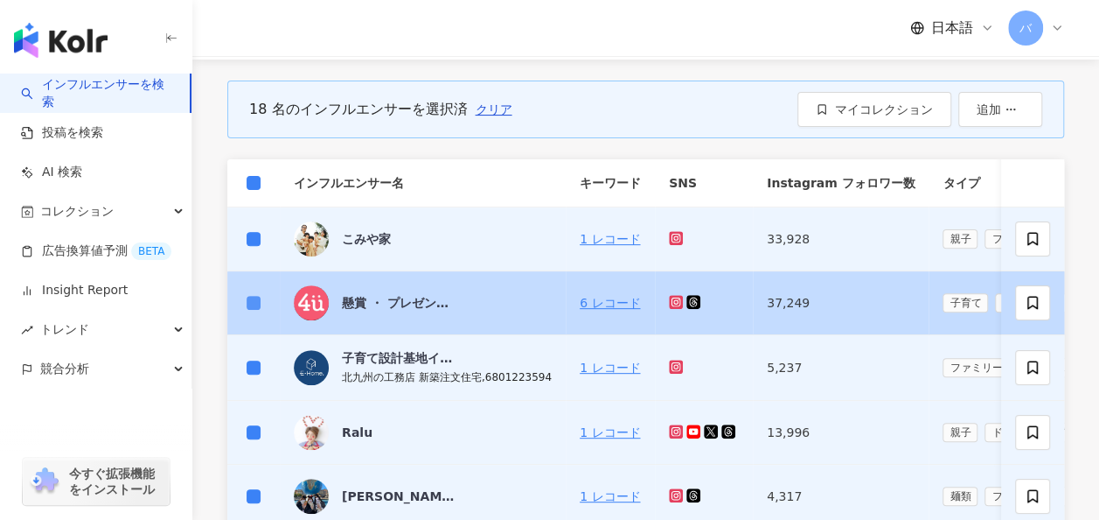
click at [248, 308] on label at bounding box center [254, 302] width 14 height 19
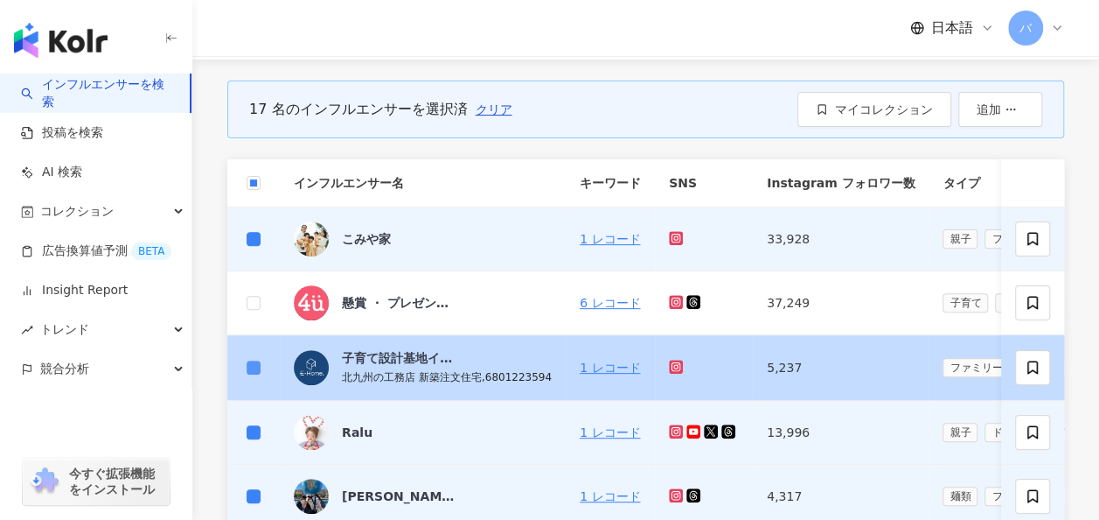
click at [252, 359] on label at bounding box center [254, 367] width 14 height 19
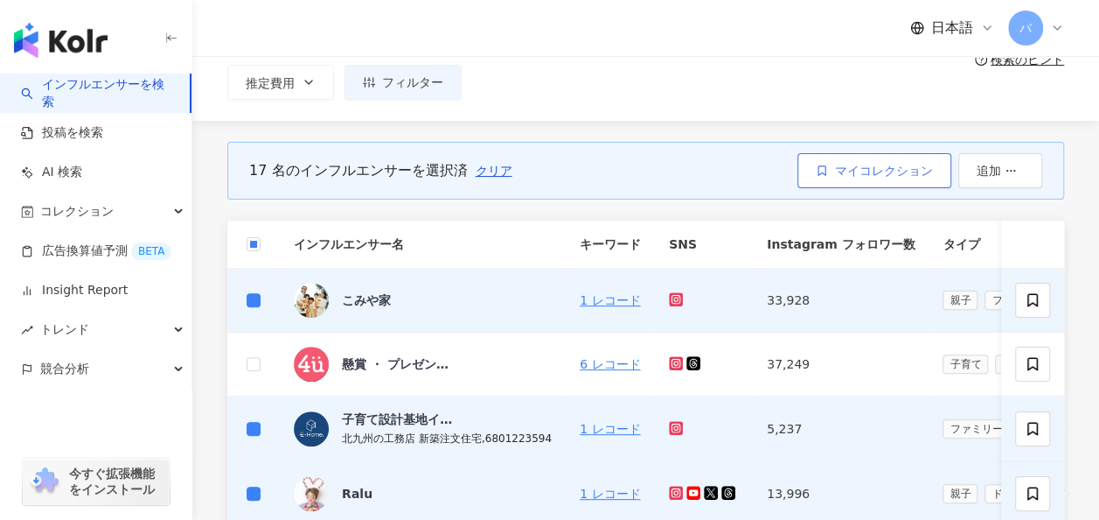
scroll to position [94, 0]
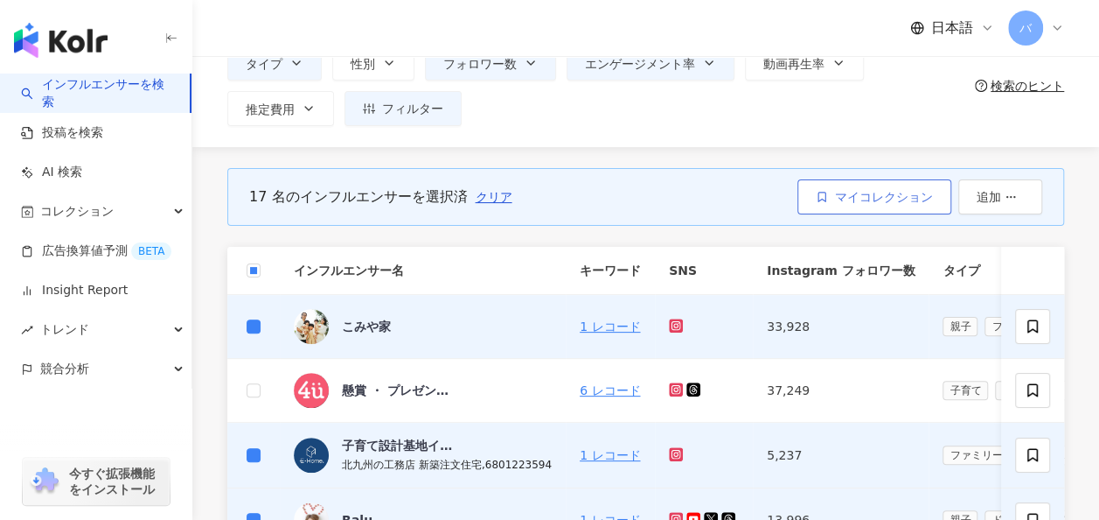
click at [849, 200] on span "マイコレクション" at bounding box center [884, 197] width 98 height 14
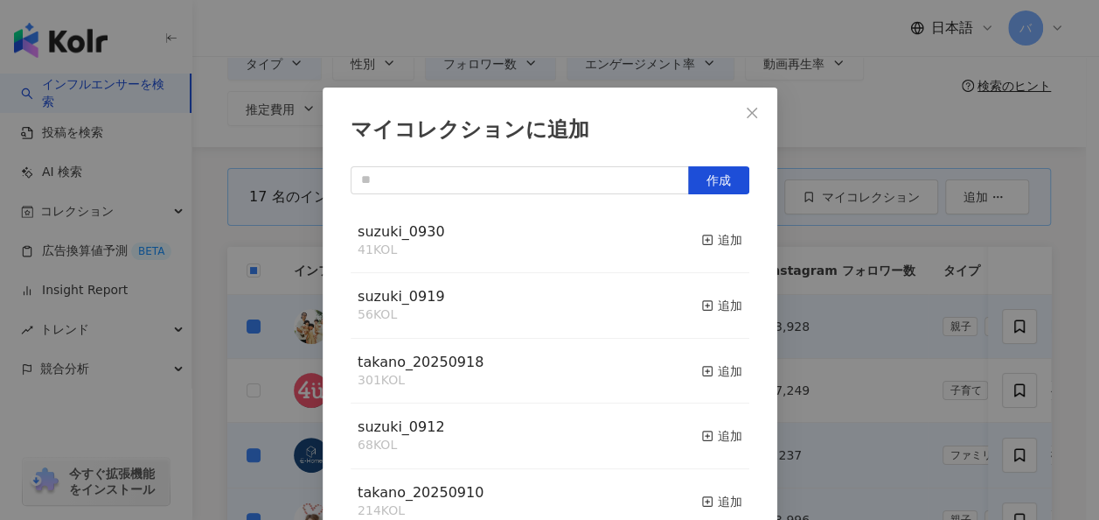
scroll to position [24, 0]
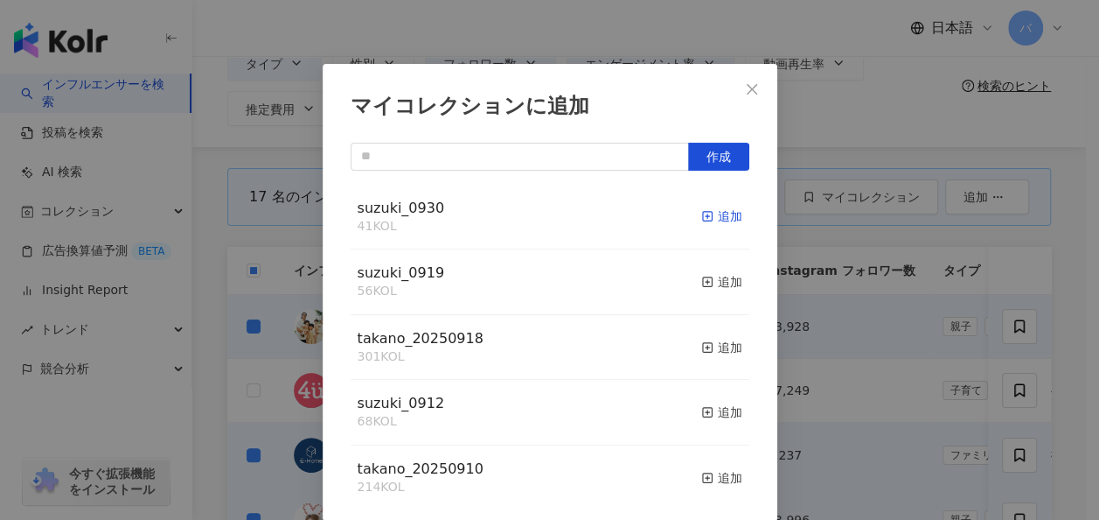
click at [707, 218] on div "追加" at bounding box center [722, 215] width 41 height 19
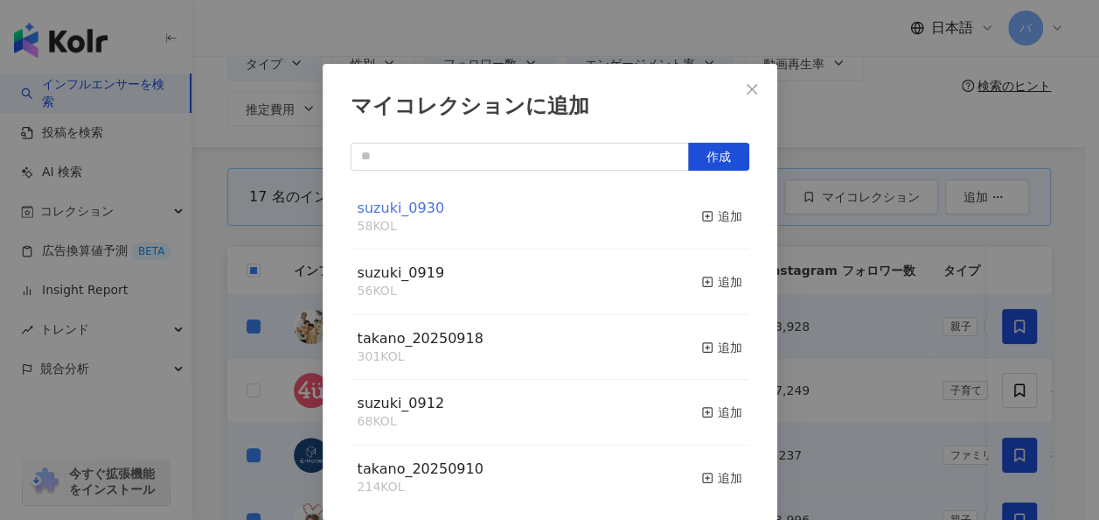
click at [397, 206] on span "suzuki_0930" at bounding box center [401, 207] width 87 height 17
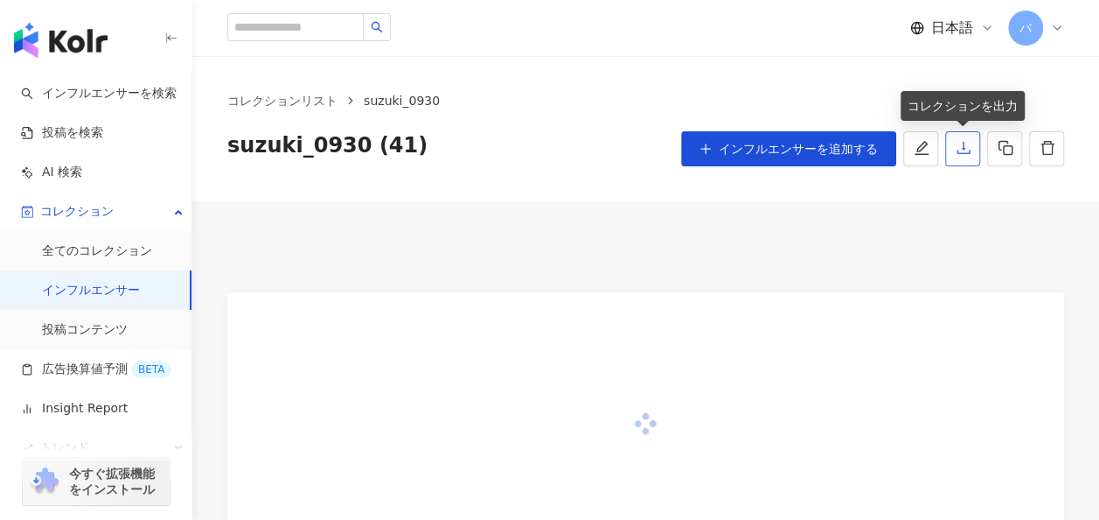
click at [962, 138] on button "button" at bounding box center [963, 148] width 35 height 35
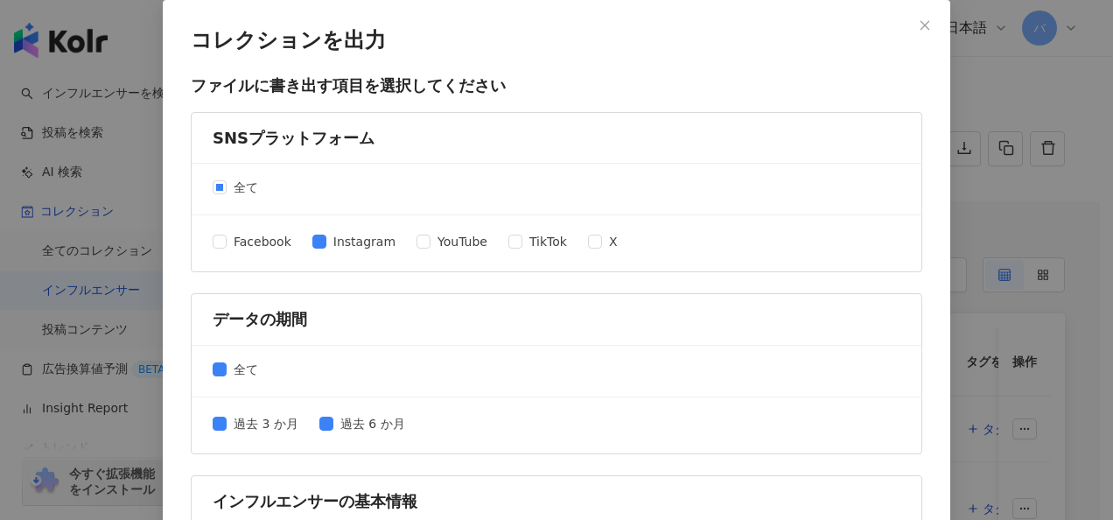
scroll to position [900, 0]
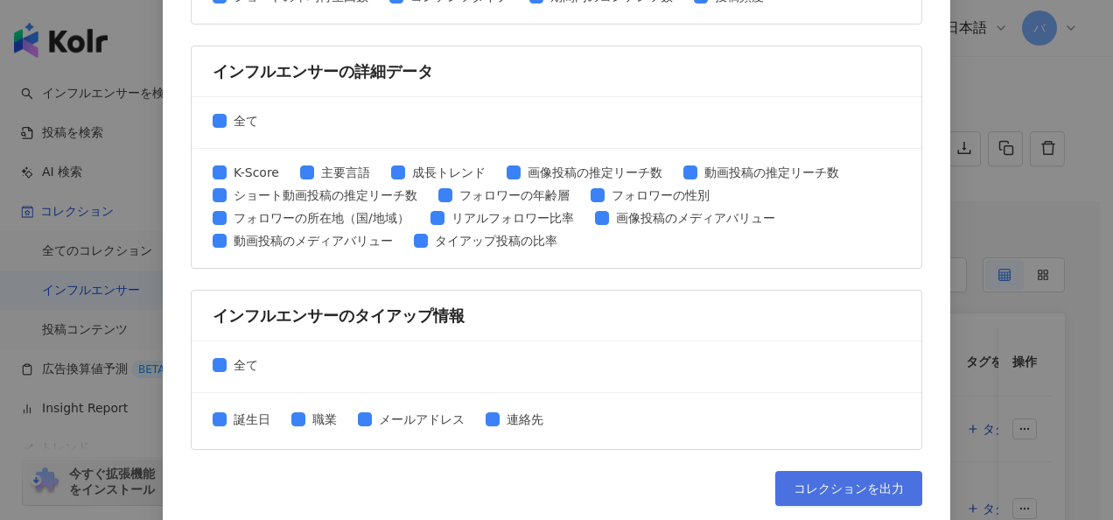
click at [814, 481] on span "コレクションを出力" at bounding box center [848, 488] width 110 height 14
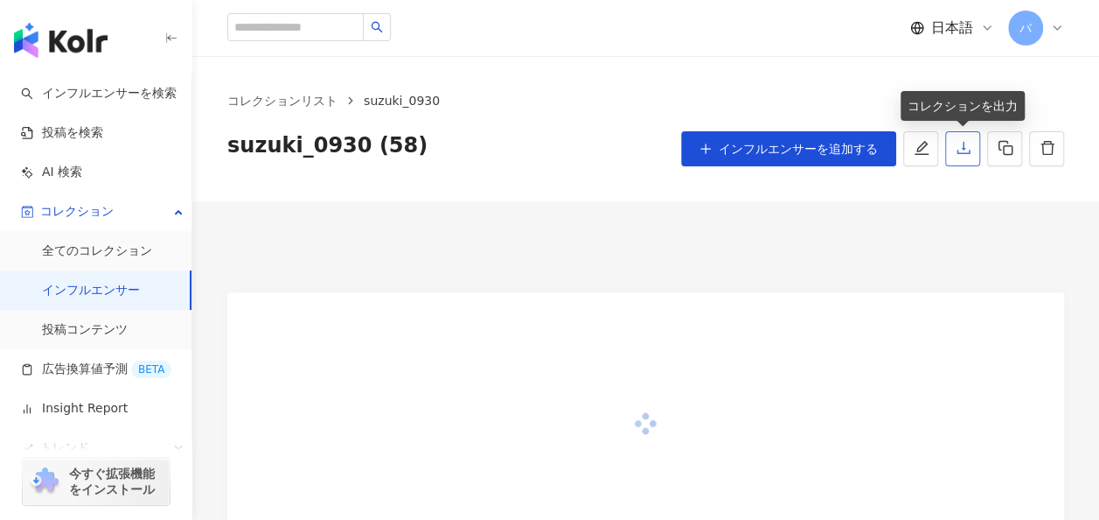
click at [960, 156] on icon "download" at bounding box center [964, 148] width 16 height 16
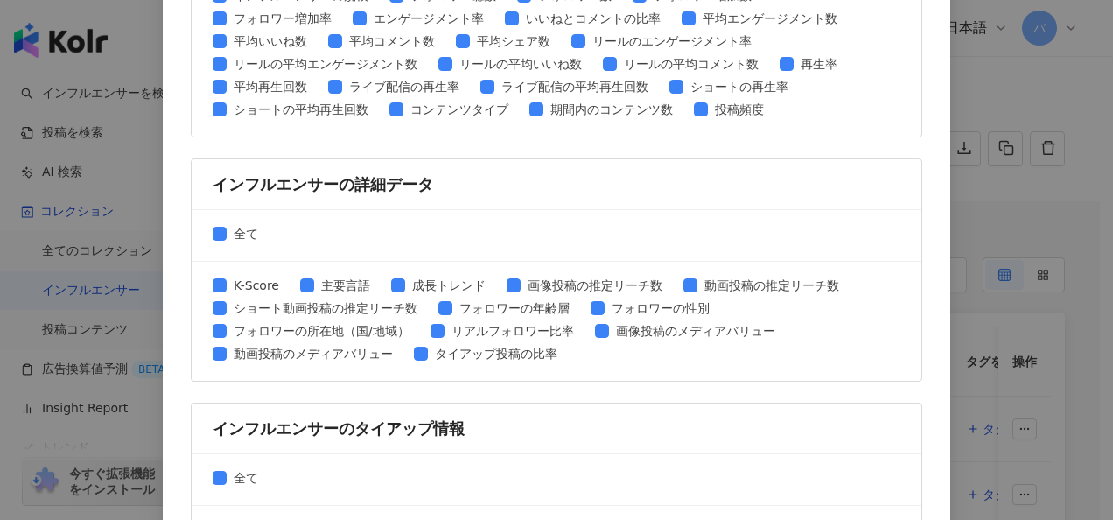
scroll to position [900, 0]
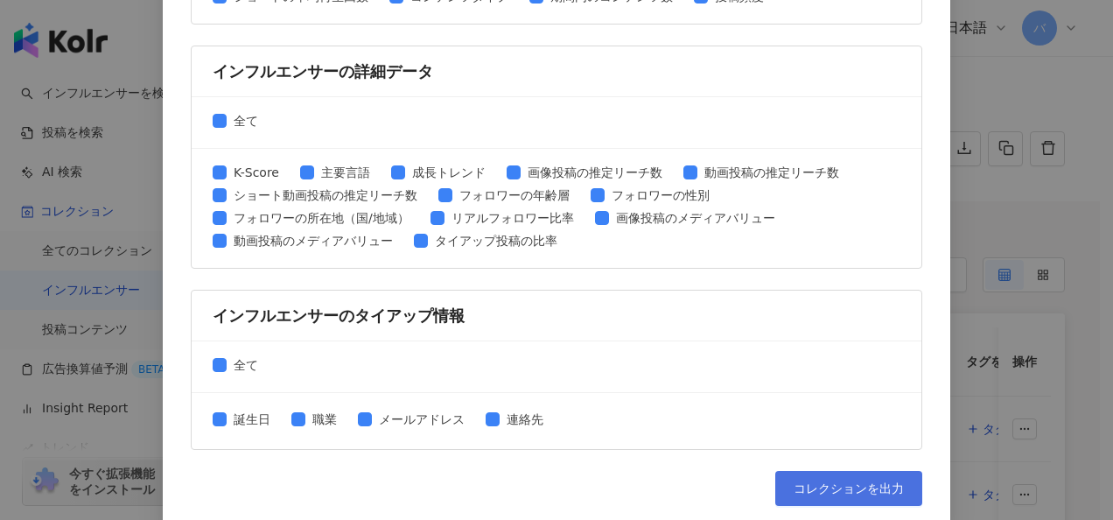
click at [842, 481] on span "コレクションを出力" at bounding box center [848, 488] width 110 height 14
